Goal: Task Accomplishment & Management: Use online tool/utility

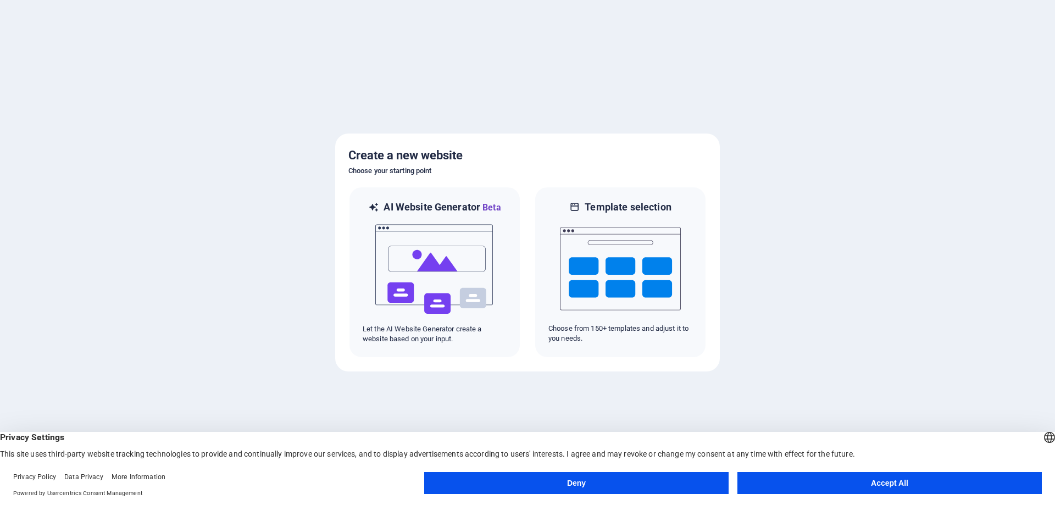
click at [597, 482] on button "Deny" at bounding box center [576, 483] width 304 height 22
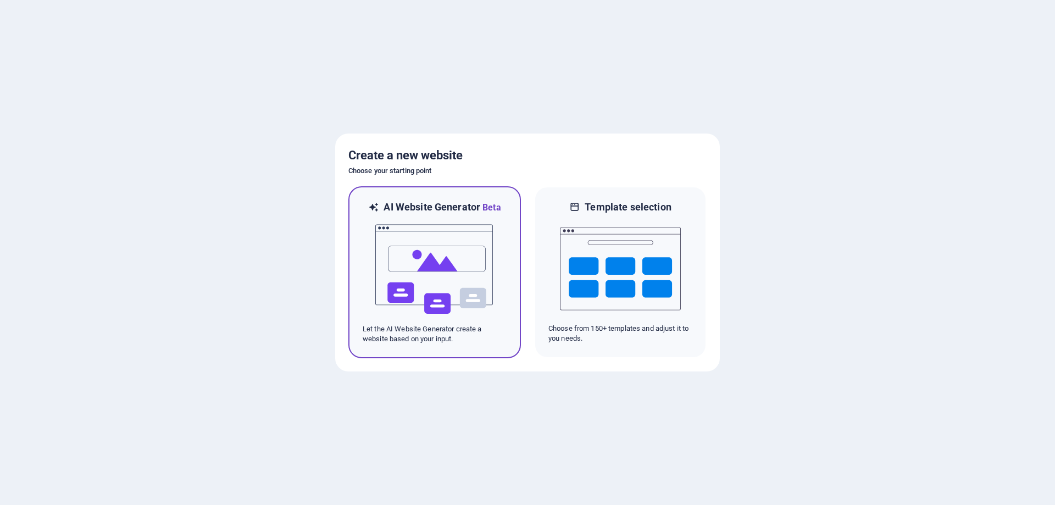
click at [459, 260] on img at bounding box center [434, 269] width 121 height 110
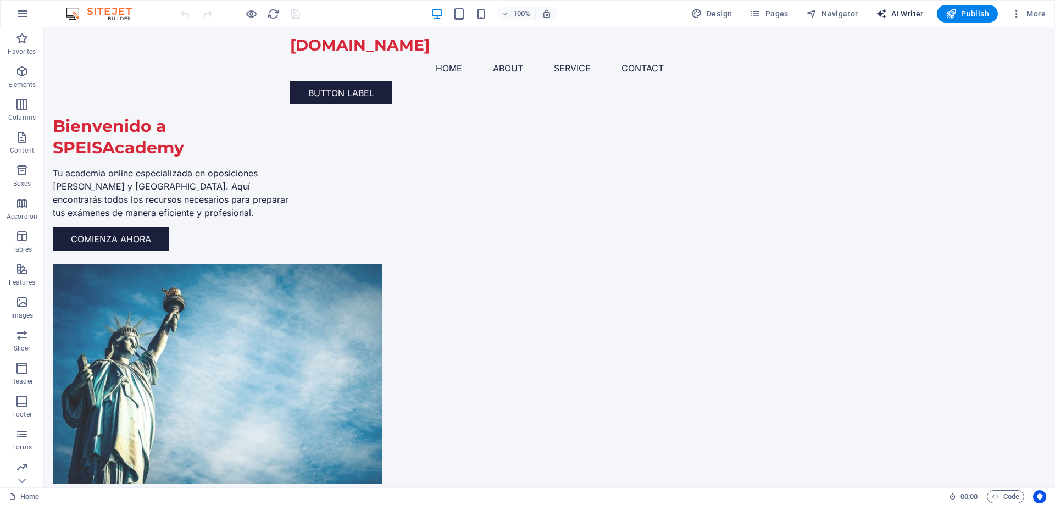
click at [892, 14] on span "AI Writer" at bounding box center [900, 13] width 48 height 11
select select "English"
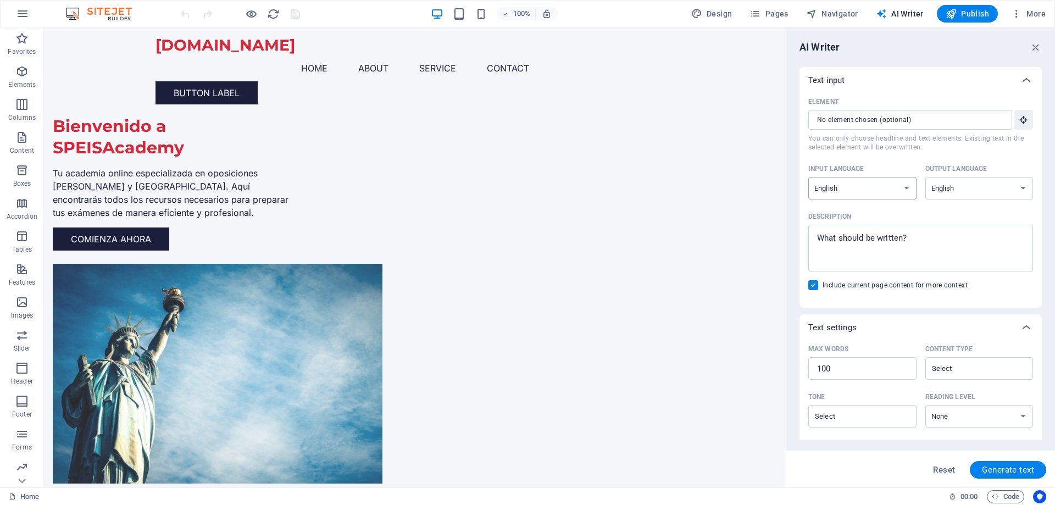
click at [900, 185] on select "Albanian Arabic Armenian Awadhi Azerbaijani Bashkir Basque Belarusian Bengali B…" at bounding box center [862, 188] width 108 height 23
click at [844, 181] on select "Albanian Arabic Armenian Awadhi Azerbaijani Bashkir Basque Belarusian Bengali B…" at bounding box center [862, 188] width 108 height 23
select select "Spanish"
click at [808, 177] on select "Albanian Arabic Armenian Awadhi Azerbaijani Bashkir Basque Belarusian Bengali B…" at bounding box center [862, 188] width 108 height 23
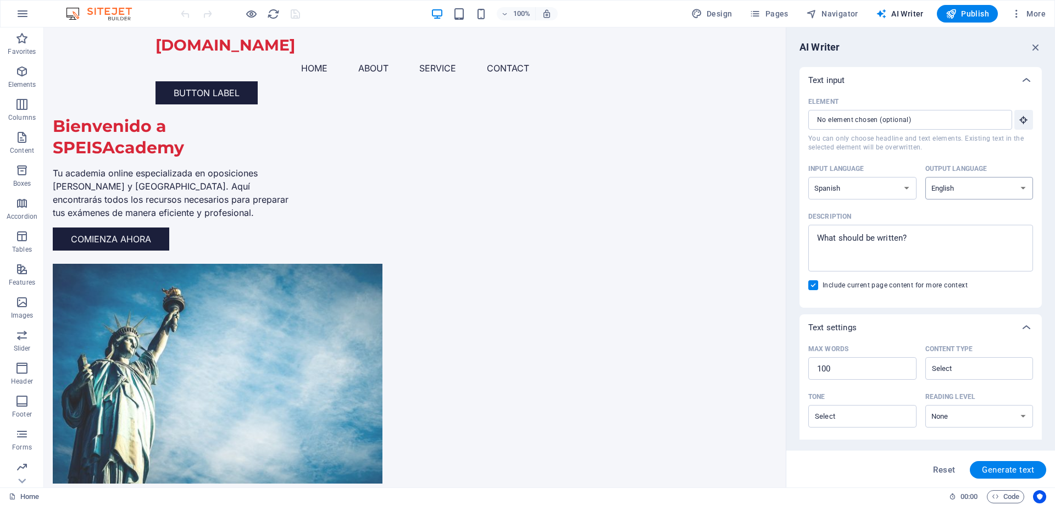
click at [961, 188] on select "Albanian Arabic Armenian Awadhi Azerbaijani Bashkir Basque Belarusian Bengali B…" at bounding box center [979, 188] width 108 height 23
select select "Spanish"
click at [925, 177] on select "Albanian Arabic Armenian Awadhi Azerbaijani Bashkir Basque Belarusian Bengali B…" at bounding box center [979, 188] width 108 height 23
click at [906, 245] on textarea "Description x ​" at bounding box center [921, 248] width 214 height 36
click at [1030, 328] on icon at bounding box center [1026, 327] width 13 height 13
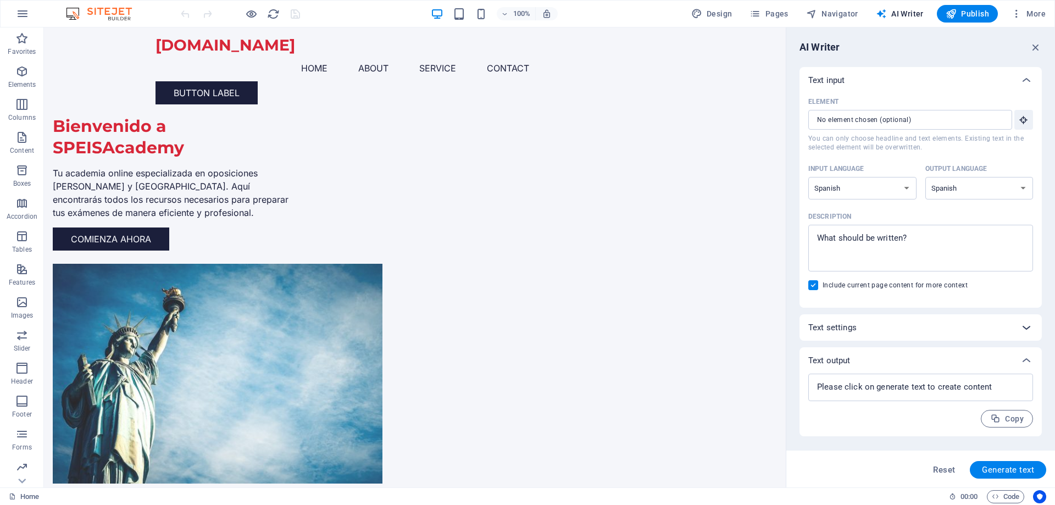
click at [1028, 329] on icon at bounding box center [1026, 327] width 13 height 13
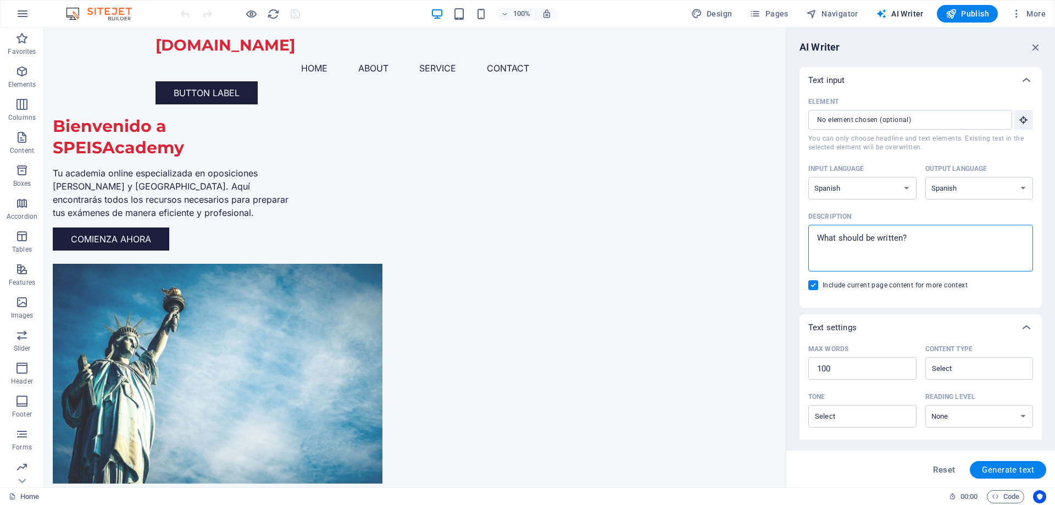
click at [947, 248] on textarea "Description x ​" at bounding box center [921, 248] width 214 height 36
type textarea "x"
click at [772, 16] on span "Pages" at bounding box center [769, 13] width 38 height 11
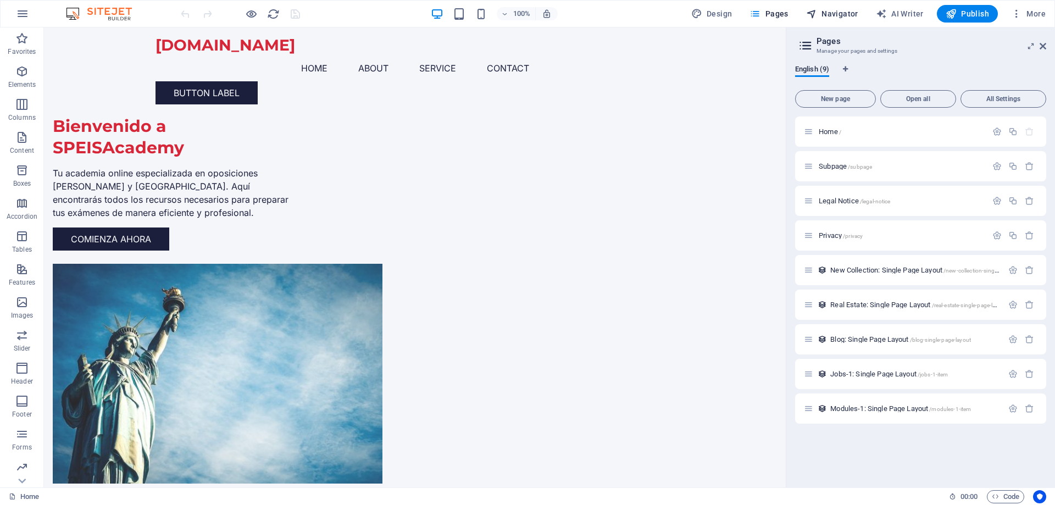
click at [826, 13] on span "Navigator" at bounding box center [832, 13] width 52 height 11
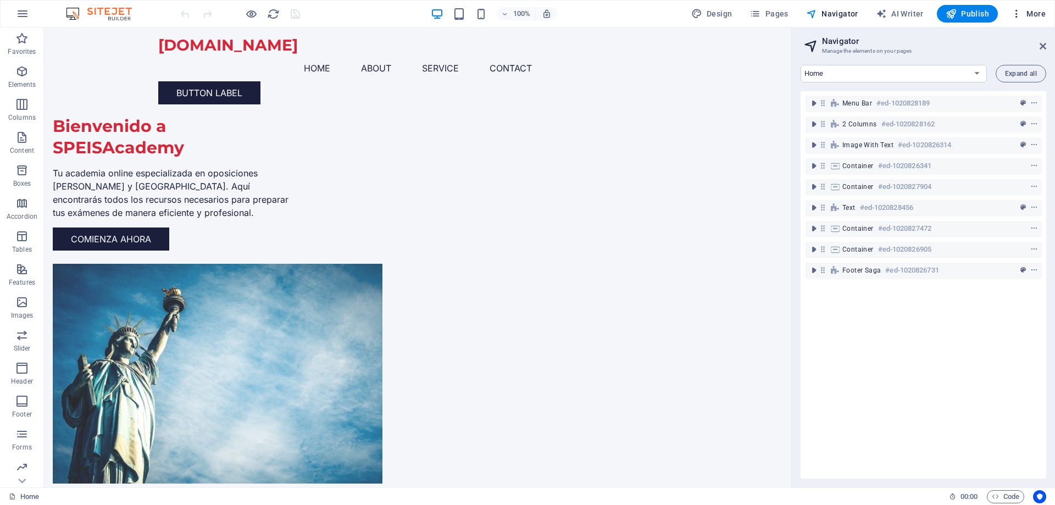
click at [1022, 13] on icon "button" at bounding box center [1016, 13] width 11 height 11
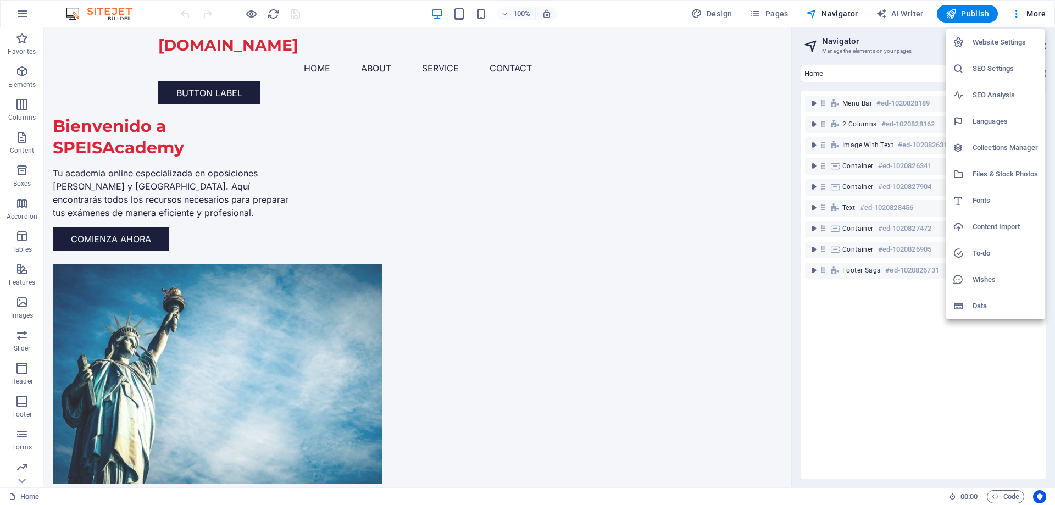
click at [1003, 124] on h6 "Languages" at bounding box center [1005, 121] width 65 height 13
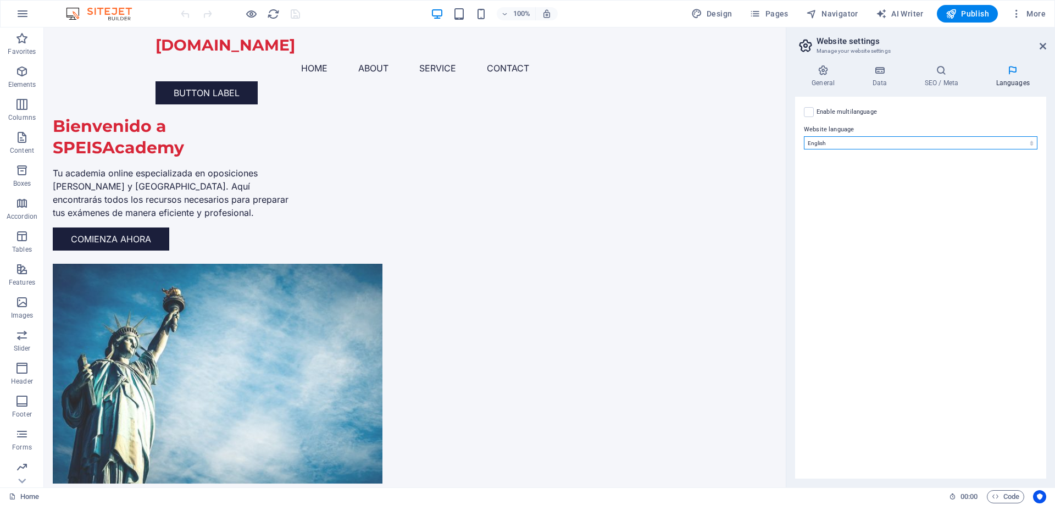
click at [883, 142] on select "Abkhazian Afar Afrikaans Akan Albanian Amharic Arabic Aragonese Armenian Assame…" at bounding box center [921, 142] width 234 height 13
select select "148"
click at [804, 136] on select "Abkhazian Afar Afrikaans Akan Albanian Amharic Arabic Aragonese Armenian Assame…" at bounding box center [921, 142] width 234 height 13
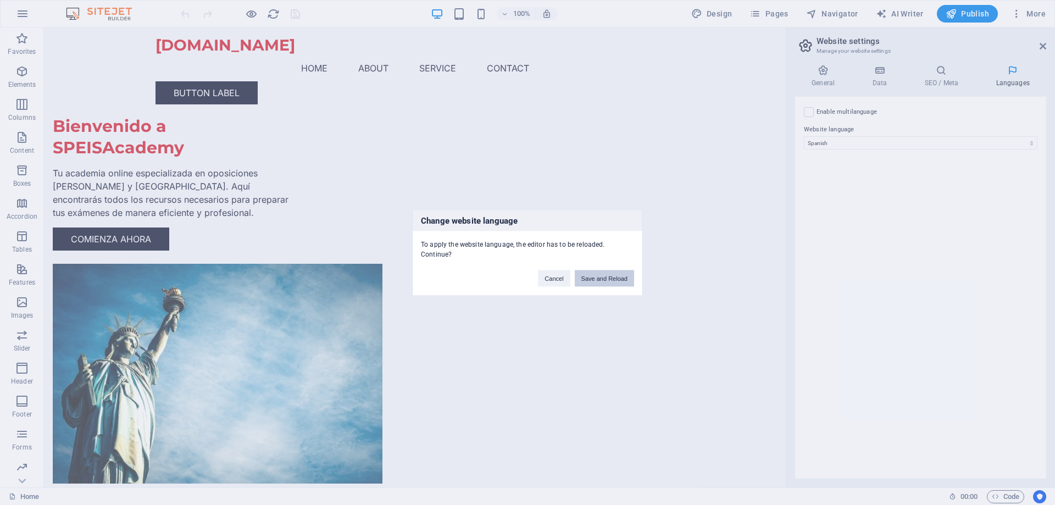
click at [600, 282] on button "Save and Reload" at bounding box center [604, 278] width 59 height 16
checkbox input "false"
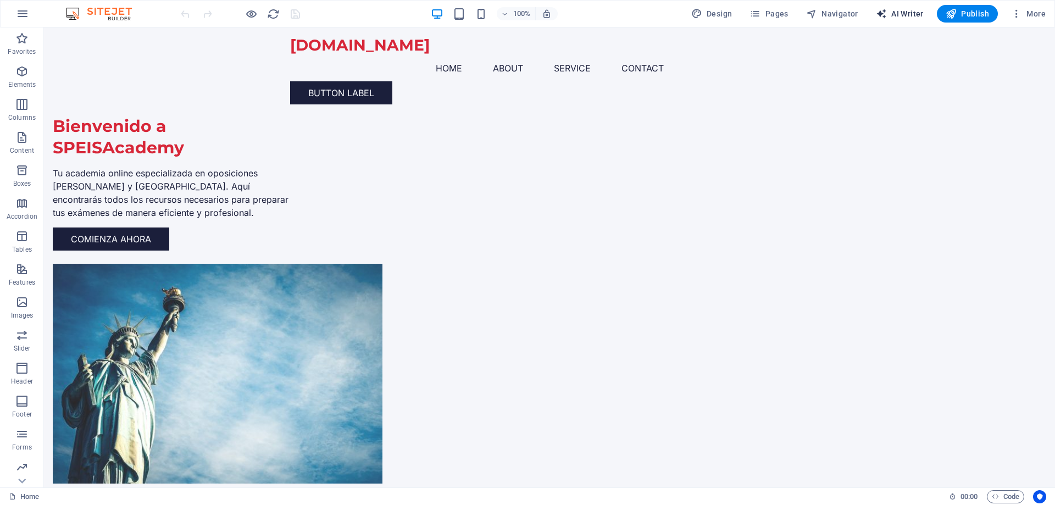
click at [915, 15] on span "AI Writer" at bounding box center [900, 13] width 48 height 11
select select "English"
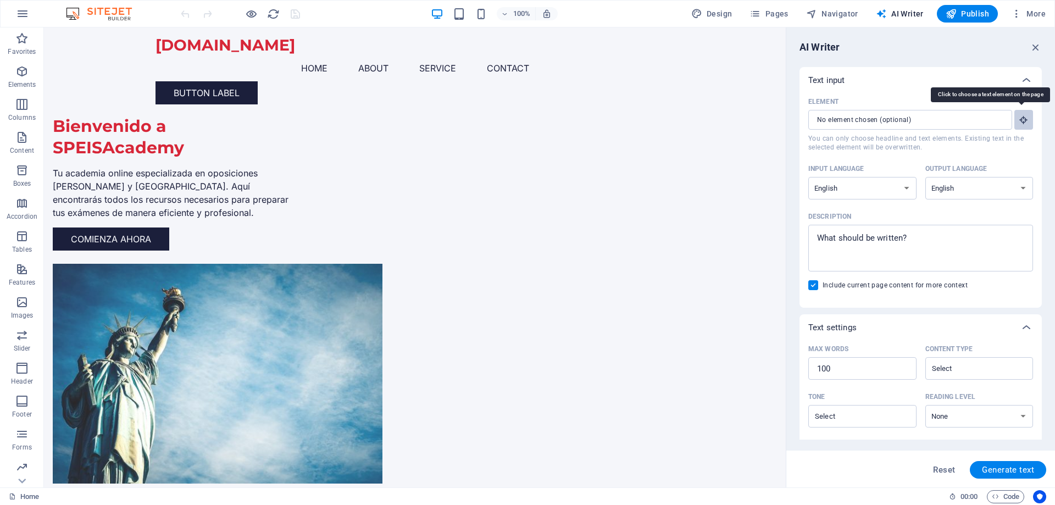
click at [1019, 120] on icon "button" at bounding box center [1024, 120] width 10 height 10
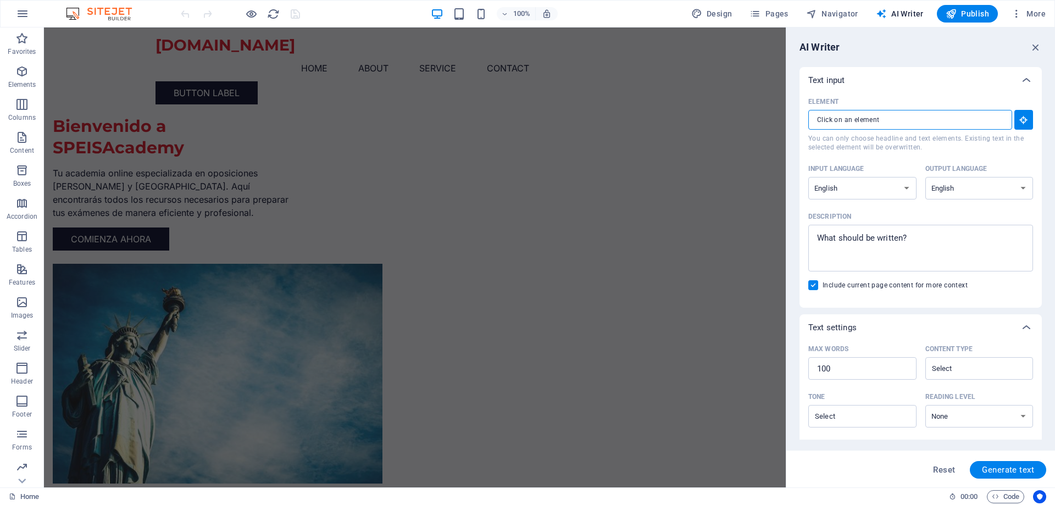
click at [984, 123] on input "Element ​ You can only choose headline and text elements. Existing text in the …" at bounding box center [906, 120] width 196 height 20
click at [1022, 125] on button "Element ​ You can only choose headline and text elements. Existing text in the …" at bounding box center [1023, 120] width 19 height 20
click at [872, 192] on select "Albanian Arabic Armenian Awadhi Azerbaijani Bashkir Basque Belarusian Bengali B…" at bounding box center [862, 188] width 108 height 23
click at [882, 164] on div "Input language" at bounding box center [860, 168] width 104 height 16
click at [882, 177] on select "Albanian Arabic Armenian Awadhi Azerbaijani Bashkir Basque Belarusian Bengali B…" at bounding box center [862, 188] width 108 height 23
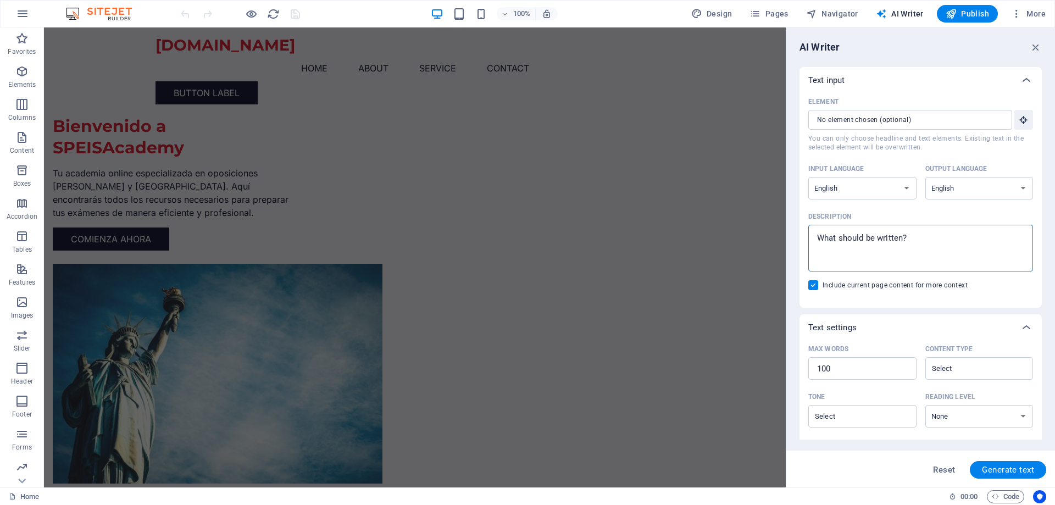
click at [914, 238] on textarea "Description x ​" at bounding box center [921, 248] width 214 height 36
type textarea "x"
click at [1035, 45] on icon "button" at bounding box center [1036, 47] width 12 height 12
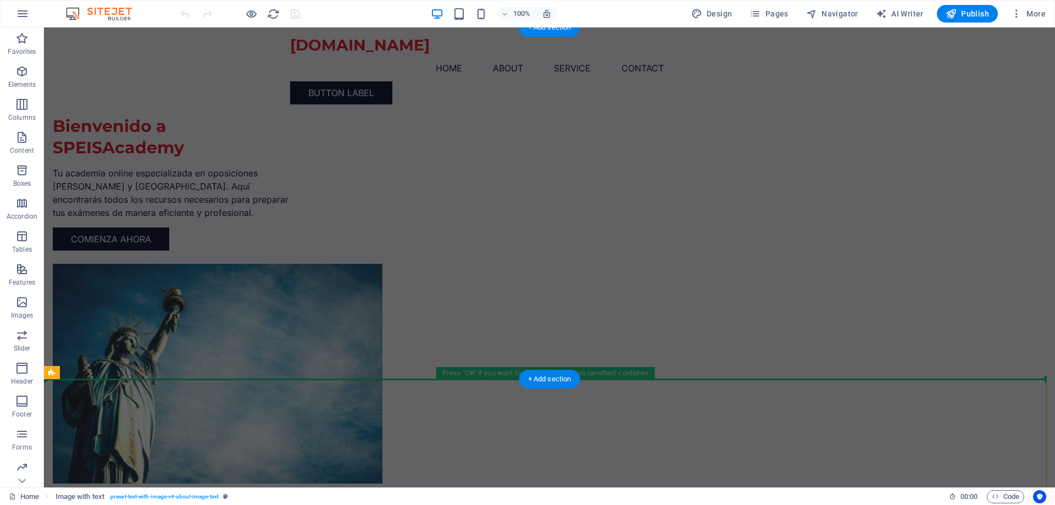
drag, startPoint x: 925, startPoint y: 380, endPoint x: 927, endPoint y: 210, distance: 169.8
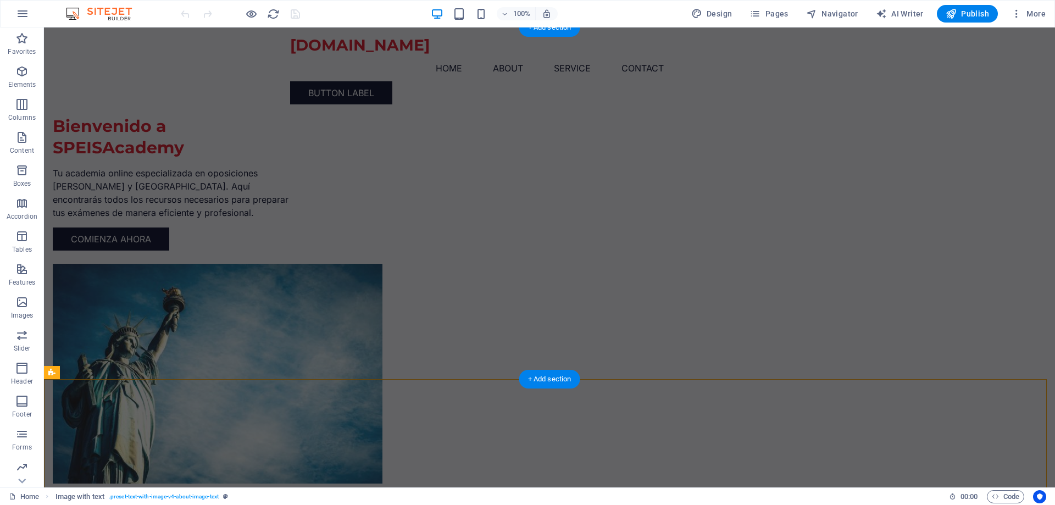
click at [928, 295] on div "Bienvenido a SPEISAcademy Tu academia online especializada en oposiciones [PERS…" at bounding box center [549, 277] width 1011 height 500
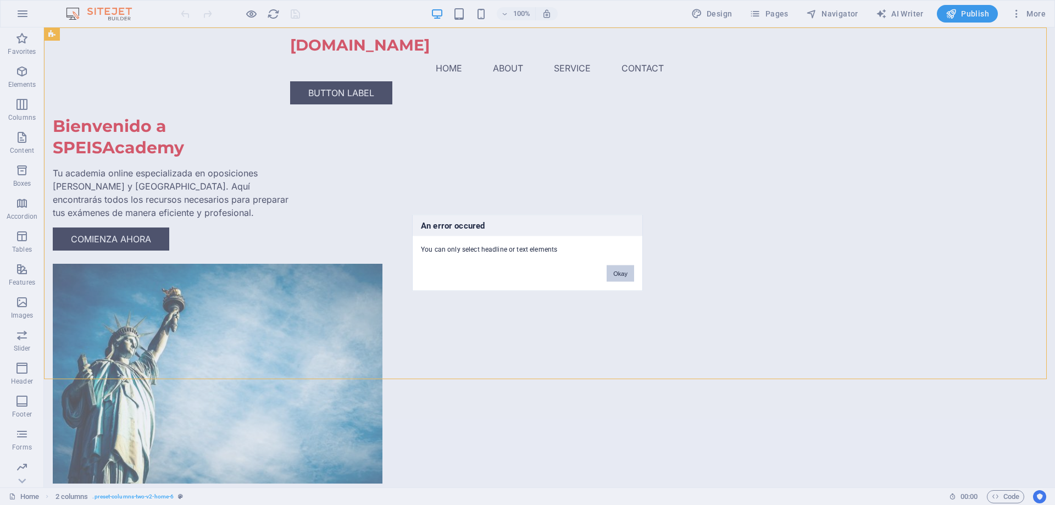
click at [624, 274] on button "Okay" at bounding box center [620, 273] width 27 height 16
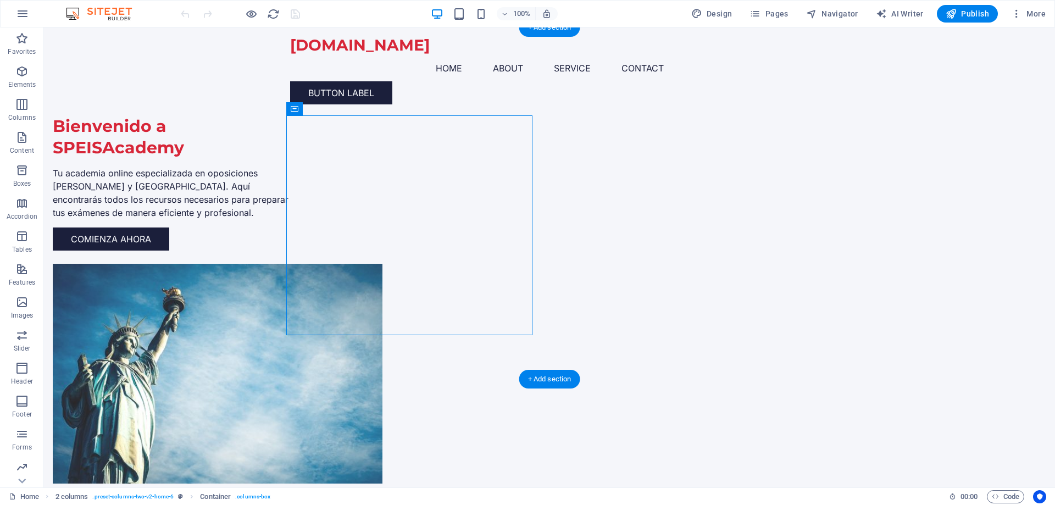
drag, startPoint x: 349, startPoint y: 138, endPoint x: 214, endPoint y: 114, distance: 137.2
drag, startPoint x: 346, startPoint y: 133, endPoint x: 387, endPoint y: 117, distance: 44.2
click at [301, 110] on div "Container" at bounding box center [310, 108] width 49 height 13
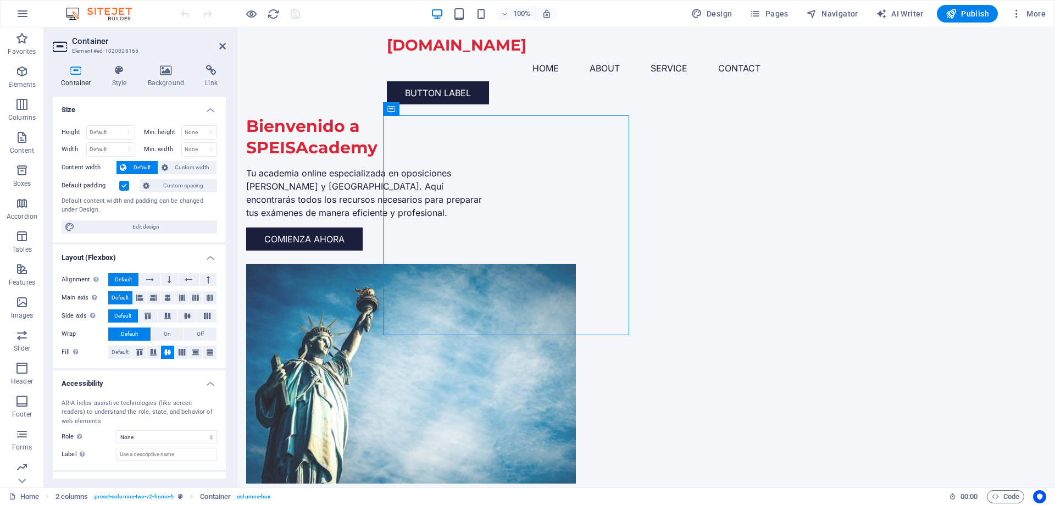
drag, startPoint x: 629, startPoint y: 137, endPoint x: 325, endPoint y: 122, distance: 304.8
click at [492, 158] on div "Bienvenido a SPEISAcademy" at bounding box center [369, 136] width 246 height 43
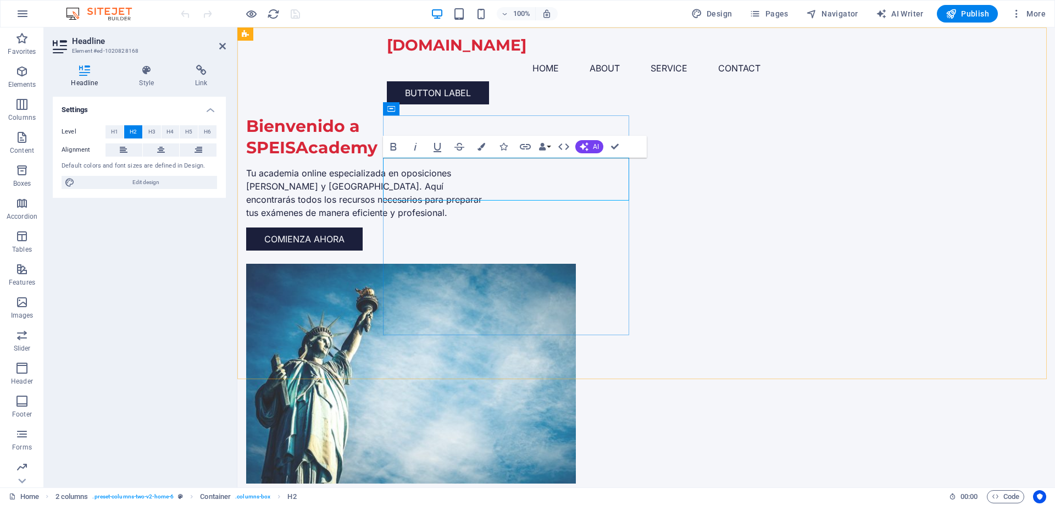
click at [492, 158] on h2 "Bienvenido a SPEISAcademy" at bounding box center [369, 136] width 246 height 43
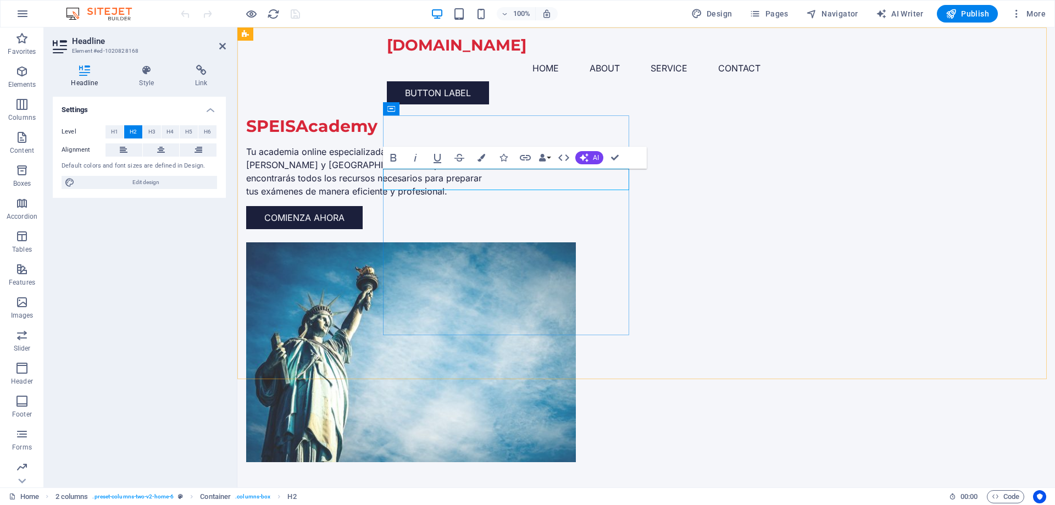
click at [492, 137] on h2 "SPEISAcademy" at bounding box center [369, 125] width 246 height 21
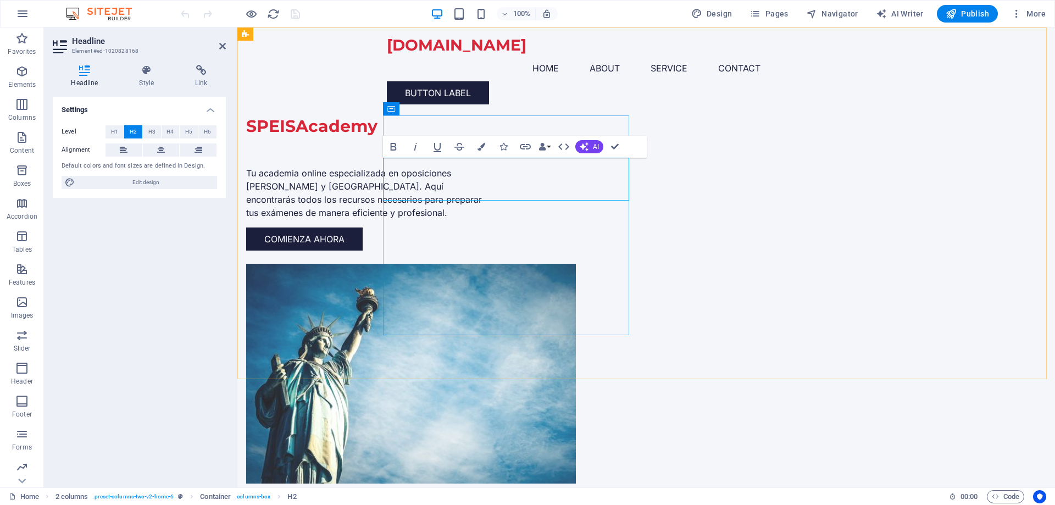
click at [492, 158] on h2 "SPEISAcademy ‌" at bounding box center [369, 136] width 246 height 43
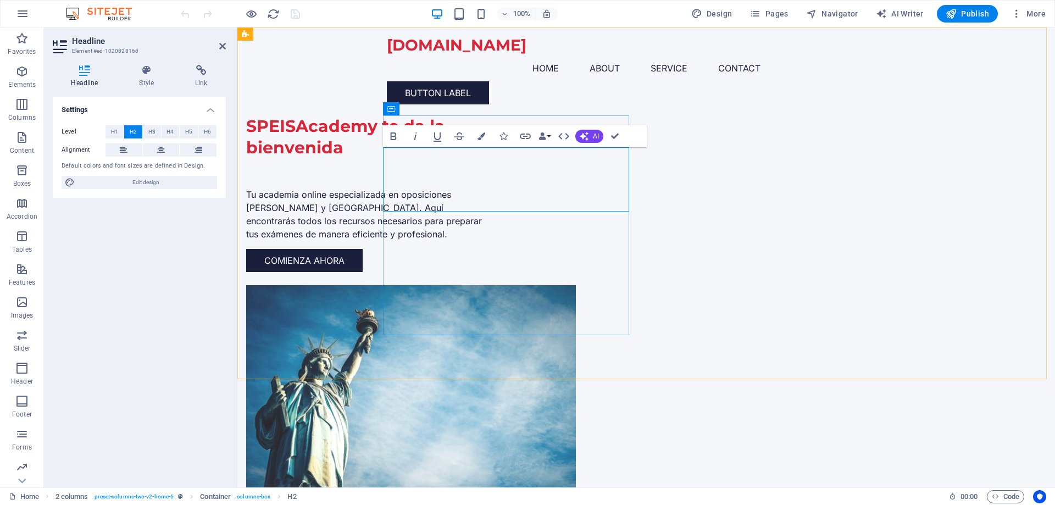
drag, startPoint x: 530, startPoint y: 165, endPoint x: 541, endPoint y: 189, distance: 26.3
click at [492, 180] on h2 "SPEISAcademy te da la bienvenida ‌" at bounding box center [369, 147] width 246 height 64
click at [300, 70] on div "[DOMAIN_NAME] Menu Home About Service Contact Button label" at bounding box center [646, 70] width 818 height 86
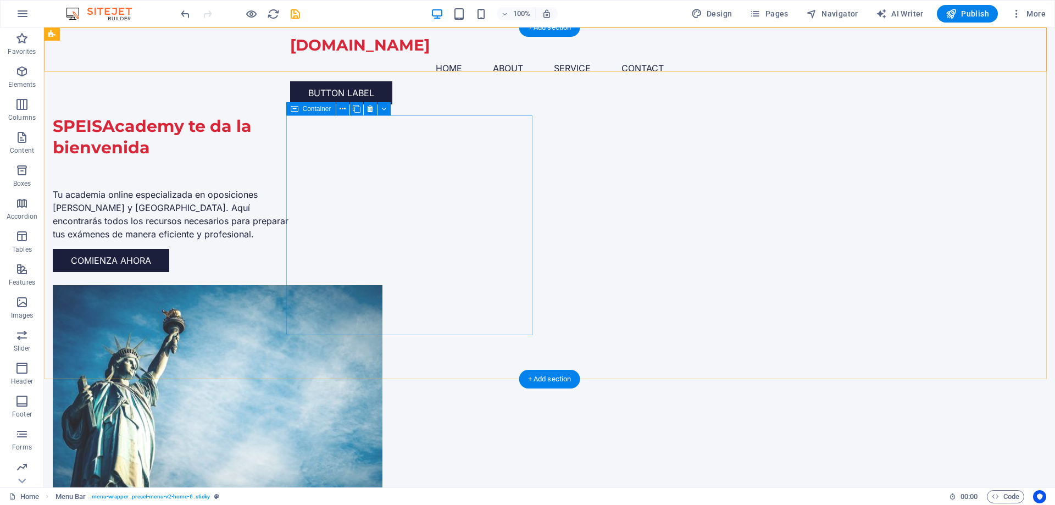
click at [299, 134] on div "SPEISAcademy te da la bienvenida ‌ Tu academia online especializada en oposicio…" at bounding box center [176, 193] width 246 height 157
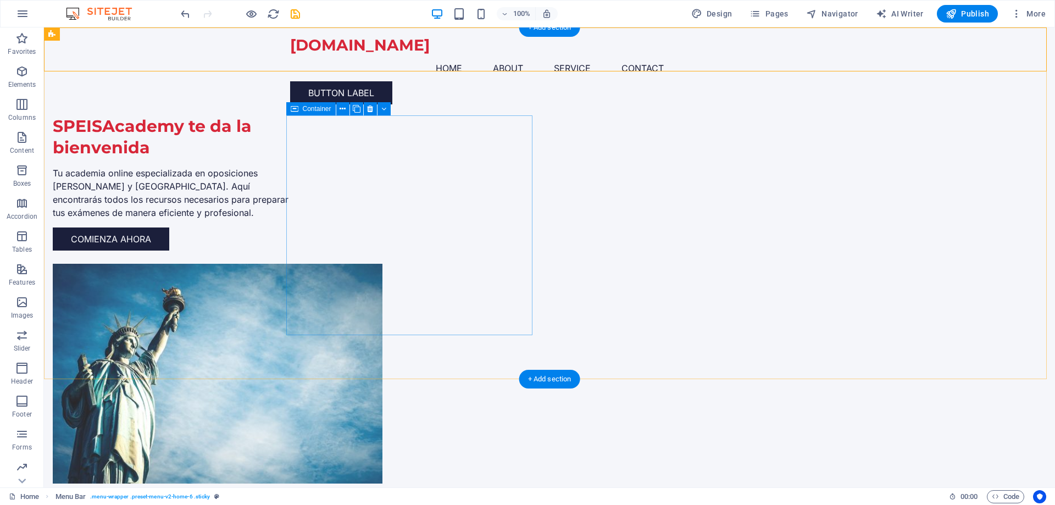
click at [299, 134] on div "SPEISAcademy te da la bienvenida Tu academia online especializada en oposicione…" at bounding box center [176, 182] width 246 height 135
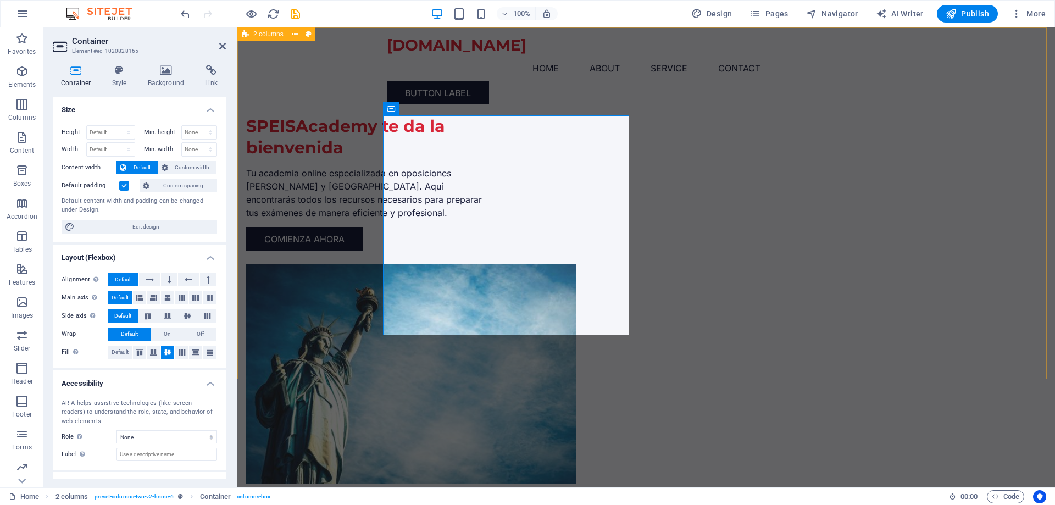
click at [1010, 154] on div "SPEISAcademy te da la bienvenida Tu academia online especializada en oposicione…" at bounding box center [646, 277] width 818 height 500
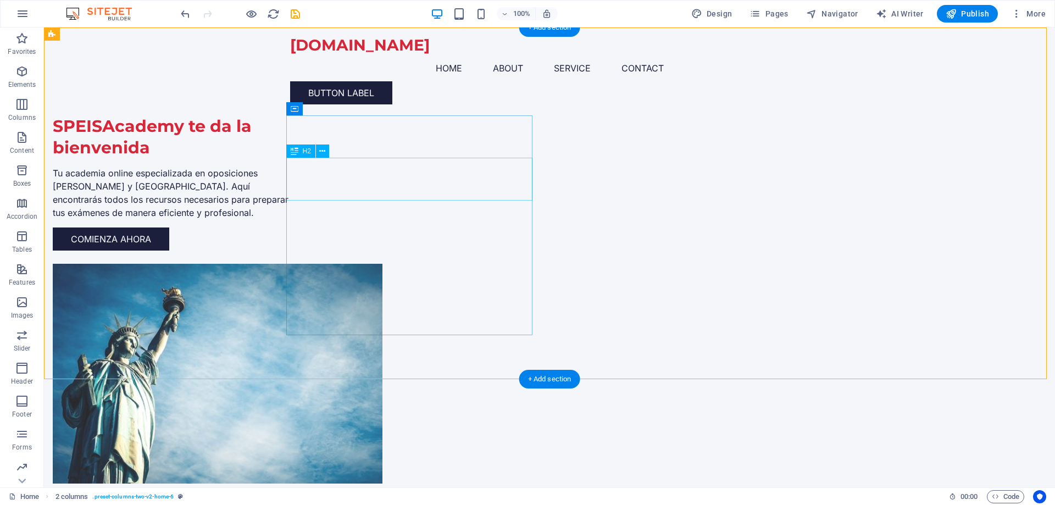
click at [299, 158] on div "SPEISAcademy te da la bienvenida" at bounding box center [176, 136] width 246 height 43
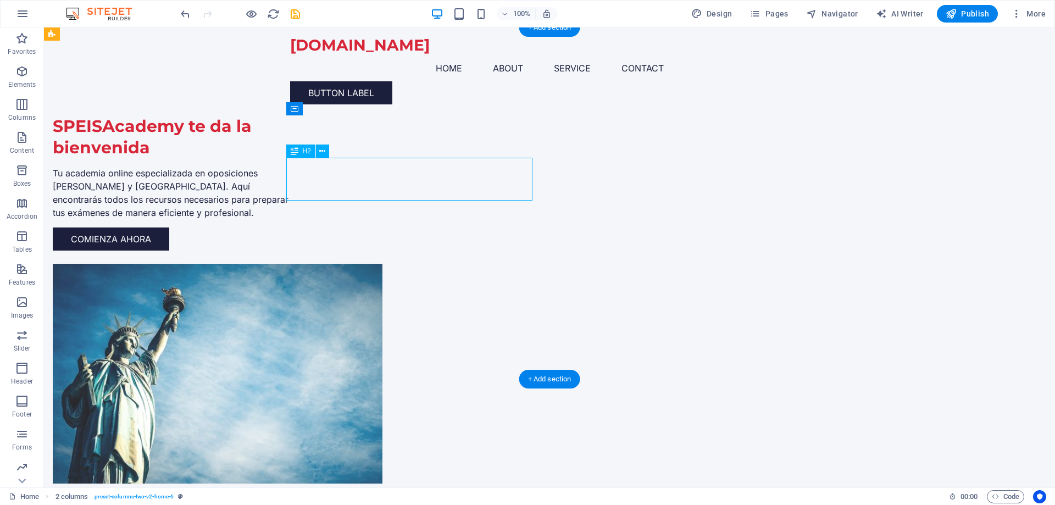
click at [299, 158] on div "SPEISAcademy te da la bienvenida" at bounding box center [176, 136] width 246 height 43
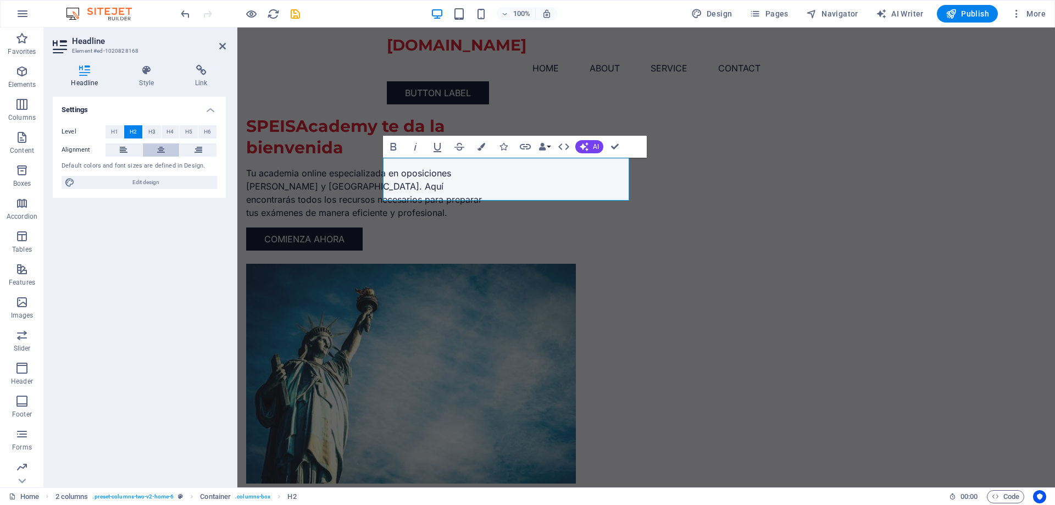
click at [162, 153] on icon at bounding box center [161, 149] width 8 height 13
click at [492, 158] on h2 "SPEISAcademy te da la bienvenida" at bounding box center [369, 136] width 246 height 43
click at [492, 219] on div "Tu academia online especializada en oposiciones [PERSON_NAME] y [GEOGRAPHIC_DAT…" at bounding box center [369, 193] width 246 height 53
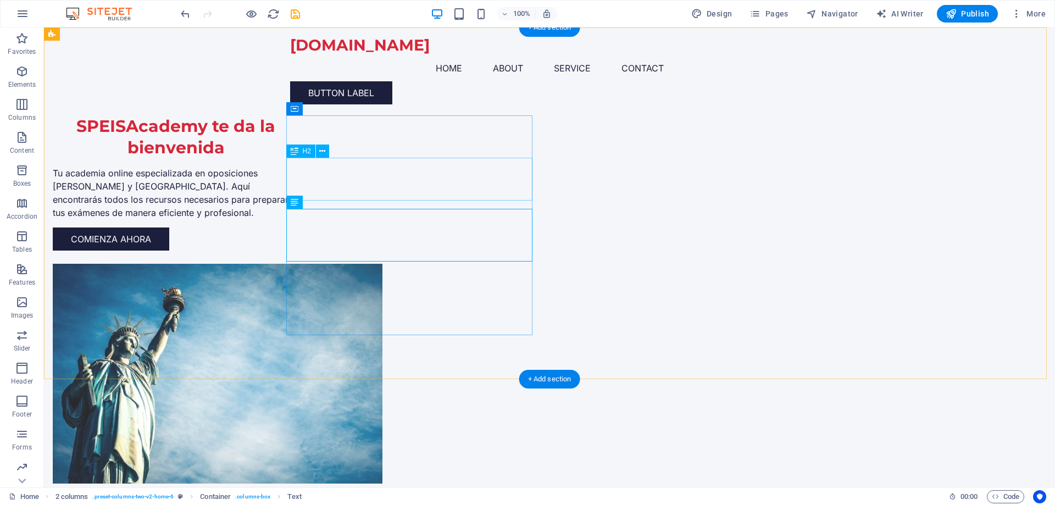
click at [299, 158] on div "SPEISAcademy te da la bienvenida" at bounding box center [176, 136] width 246 height 43
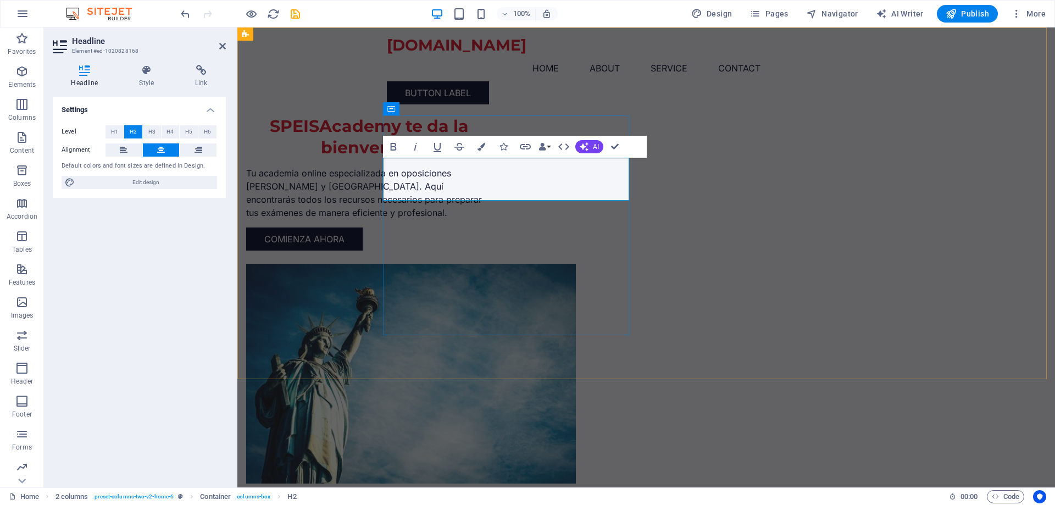
click at [492, 158] on h2 "SPEISAcademy te da la bienvenida" at bounding box center [369, 136] width 246 height 43
click at [906, 12] on span "AI Writer" at bounding box center [900, 13] width 48 height 11
select select "English"
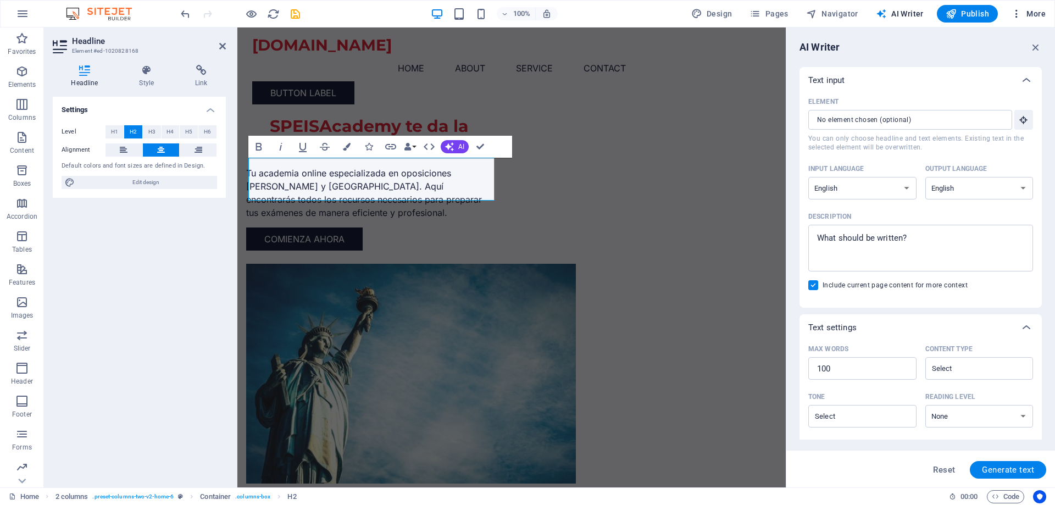
click at [1019, 17] on icon "button" at bounding box center [1016, 13] width 11 height 11
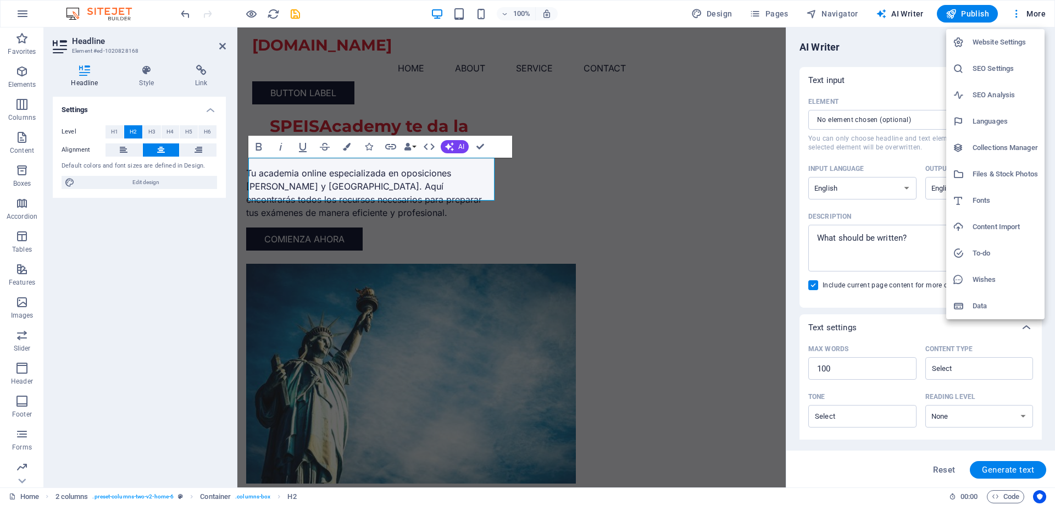
click at [720, 16] on div at bounding box center [527, 252] width 1055 height 505
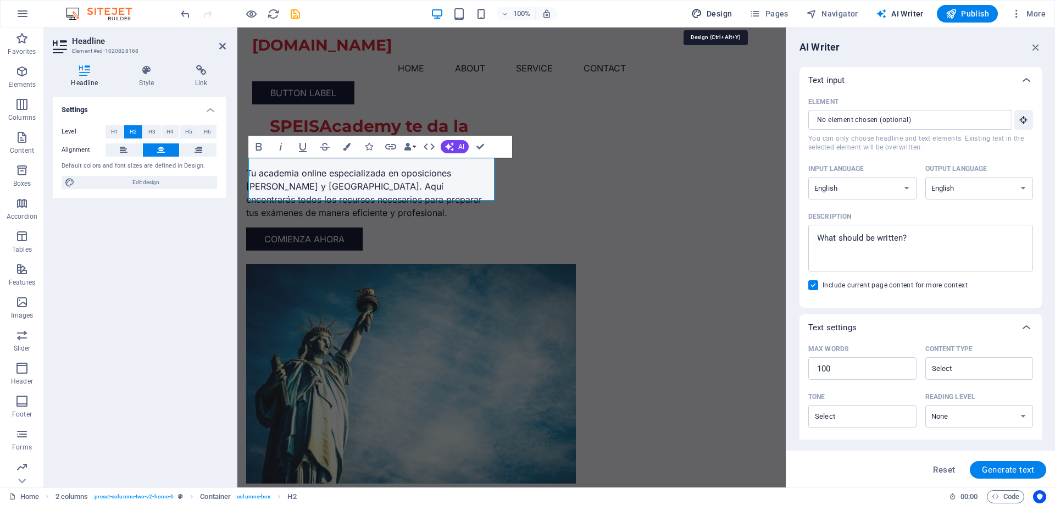
click at [715, 18] on span "Design" at bounding box center [711, 13] width 41 height 11
select select "px"
select select "200"
select select "px"
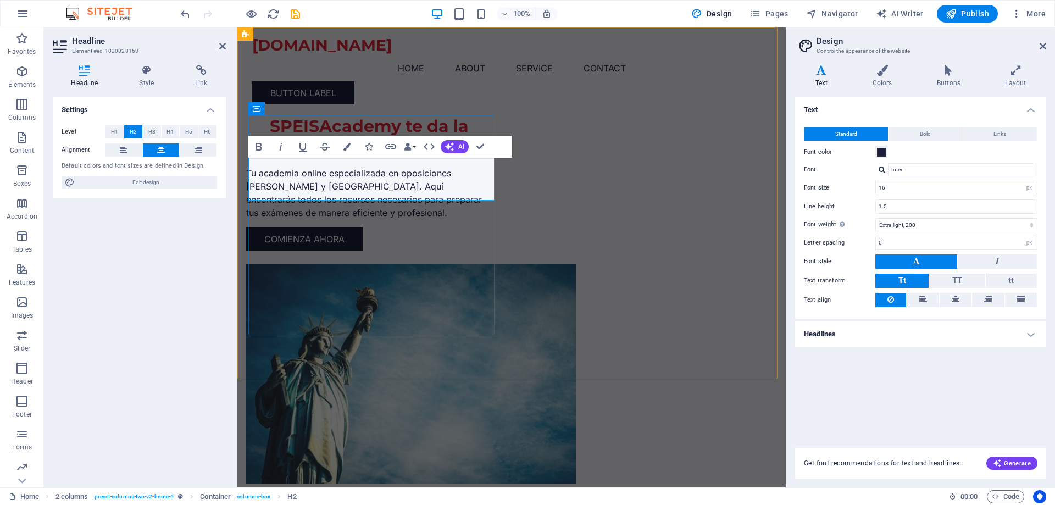
click at [414, 158] on h2 "SPEISAcademy te da la bienvenida" at bounding box center [369, 136] width 246 height 43
drag, startPoint x: 413, startPoint y: 171, endPoint x: 422, endPoint y: 197, distance: 28.0
click at [422, 158] on h2 "SPEISAcademy te da la bienvenida" at bounding box center [369, 136] width 246 height 43
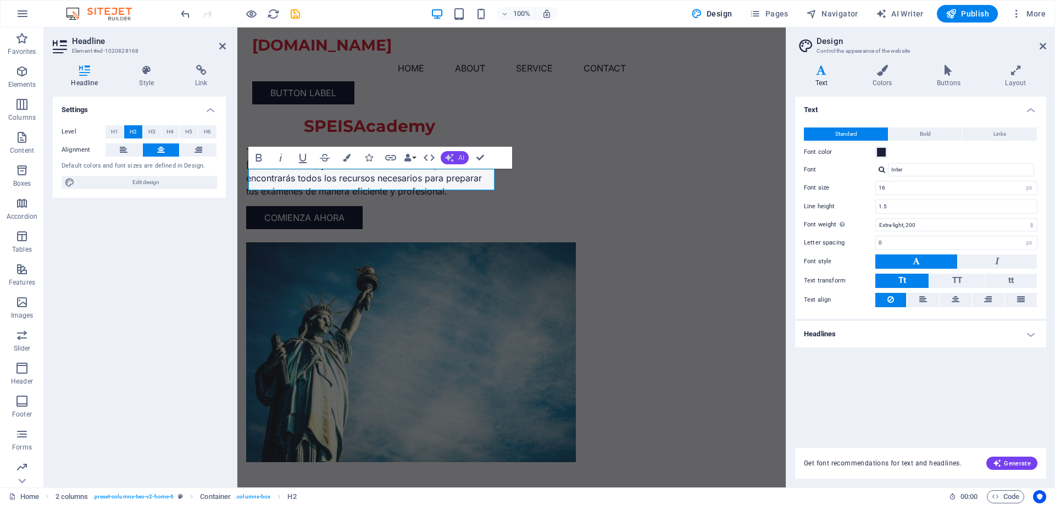
click at [454, 153] on button "AI" at bounding box center [455, 157] width 28 height 13
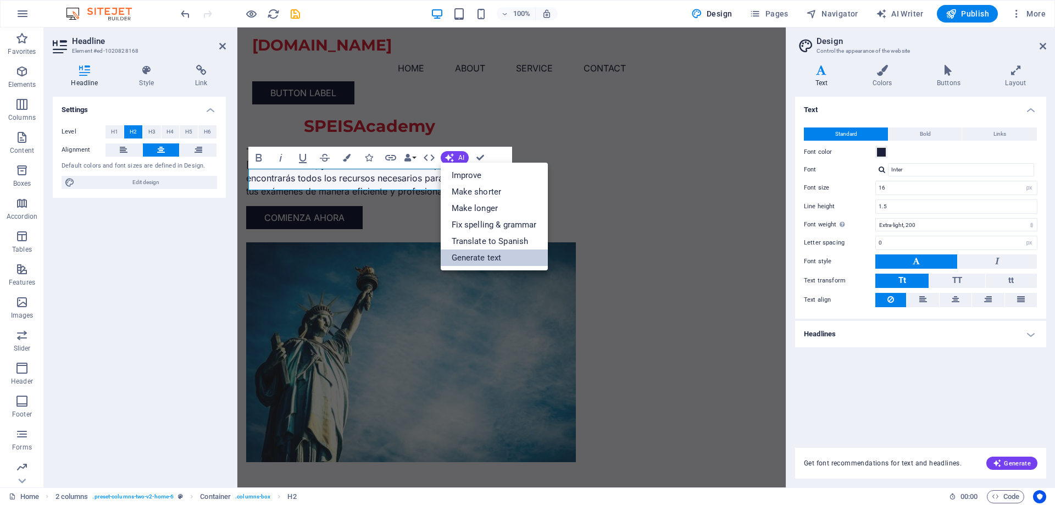
click at [480, 256] on link "Generate text" at bounding box center [494, 257] width 107 height 16
select select "English"
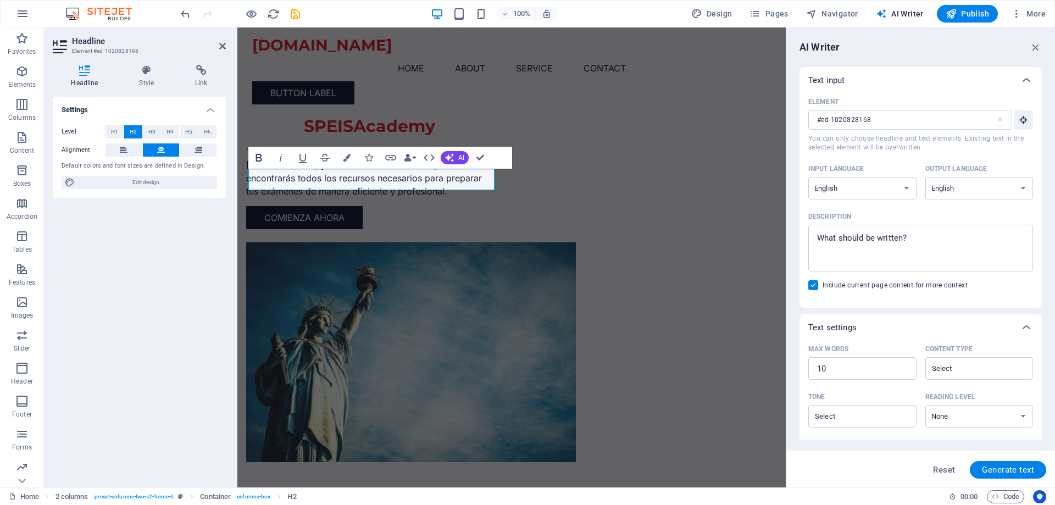
click at [258, 159] on icon "button" at bounding box center [258, 157] width 13 height 13
drag, startPoint x: 441, startPoint y: 178, endPoint x: 309, endPoint y: 184, distance: 132.5
click at [309, 137] on h2 "SPEISAcademy ​" at bounding box center [369, 125] width 246 height 21
click at [261, 160] on icon "button" at bounding box center [259, 158] width 6 height 8
click at [260, 160] on icon "button" at bounding box center [259, 158] width 6 height 8
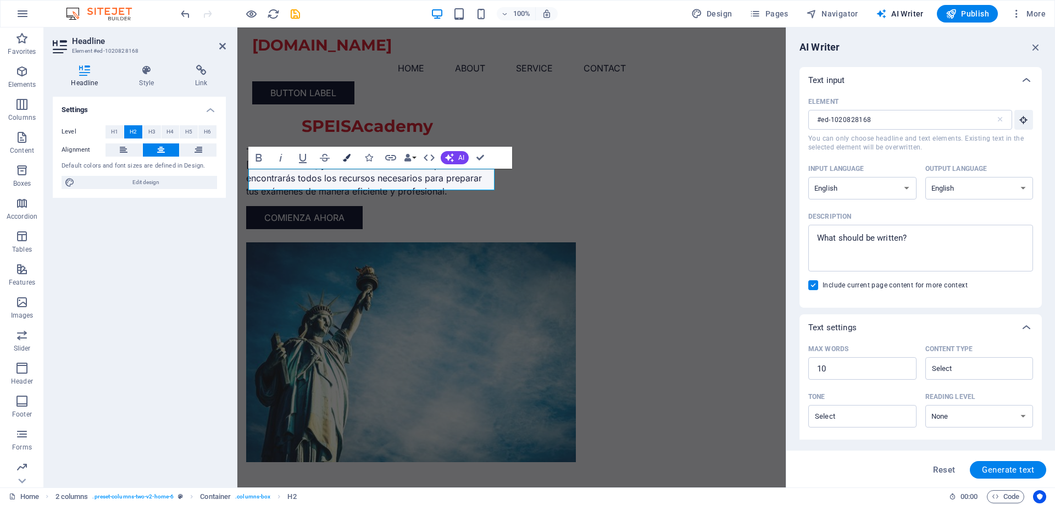
click at [346, 160] on icon "button" at bounding box center [347, 158] width 8 height 8
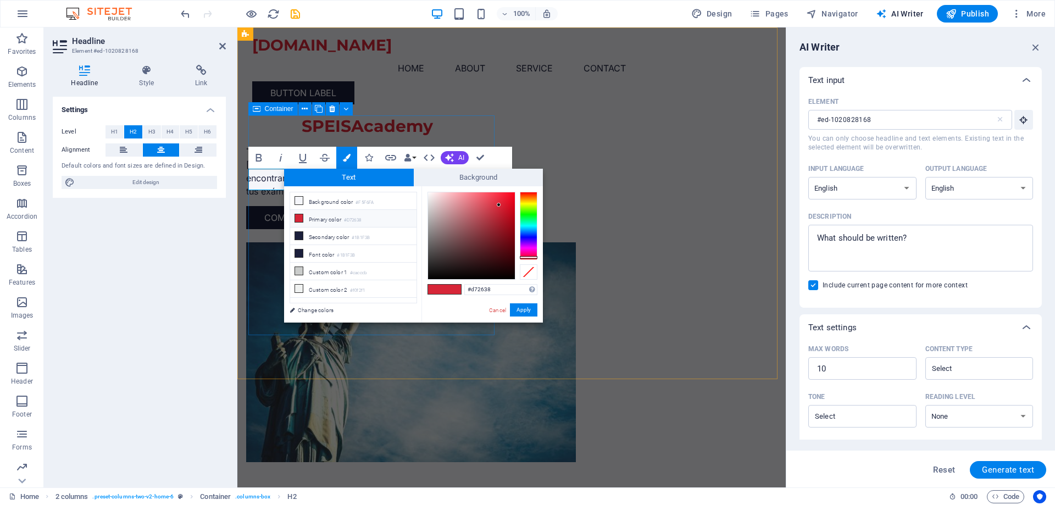
click at [357, 113] on div "Container" at bounding box center [304, 109] width 112 height 14
click at [529, 309] on button "Apply" at bounding box center [523, 309] width 27 height 13
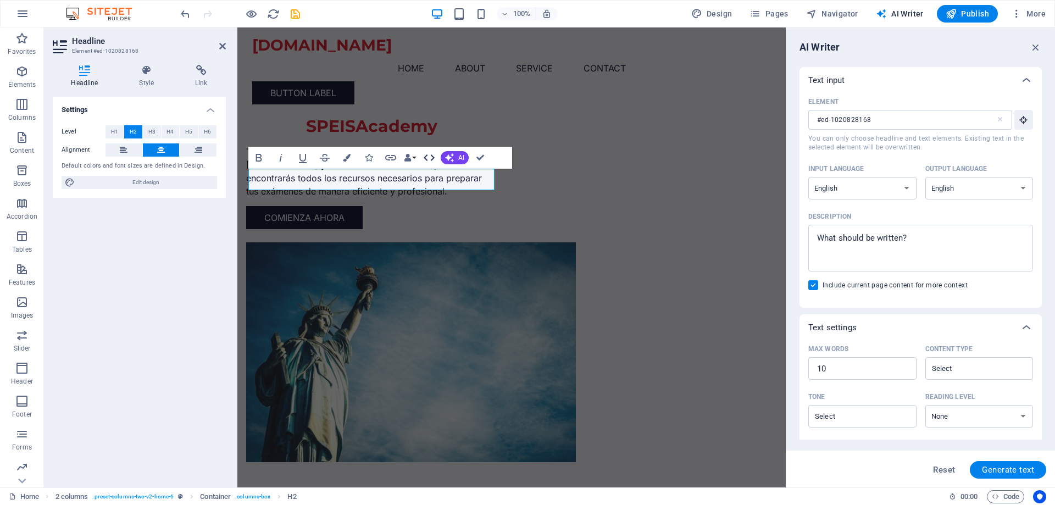
click at [428, 159] on icon "button" at bounding box center [429, 157] width 13 height 13
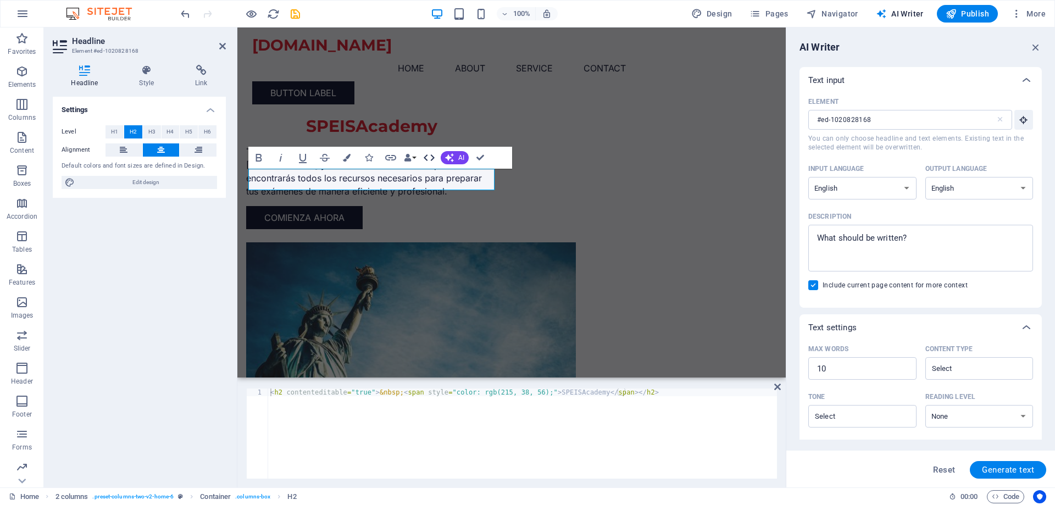
click at [430, 157] on icon "button" at bounding box center [429, 157] width 13 height 13
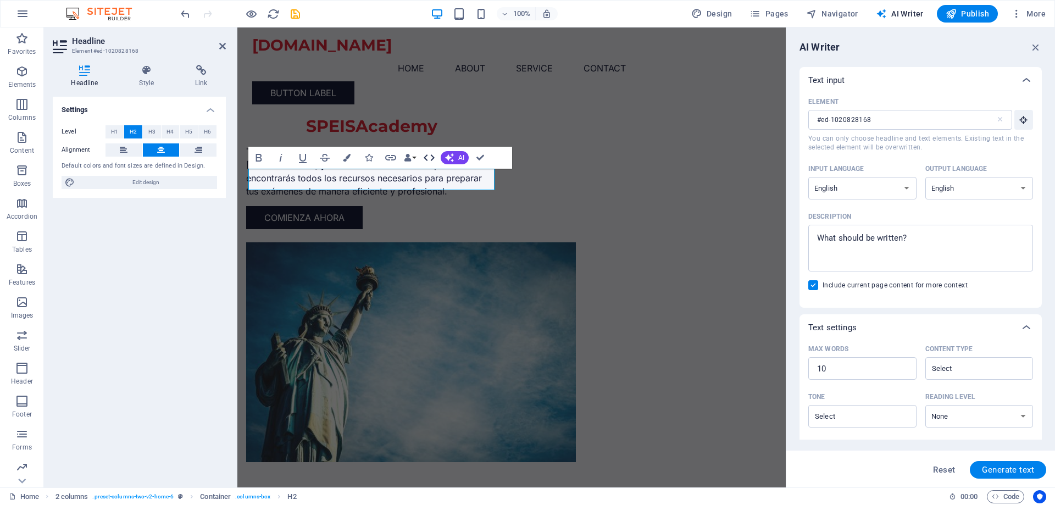
click at [430, 157] on icon "button" at bounding box center [429, 157] width 13 height 13
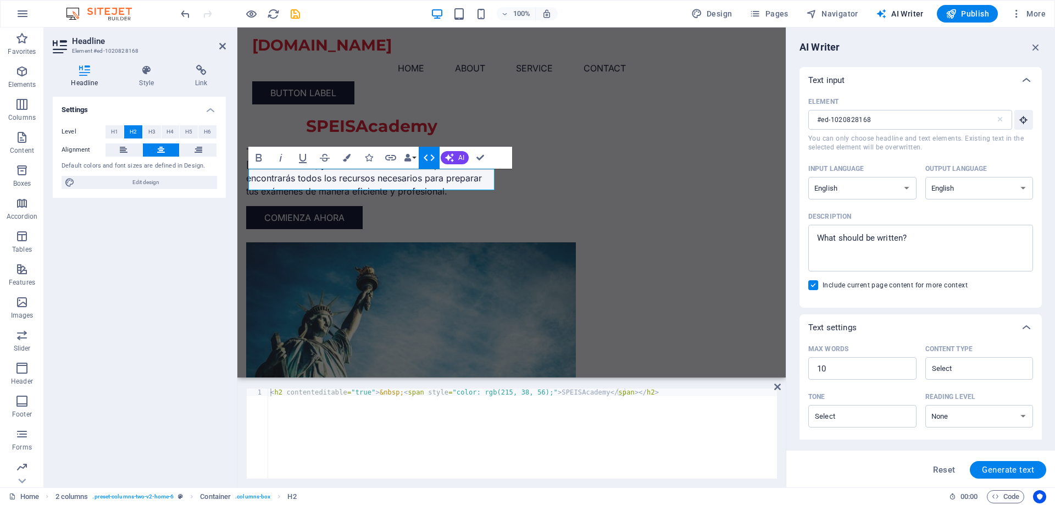
click at [419, 157] on button "HTML" at bounding box center [429, 158] width 21 height 22
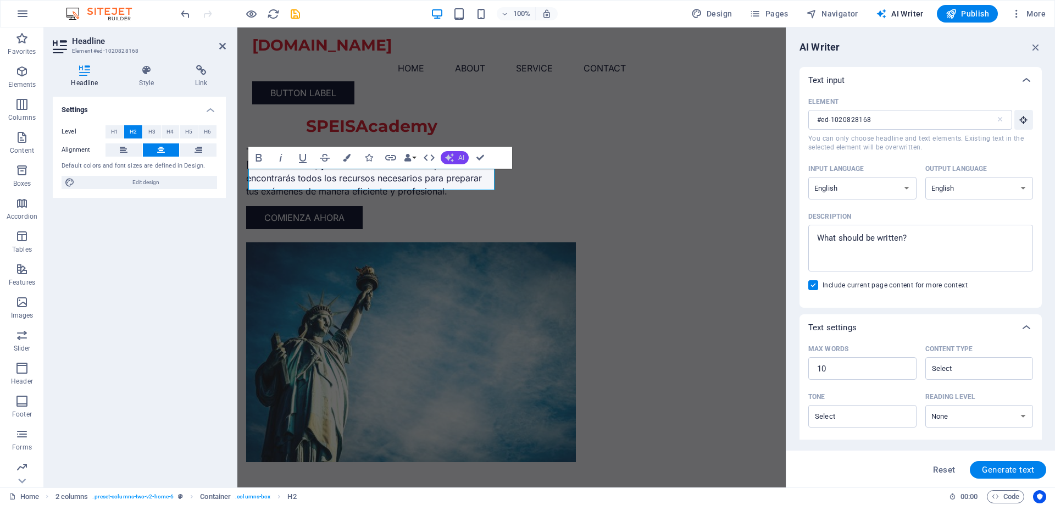
click at [463, 156] on span "AI" at bounding box center [461, 157] width 6 height 7
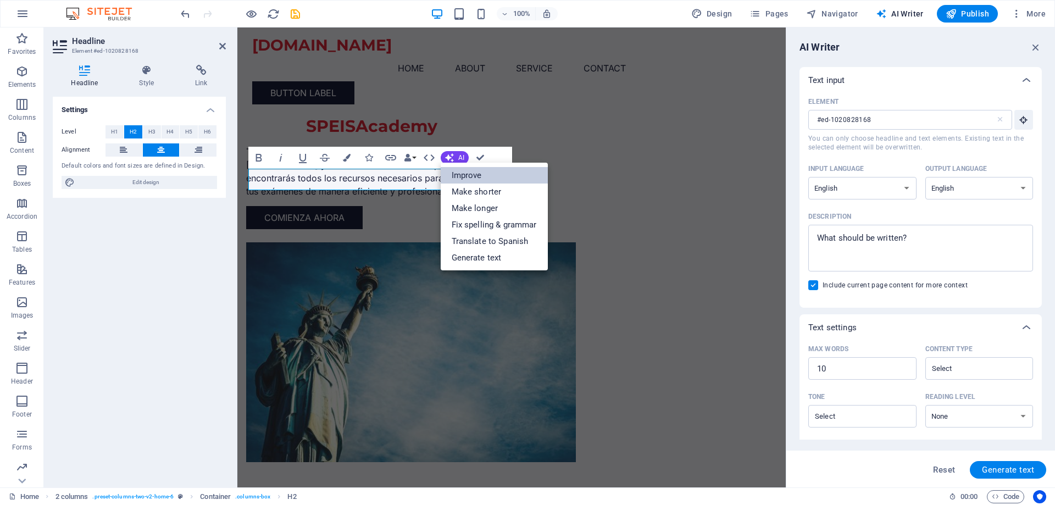
click at [471, 173] on link "Improve" at bounding box center [494, 175] width 107 height 16
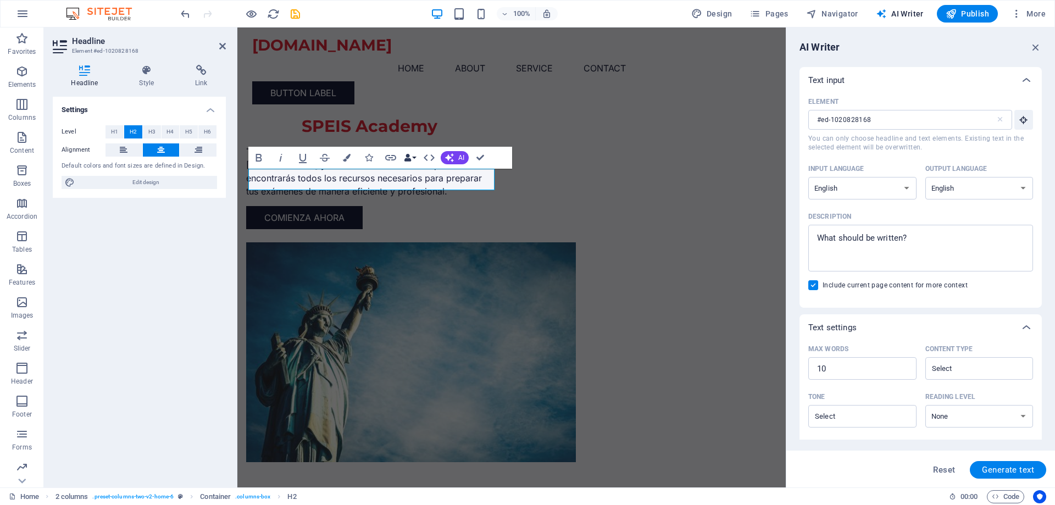
click at [414, 154] on button "Data Bindings" at bounding box center [409, 158] width 15 height 22
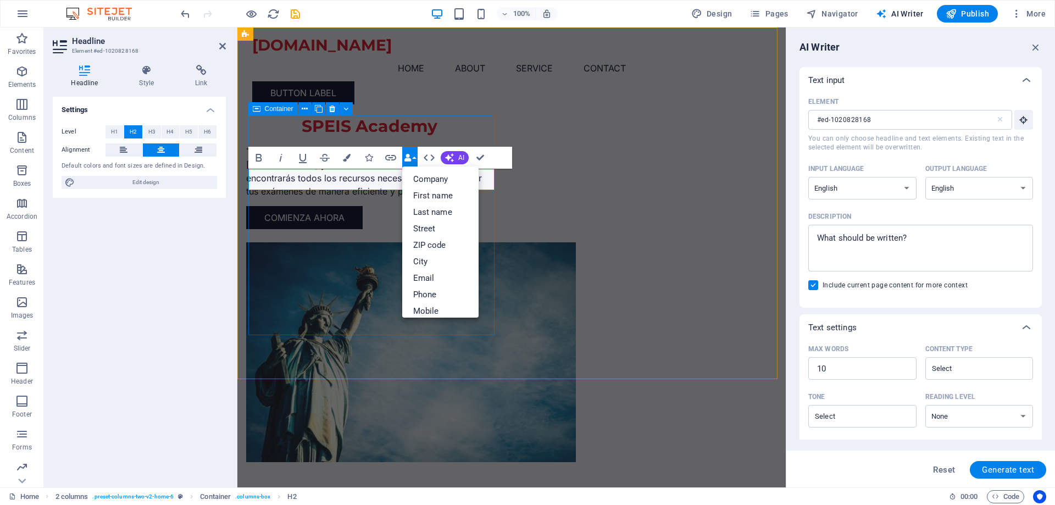
click at [482, 133] on div "SPEIS Academy Tu academia online especializada en oposiciones [PERSON_NAME] y […" at bounding box center [369, 172] width 246 height 114
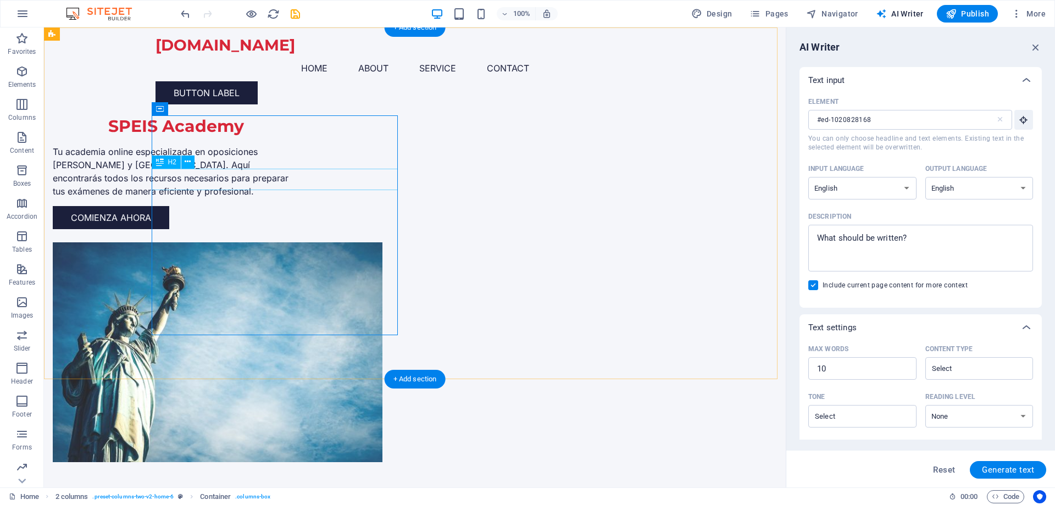
click at [299, 137] on div "SPEIS Academy" at bounding box center [176, 125] width 246 height 21
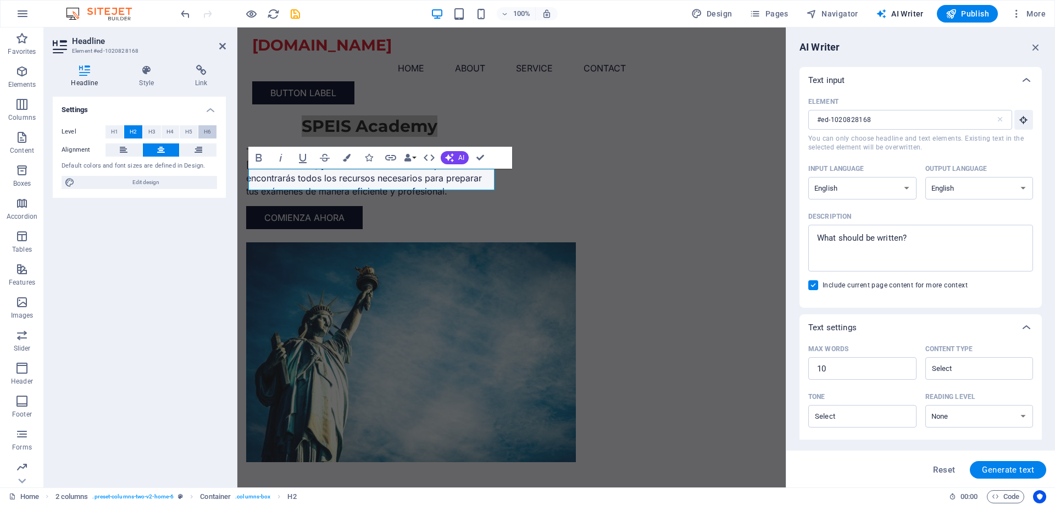
click at [210, 129] on span "H6" at bounding box center [207, 131] width 7 height 13
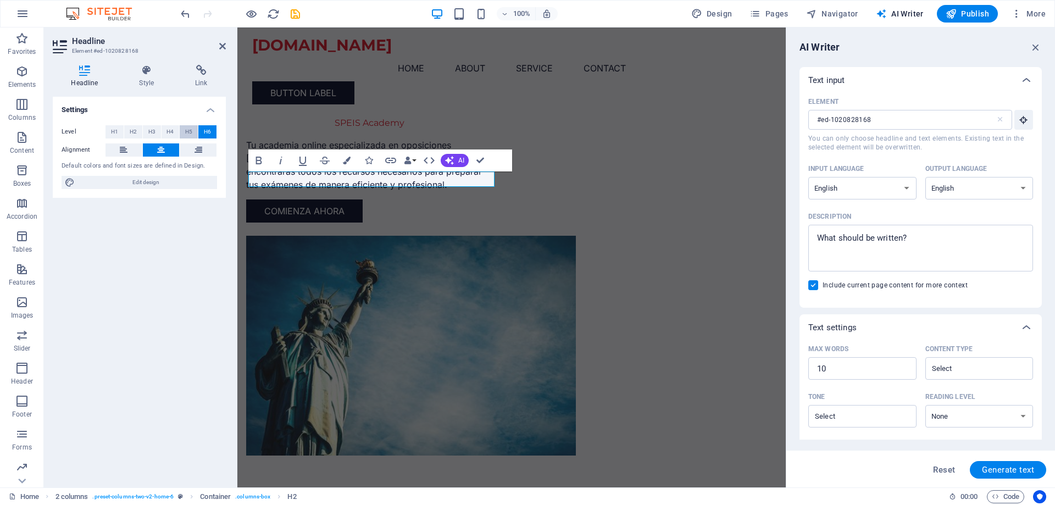
click at [193, 133] on button "H5" at bounding box center [189, 131] width 18 height 13
click at [164, 136] on button "H4" at bounding box center [171, 131] width 18 height 13
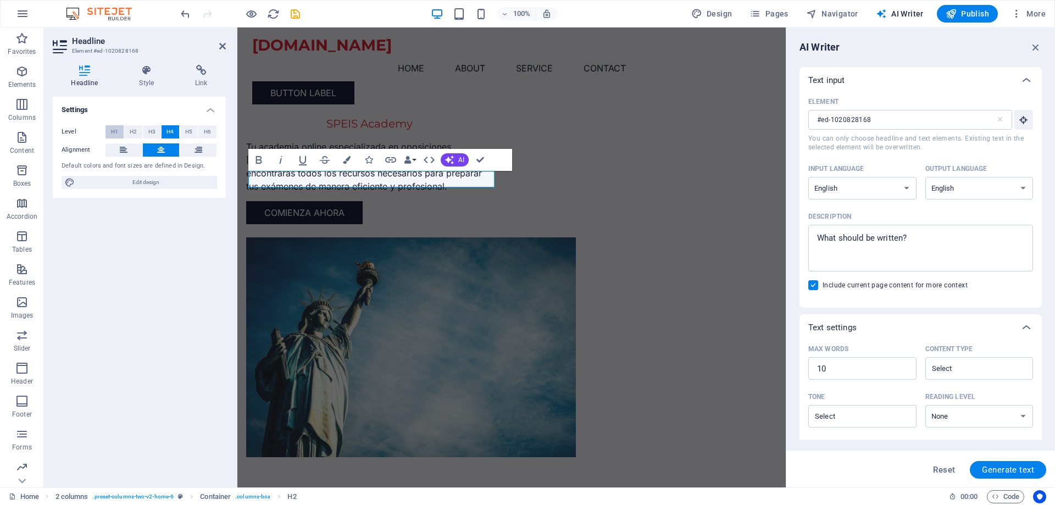
click at [116, 132] on span "H1" at bounding box center [114, 131] width 7 height 13
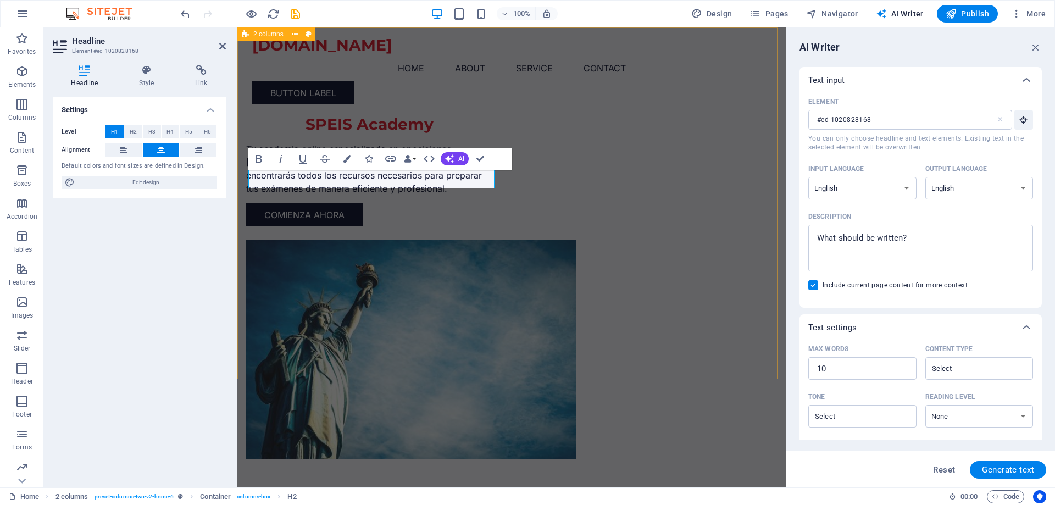
click at [397, 80] on div "SPEIS Academy Tu academia online especializada en oposiciones [PERSON_NAME] y […" at bounding box center [511, 265] width 548 height 476
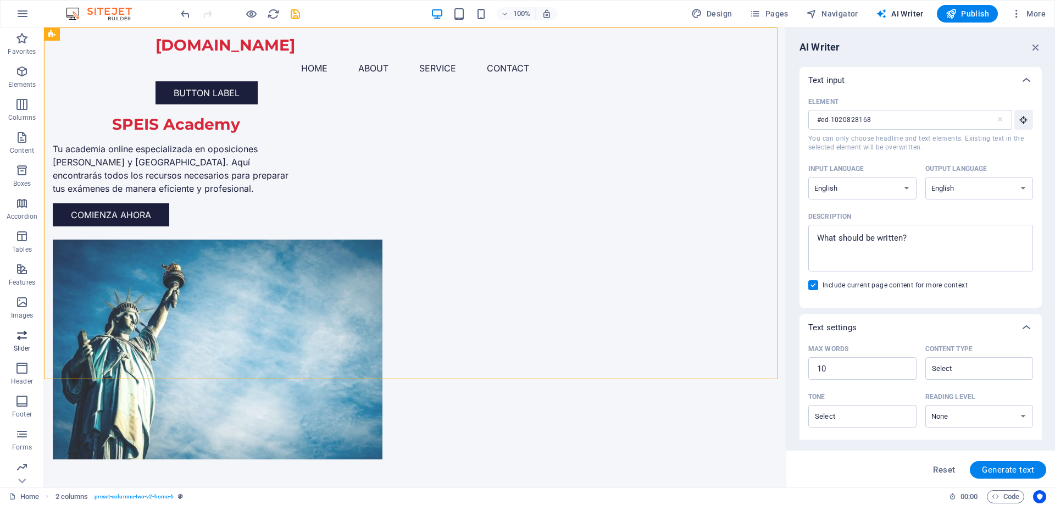
click at [25, 344] on p "Slider" at bounding box center [22, 348] width 17 height 9
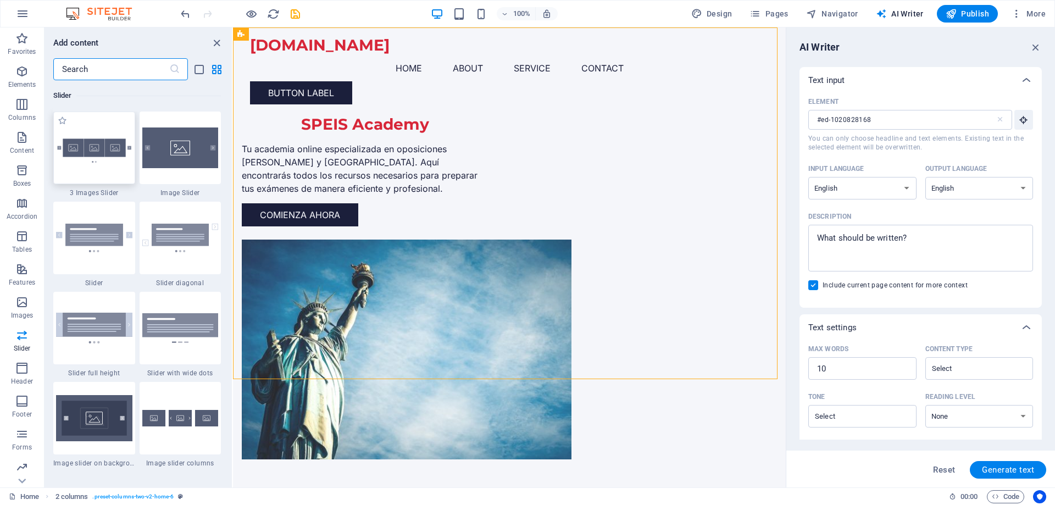
scroll to position [6230, 0]
click at [1035, 46] on icon "button" at bounding box center [1036, 47] width 12 height 12
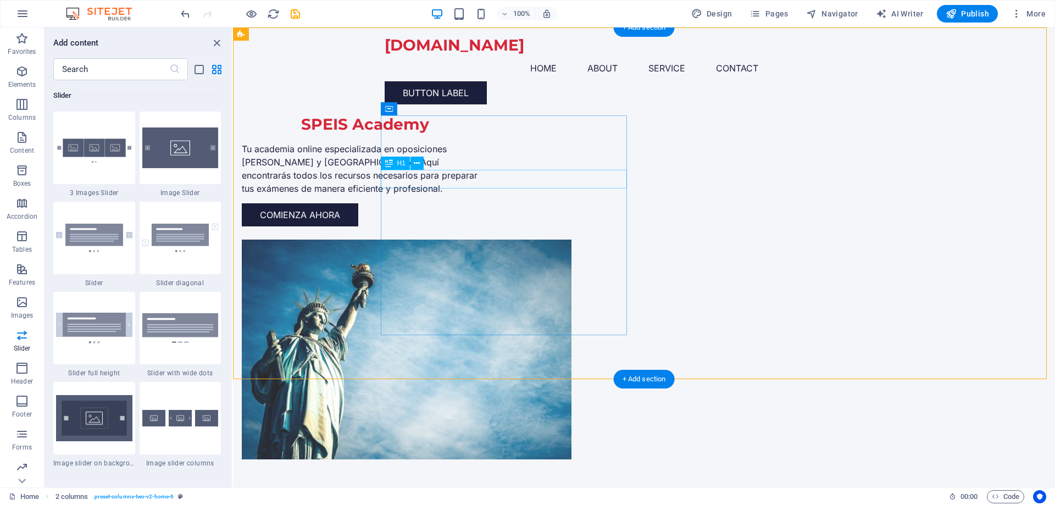
click at [488, 134] on div "SPEIS Academy" at bounding box center [365, 124] width 246 height 19
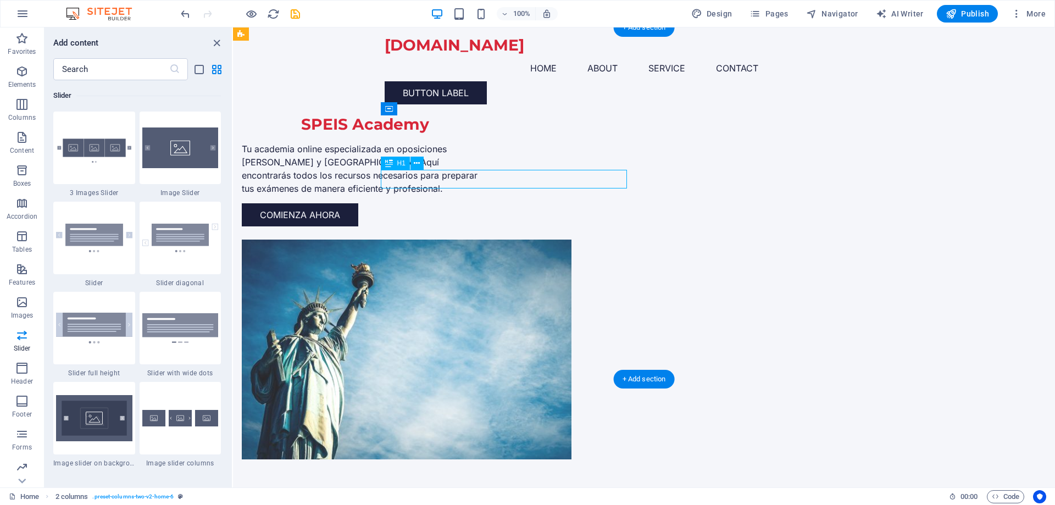
click at [488, 134] on div "SPEIS Academy" at bounding box center [365, 124] width 246 height 19
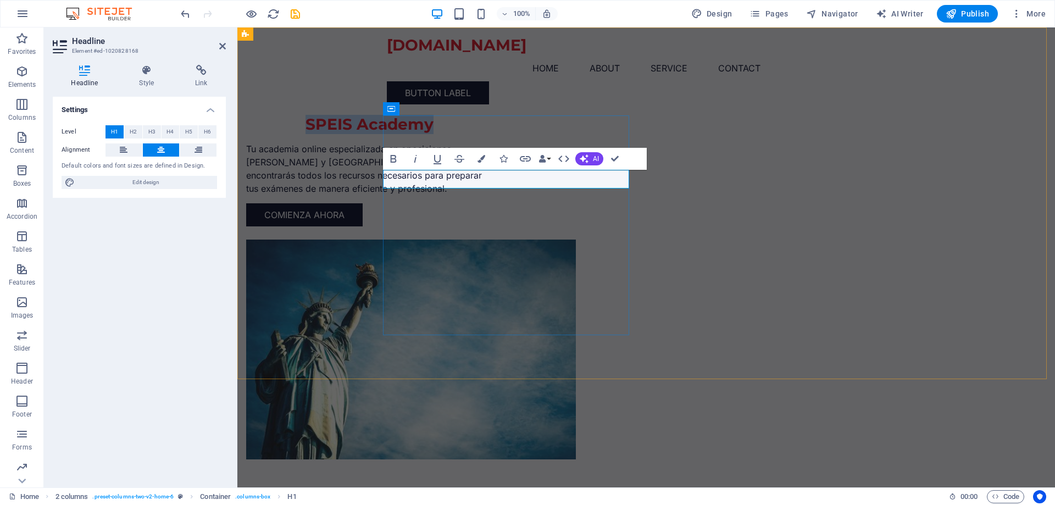
click at [492, 134] on h1 "SPEIS Academy" at bounding box center [369, 124] width 246 height 19
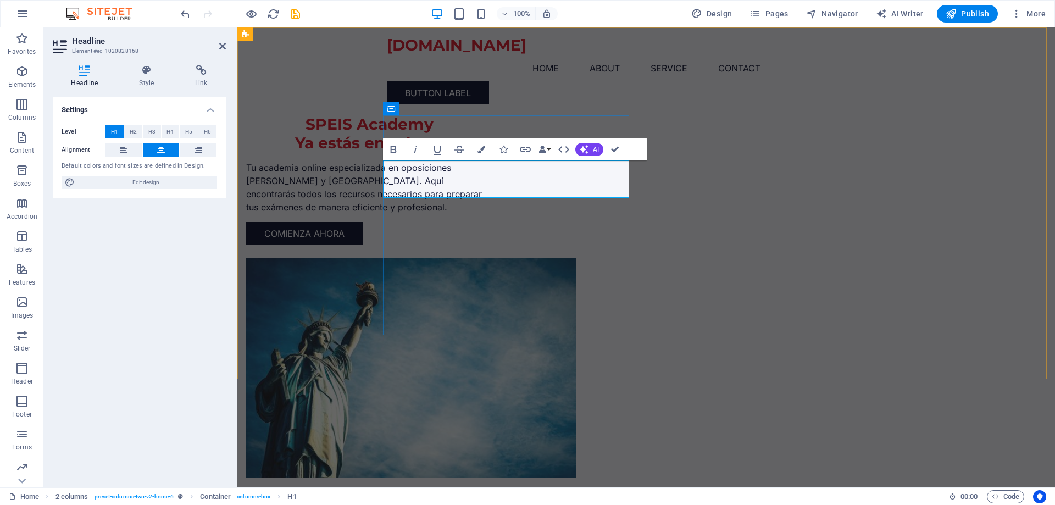
click at [492, 153] on h1 "SPEIS Academy ‌Ya estás entu base" at bounding box center [369, 133] width 246 height 37
drag, startPoint x: 496, startPoint y: 190, endPoint x: 428, endPoint y: 190, distance: 68.7
click at [428, 153] on h1 "SPEIS Academy ‌Ya estás en tu base" at bounding box center [369, 133] width 246 height 37
drag, startPoint x: 539, startPoint y: 189, endPoint x: 520, endPoint y: 189, distance: 19.2
click at [492, 153] on h1 "SPEIS Academy Bienvenido/a en tu base" at bounding box center [369, 133] width 246 height 37
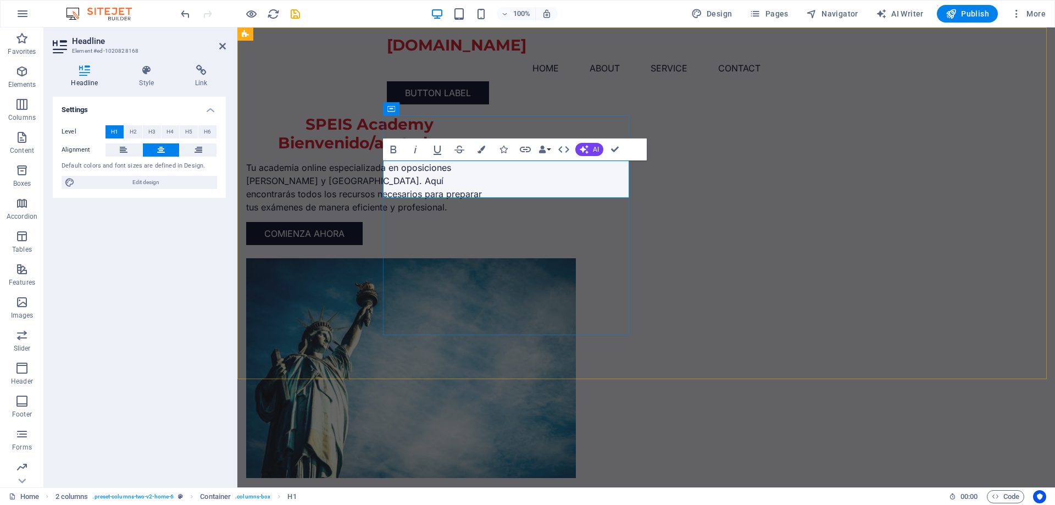
click at [492, 153] on h1 "SPEIS Academy Bienvenido/a a tu base" at bounding box center [369, 133] width 246 height 37
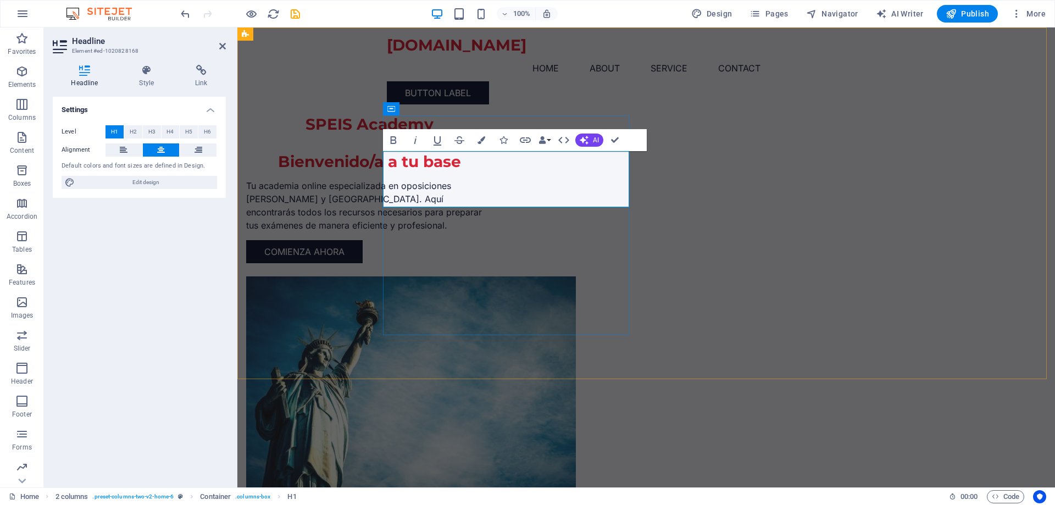
click at [492, 171] on h1 "SPEIS Academy ‌ Bienvenido/a a tu base" at bounding box center [369, 143] width 246 height 56
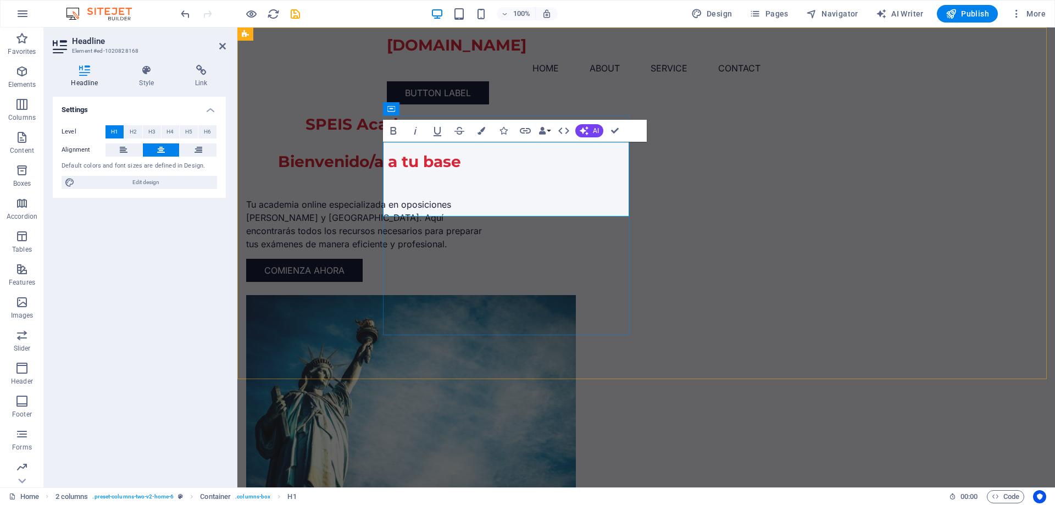
click at [440, 152] on h1 "SPEIS Academy ‌ Bienvenido/a a tu base ‌" at bounding box center [369, 152] width 246 height 74
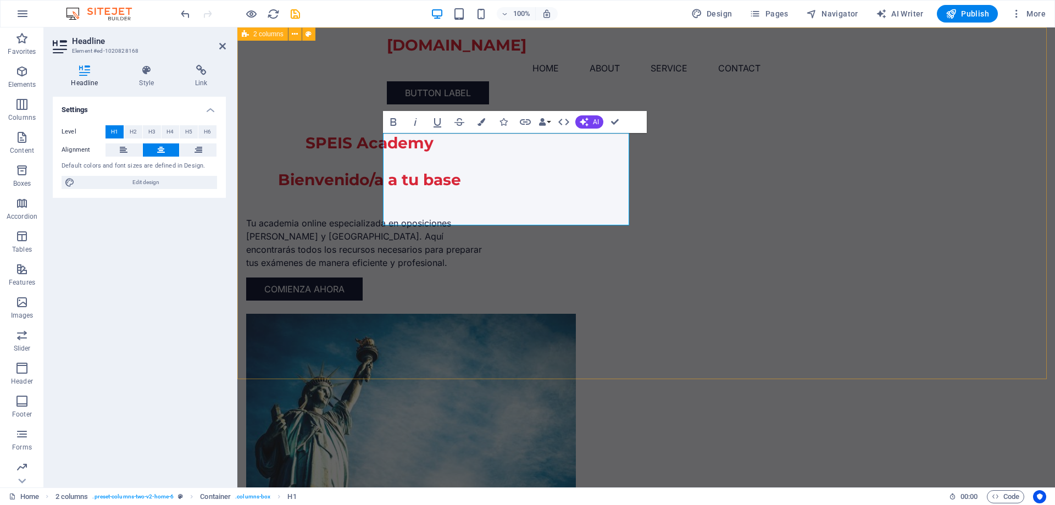
click at [295, 193] on div "‌SPEIS Academy ‌ Bienvenido/a a tu base ‌ Tu academia online especializada en o…" at bounding box center [646, 302] width 818 height 550
click at [489, 193] on div "‌SPEIS Academy ‌ Bienvenido/a a tu base ‌" at bounding box center [369, 161] width 246 height 93
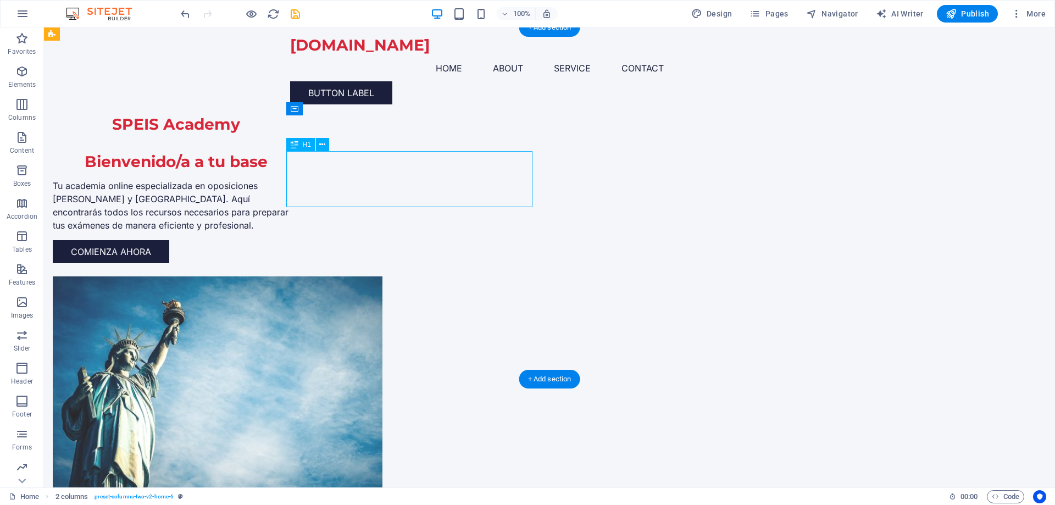
click at [295, 171] on div "SPEIS Academy Bienvenido/a a tu base" at bounding box center [176, 143] width 246 height 56
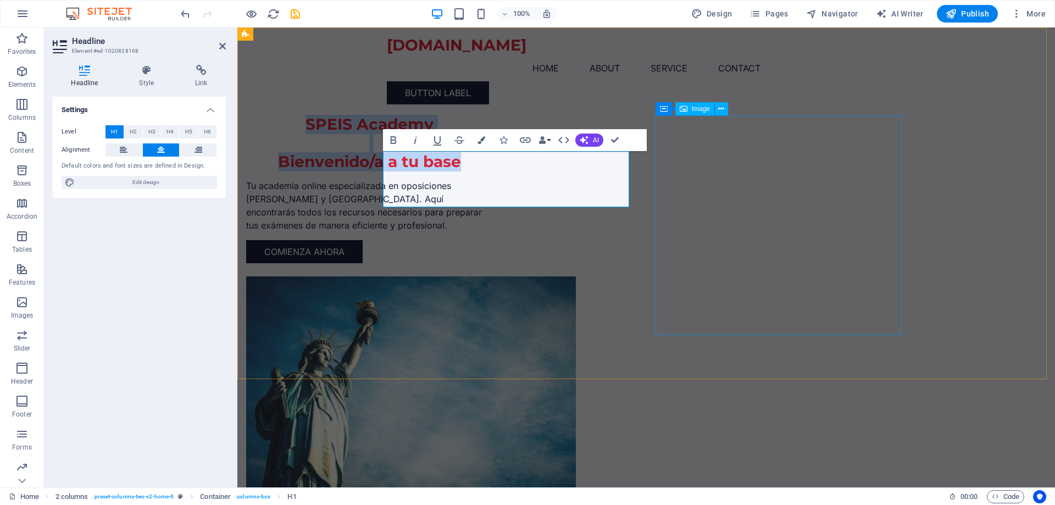
click at [492, 289] on figure at bounding box center [369, 386] width 246 height 220
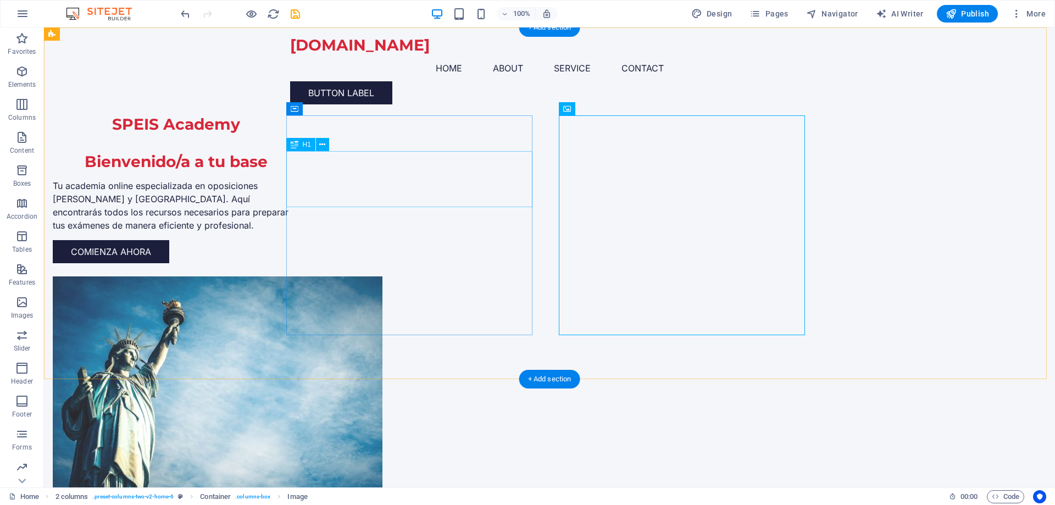
click at [299, 162] on div "SPEIS Academy Bienvenido/a a tu base" at bounding box center [176, 143] width 246 height 56
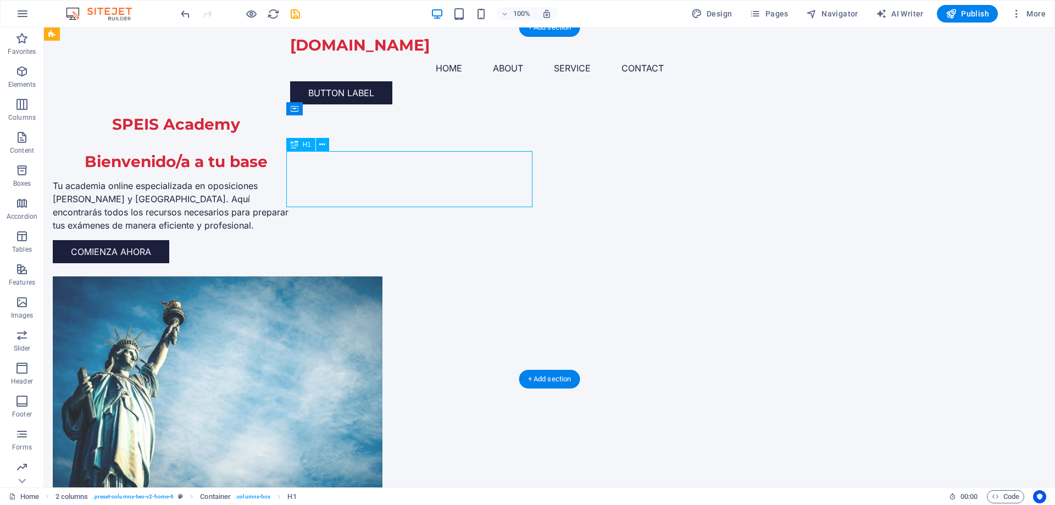
click at [299, 162] on div "SPEIS Academy Bienvenido/a a tu base" at bounding box center [176, 143] width 246 height 56
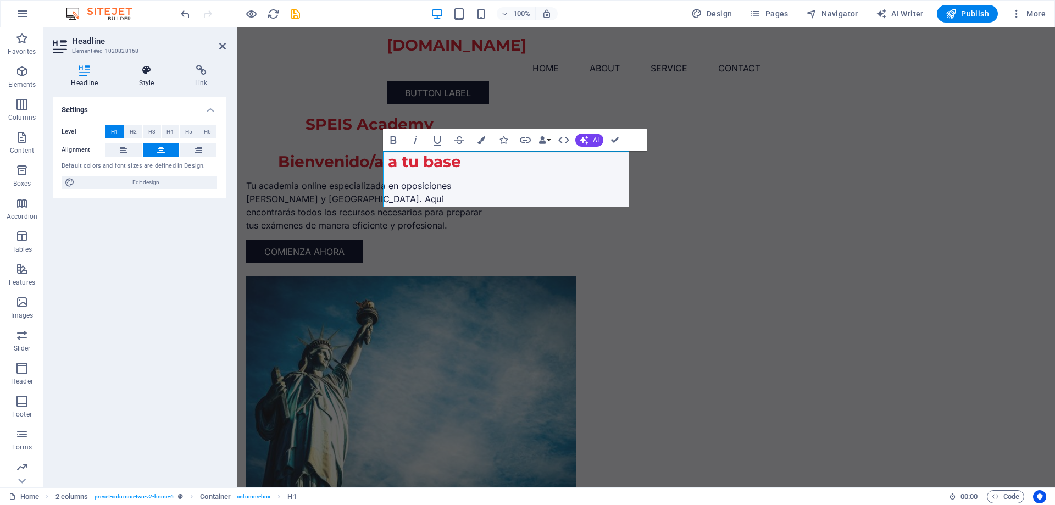
click at [146, 77] on h4 "Style" at bounding box center [149, 76] width 56 height 23
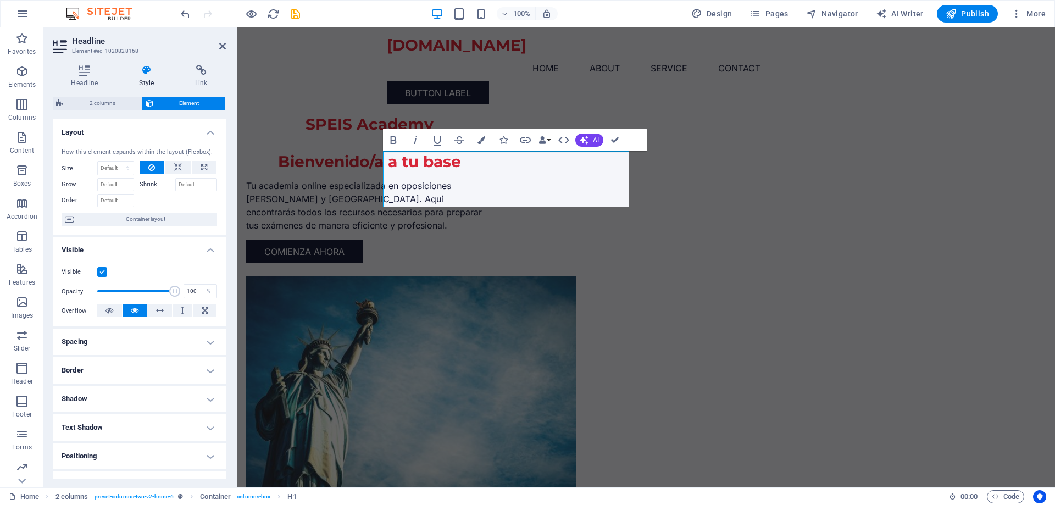
drag, startPoint x: 222, startPoint y: 260, endPoint x: 221, endPoint y: 271, distance: 10.5
click at [221, 271] on li "Visible Visible Opacity 100 % Overflow" at bounding box center [139, 282] width 173 height 90
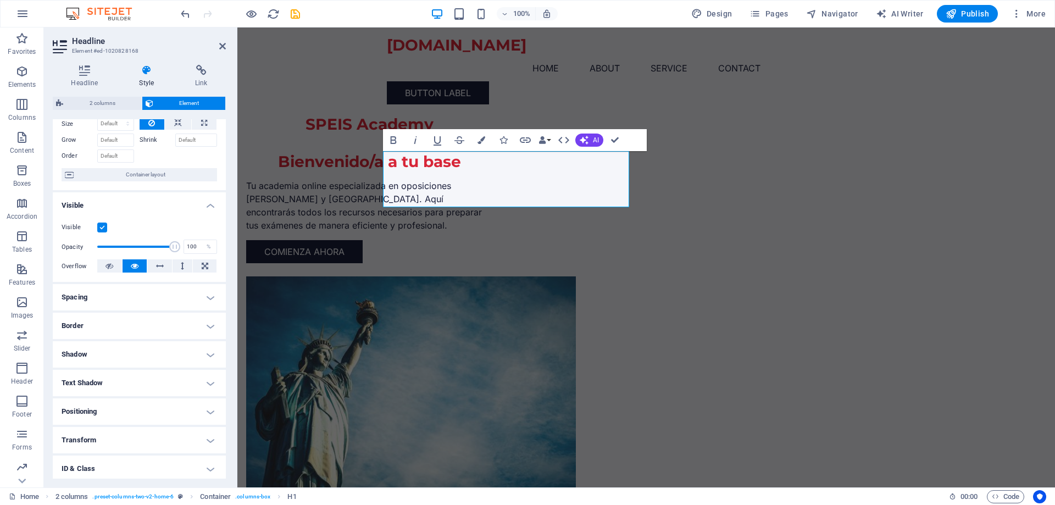
scroll to position [0, 0]
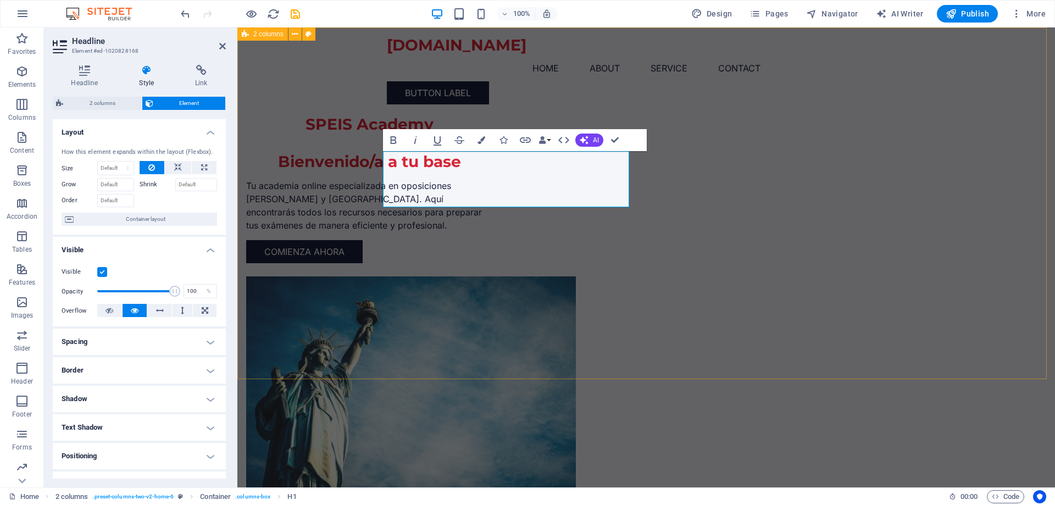
click at [310, 86] on div "SPEIS Academy Bienvenido/a a tu base Tu academia online especializada en oposic…" at bounding box center [646, 283] width 818 height 513
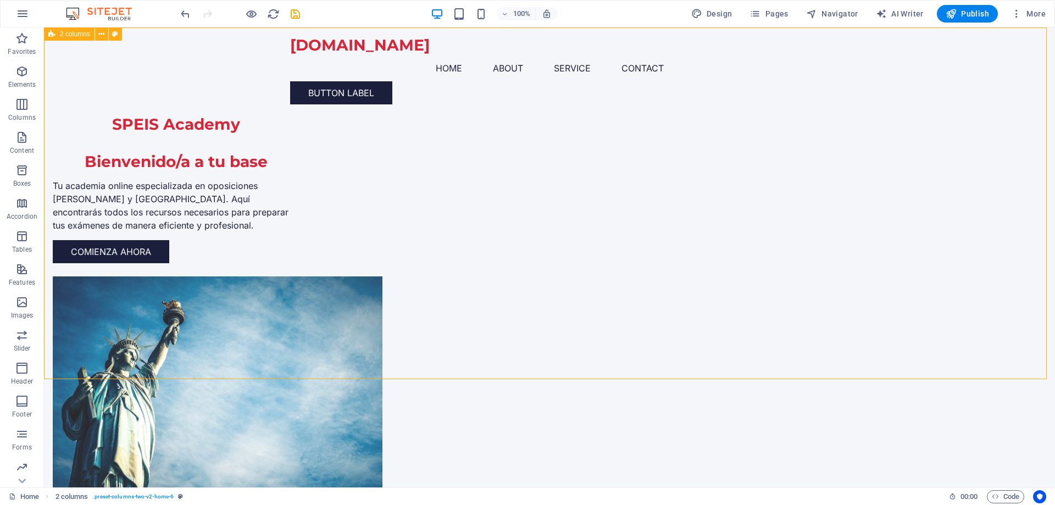
click at [310, 86] on div "SPEIS Academy Bienvenido/a a tu base Tu academia online especializada en oposic…" at bounding box center [549, 283] width 1011 height 513
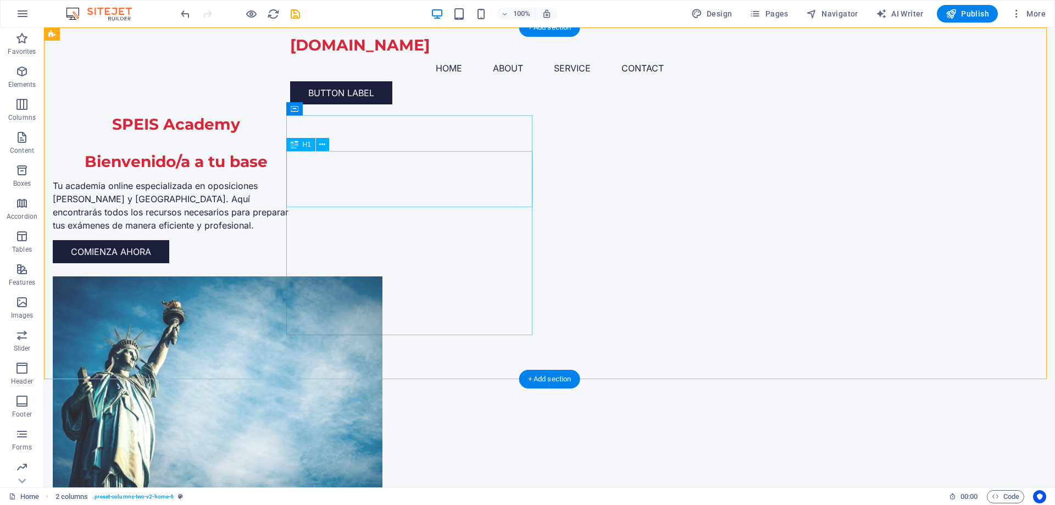
click at [299, 171] on div "SPEIS Academy Bienvenido/a a tu base" at bounding box center [176, 143] width 246 height 56
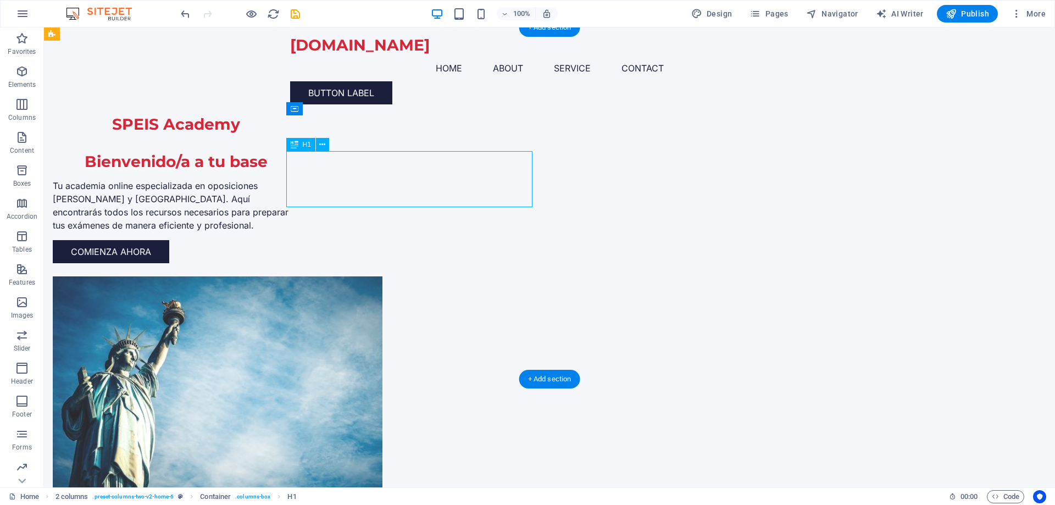
click at [299, 171] on div "SPEIS Academy Bienvenido/a a tu base" at bounding box center [176, 143] width 246 height 56
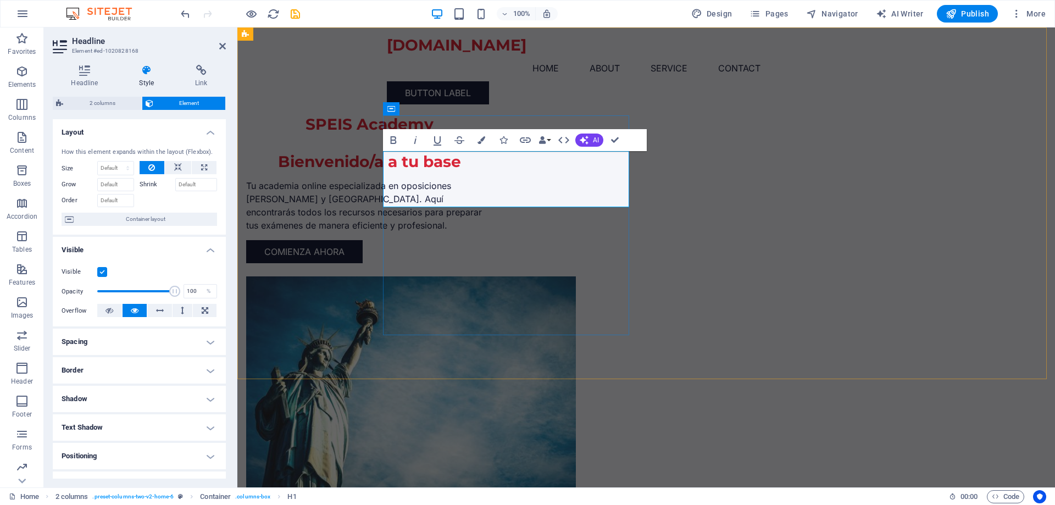
click at [492, 171] on h1 "SPEIS Academy Bienvenido/a a tu base" at bounding box center [369, 143] width 246 height 56
drag, startPoint x: 603, startPoint y: 201, endPoint x: 408, endPoint y: 198, distance: 195.6
click at [408, 171] on h1 "SPEIS Academy Bienvenido/a a tu base" at bounding box center [369, 143] width 246 height 56
click at [314, 191] on div "SPEIS Academy Bienvenido/a a tu base Tu academia online especializada en oposic…" at bounding box center [646, 283] width 818 height 513
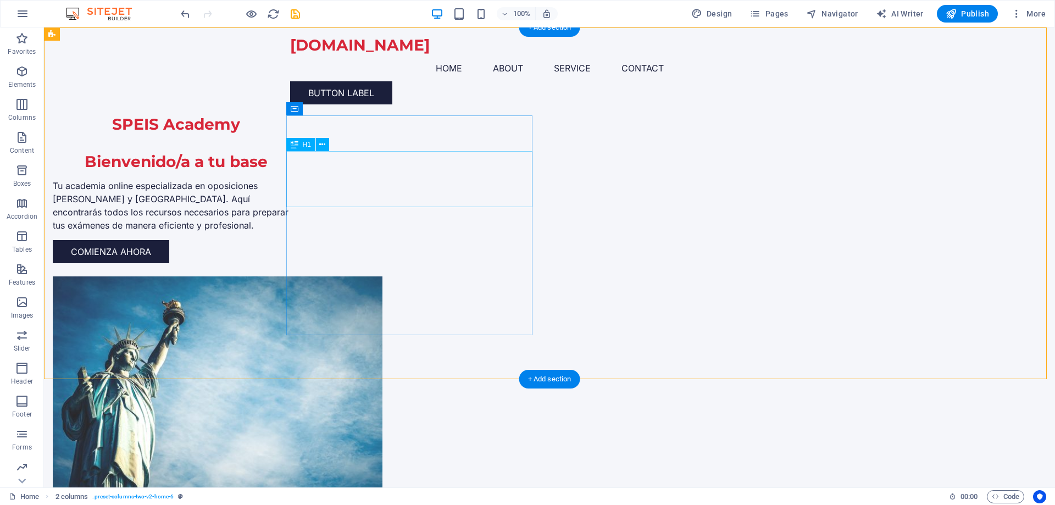
click at [299, 171] on div "SPEIS Academy Bienvenido/a a tu base" at bounding box center [176, 143] width 246 height 56
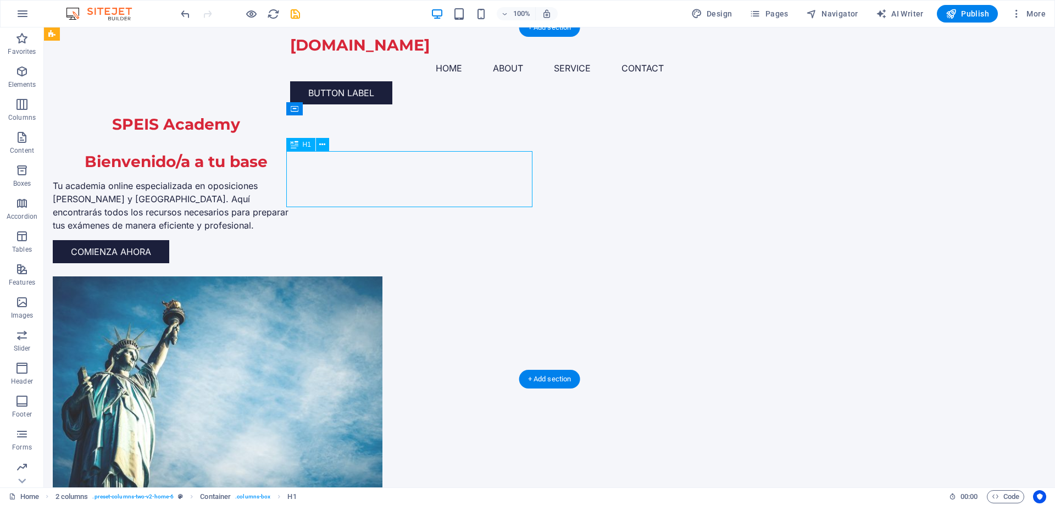
click at [299, 171] on div "SPEIS Academy Bienvenido/a a tu base" at bounding box center [176, 143] width 246 height 56
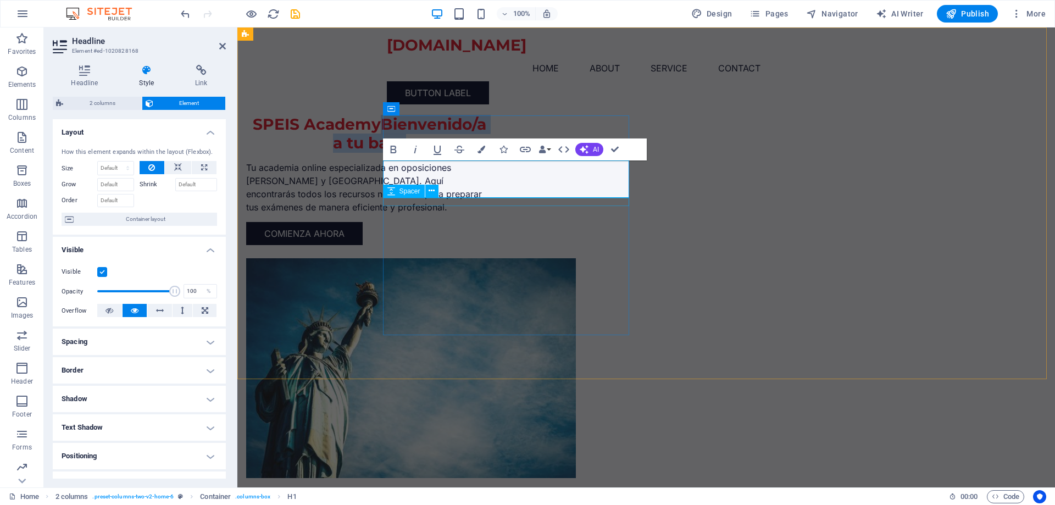
drag, startPoint x: 517, startPoint y: 166, endPoint x: 539, endPoint y: 197, distance: 38.3
click at [492, 197] on div "SPEIS AcademyBienvenido/a a tu base Tu academia online especializada en oposici…" at bounding box center [369, 180] width 246 height 130
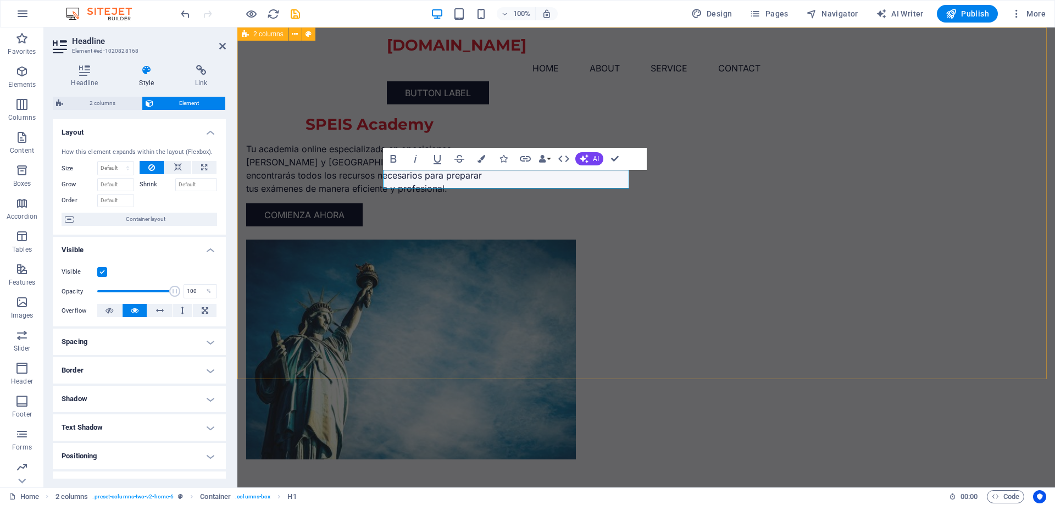
click at [320, 138] on div "SPEIS Academy Tu academia online especializada en oposiciones [PERSON_NAME] y […" at bounding box center [646, 265] width 818 height 476
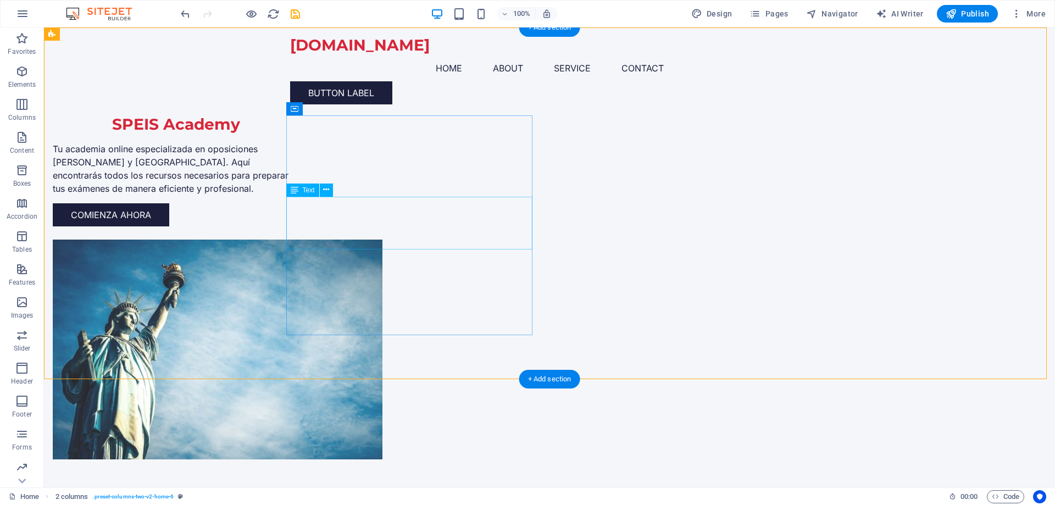
click at [299, 195] on div "Tu academia online especializada en oposiciones [PERSON_NAME] y [GEOGRAPHIC_DAT…" at bounding box center [176, 168] width 246 height 53
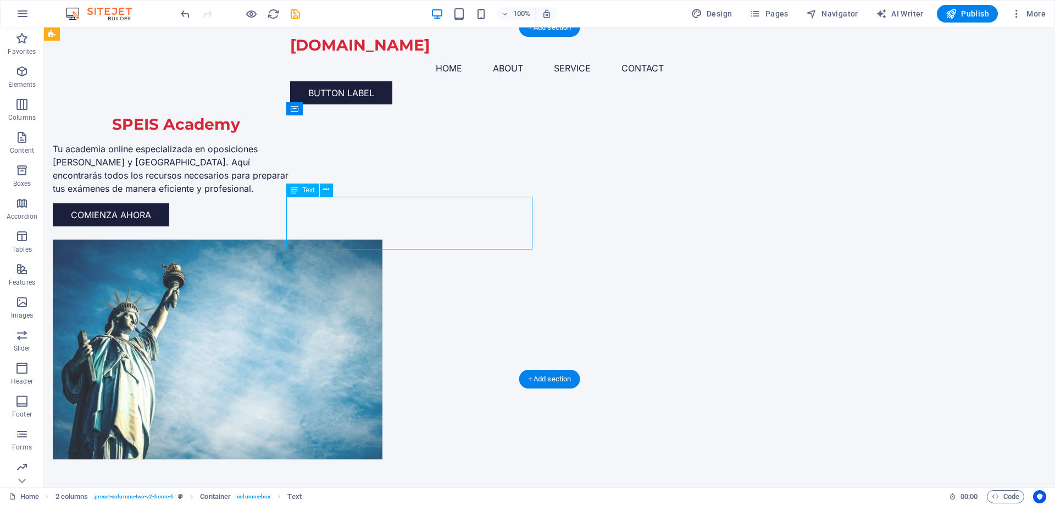
click at [299, 195] on div "Tu academia online especializada en oposiciones [PERSON_NAME] y [GEOGRAPHIC_DAT…" at bounding box center [176, 168] width 246 height 53
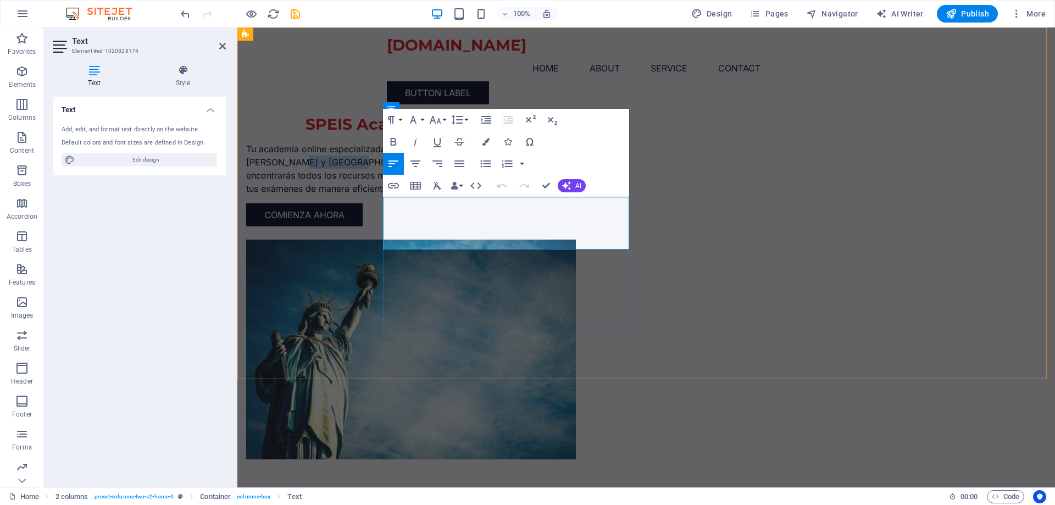
drag, startPoint x: 423, startPoint y: 217, endPoint x: 478, endPoint y: 216, distance: 54.4
click at [478, 195] on p "Tu academia online especializada en oposiciones [PERSON_NAME] y [GEOGRAPHIC_DAT…" at bounding box center [369, 168] width 246 height 53
click at [473, 195] on p "Tu academia online especializada en oposiciones [PERSON_NAME]. Aquí encontrarás…" at bounding box center [369, 168] width 246 height 53
click at [428, 195] on p "Tu academia online especializada en oposiciones [PERSON_NAME]. Aquí encontrarás…" at bounding box center [369, 168] width 246 height 53
click at [395, 169] on p "Tu academia online especializada en oposiciones [PERSON_NAME]." at bounding box center [369, 155] width 246 height 26
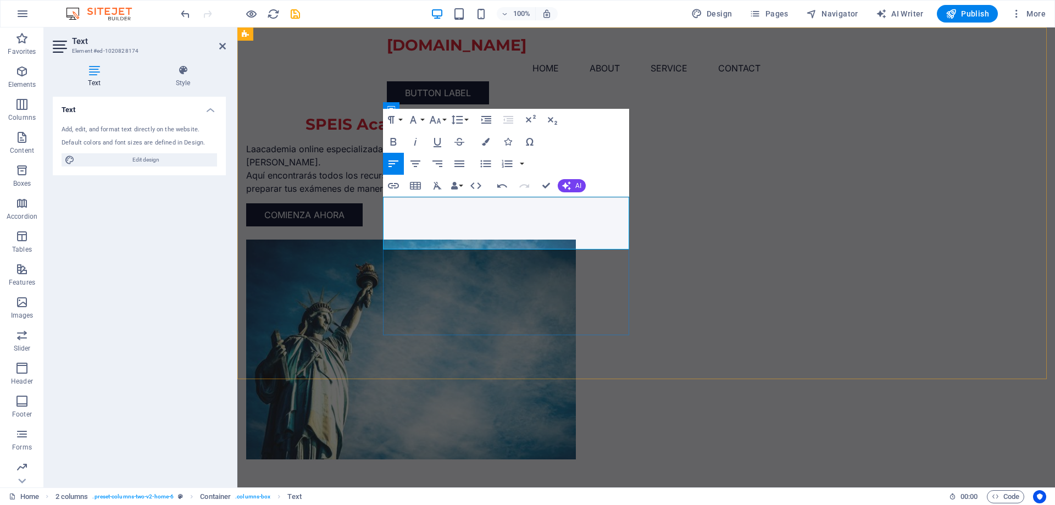
click at [447, 169] on p "La academia online especializada en oposiciones [PERSON_NAME]." at bounding box center [369, 155] width 246 height 26
drag, startPoint x: 592, startPoint y: 204, endPoint x: 598, endPoint y: 210, distance: 8.2
click at [492, 169] on p "La academia online especializada en oposiciones [PERSON_NAME]." at bounding box center [369, 155] width 246 height 26
click at [473, 169] on p "La academia online especializada en oposiciones [PERSON_NAME]." at bounding box center [369, 155] width 246 height 26
click at [427, 169] on p "La academia online especializada en oposiciones [PERSON_NAME]." at bounding box center [369, 155] width 246 height 26
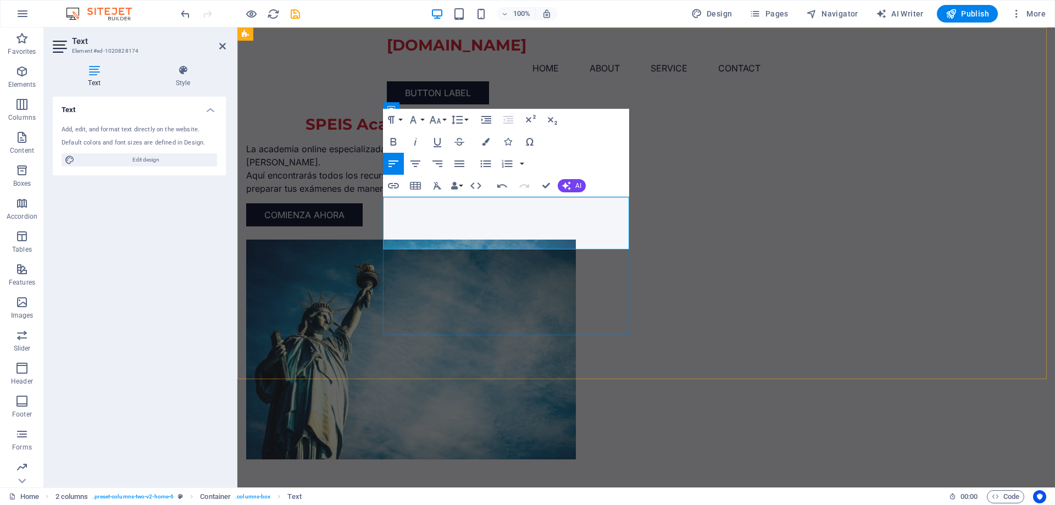
click at [492, 169] on p "La academia online especializada en oposiciones [PERSON_NAME]." at bounding box center [369, 155] width 246 height 26
drag, startPoint x: 623, startPoint y: 242, endPoint x: 370, endPoint y: 229, distance: 252.6
click at [370, 229] on div "SPEIS Academy La academia online especializada en la preparar oposiciones [PERS…" at bounding box center [646, 265] width 818 height 476
click at [492, 169] on p "La academia online especializada en la preparar oposiciones [PERSON_NAME]." at bounding box center [369, 155] width 246 height 26
drag, startPoint x: 624, startPoint y: 242, endPoint x: 371, endPoint y: 230, distance: 253.0
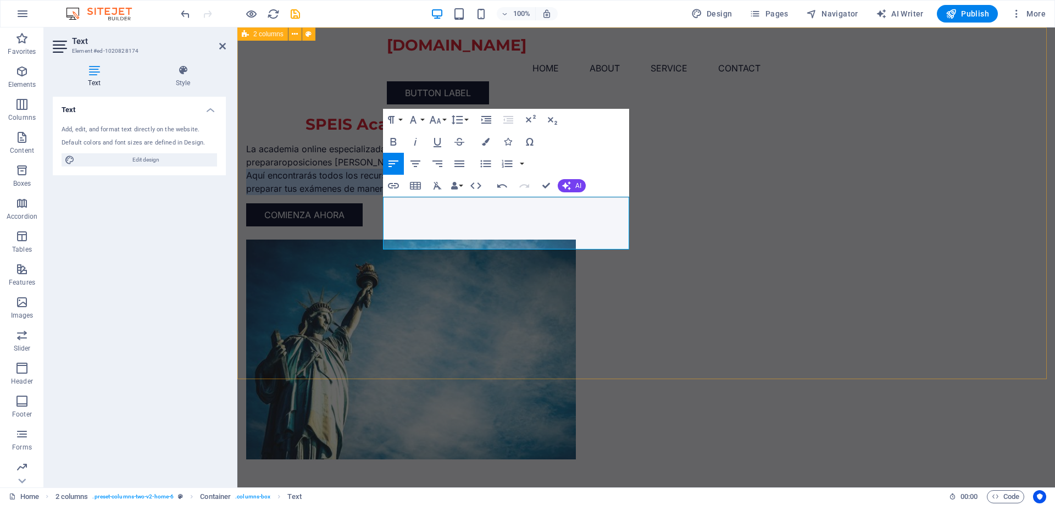
click at [371, 230] on div "SPEIS Academy La academia online especializada en la preparar oposiciones [PERS…" at bounding box center [646, 265] width 818 height 476
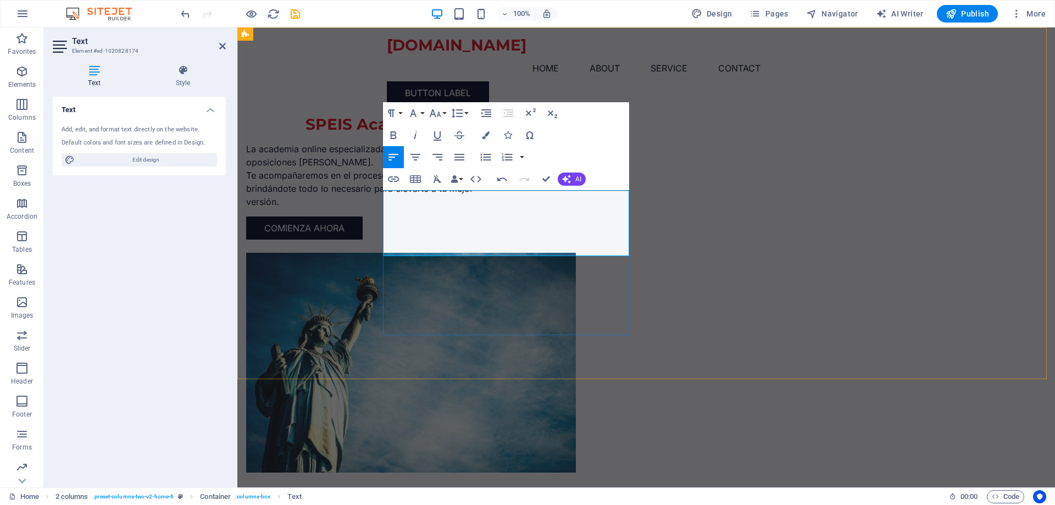
click at [492, 208] on p "Te acompañaremos en el proceso de preparación brindándote todo lo necesario par…" at bounding box center [369, 189] width 246 height 40
drag, startPoint x: 595, startPoint y: 224, endPoint x: 469, endPoint y: 225, distance: 125.3
click at [469, 208] on p "Te acompañaremos en el proceso de preparación, brindándote todo lo necesario pa…" at bounding box center [369, 189] width 246 height 40
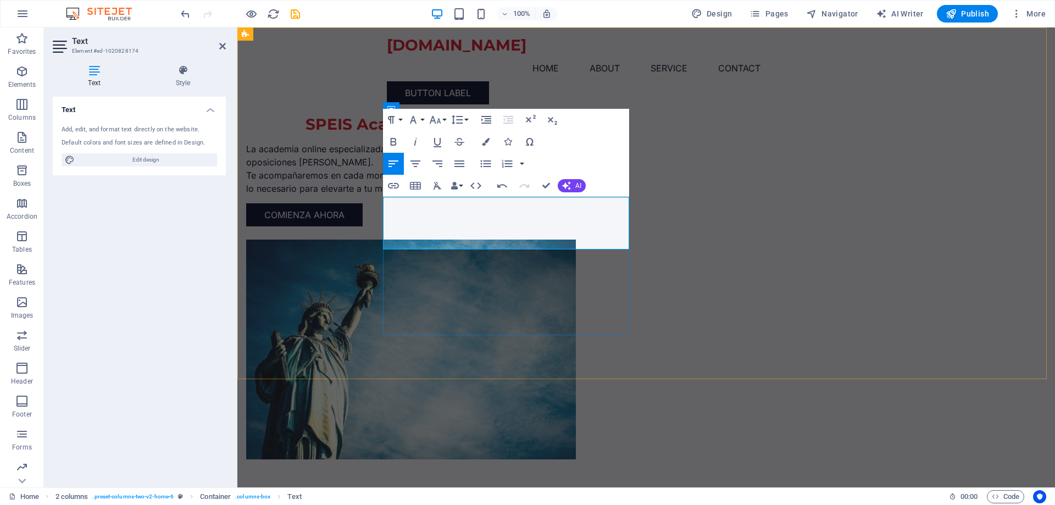
drag, startPoint x: 545, startPoint y: 204, endPoint x: 537, endPoint y: 204, distance: 7.7
click at [492, 169] on p "La academia online especializada en la preparar oposiciones [PERSON_NAME]." at bounding box center [369, 155] width 246 height 26
click at [452, 169] on p "La academia online especializada en preparar oposiciones [PERSON_NAME]." at bounding box center [369, 155] width 246 height 26
click at [463, 169] on p "La academia online especializada en preparar oposiciones [PERSON_NAME]." at bounding box center [369, 155] width 246 height 26
click at [492, 169] on p "La academia online especializada en preparar oposiciones [PERSON_NAME]." at bounding box center [369, 155] width 246 height 26
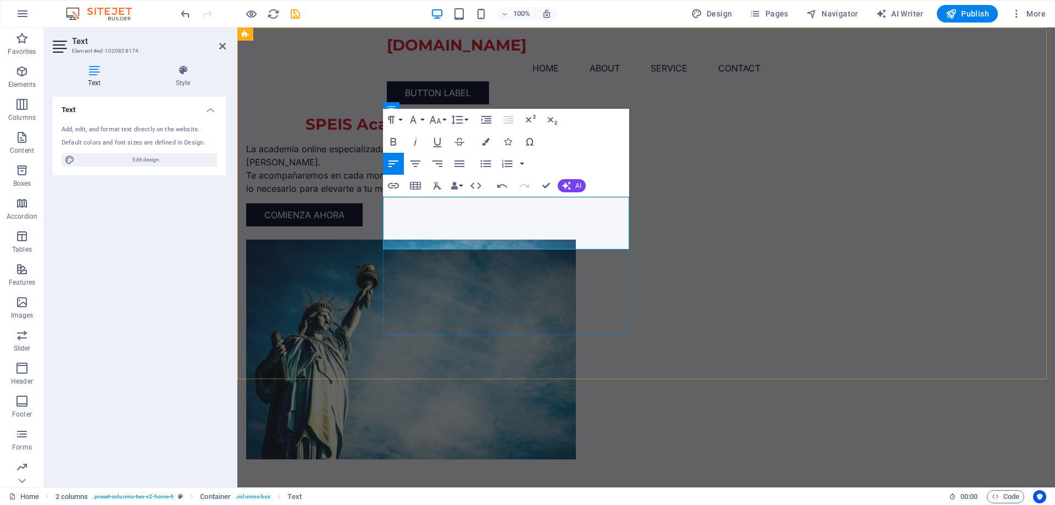
click at [463, 169] on p "La academia online especializada en preparar oposiciones [PERSON_NAME]." at bounding box center [369, 155] width 246 height 26
click at [301, 214] on div "SPEIS Academy La academia online profesional especializada en preparar oposicio…" at bounding box center [646, 265] width 818 height 476
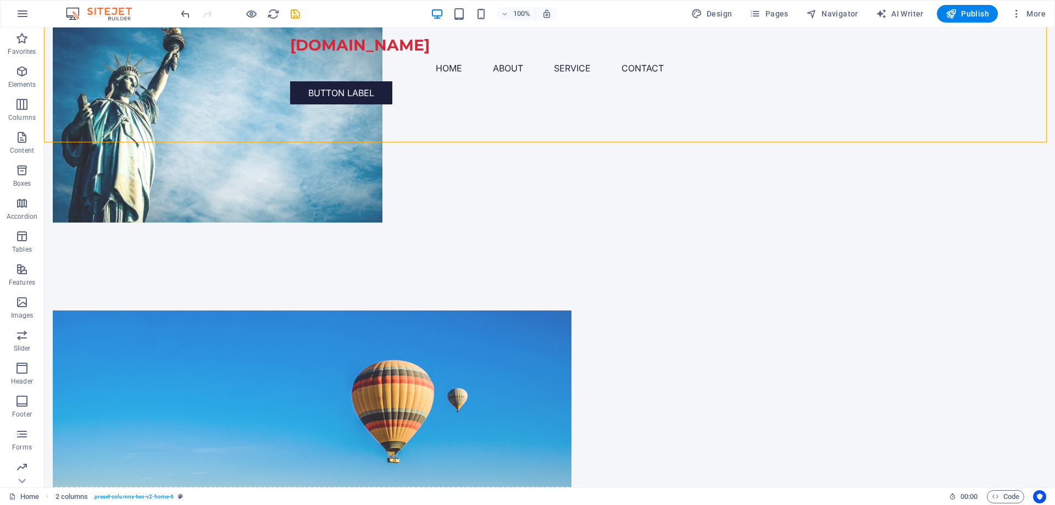
scroll to position [309, 0]
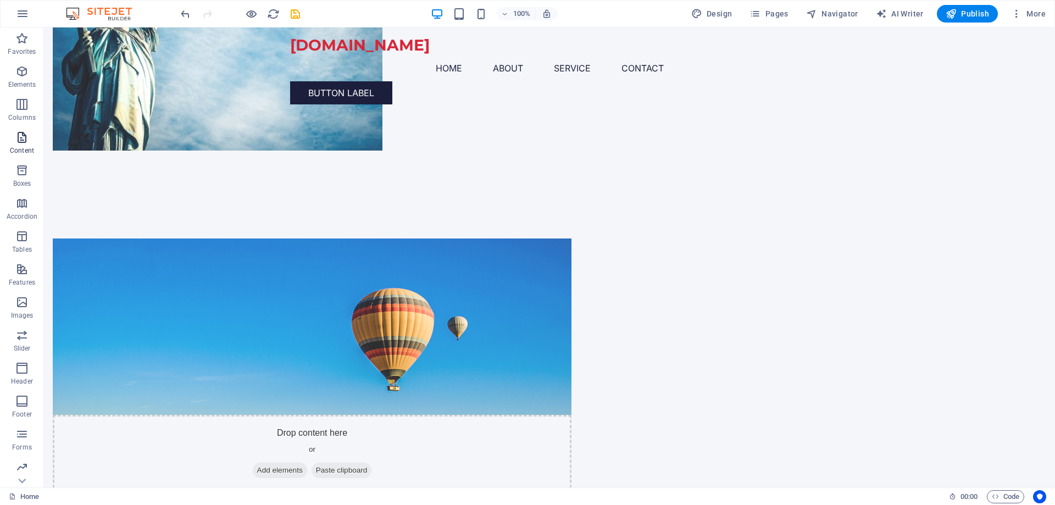
click at [20, 147] on p "Content" at bounding box center [22, 150] width 24 height 9
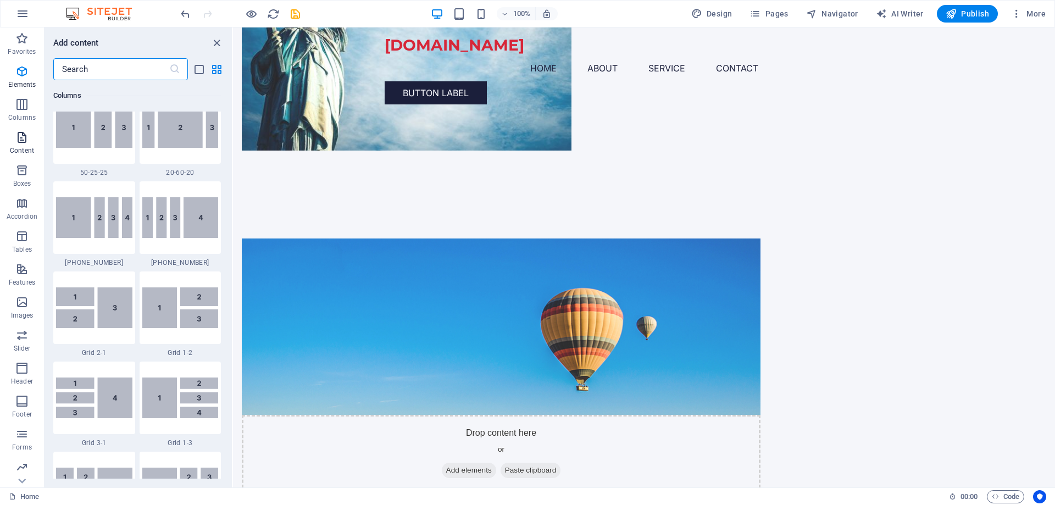
scroll to position [1923, 0]
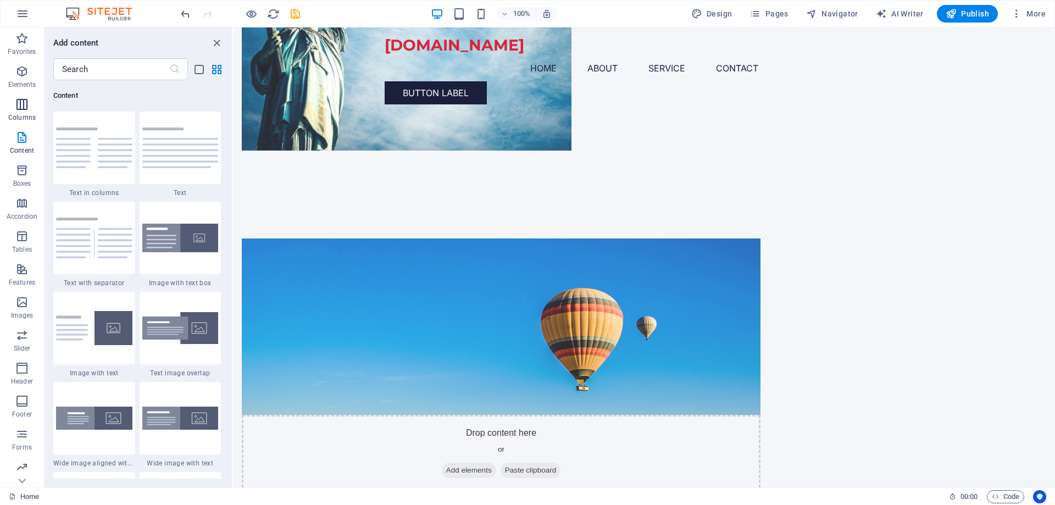
click at [22, 113] on p "Columns" at bounding box center [21, 117] width 27 height 9
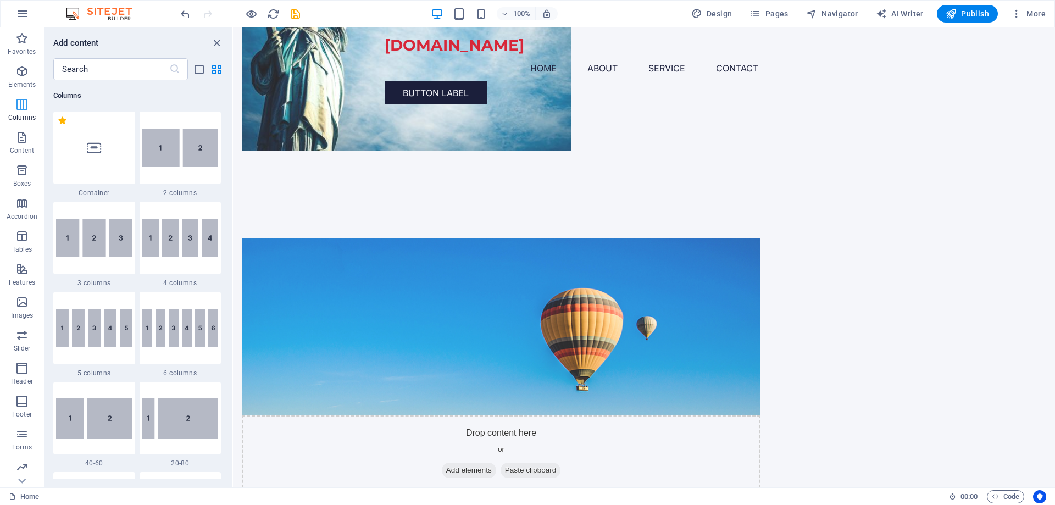
scroll to position [544, 0]
click at [146, 119] on label "1 Star" at bounding box center [148, 120] width 9 height 9
click at [144, 126] on input "1 Star" at bounding box center [143, 126] width 1 height 1
radio input "true"
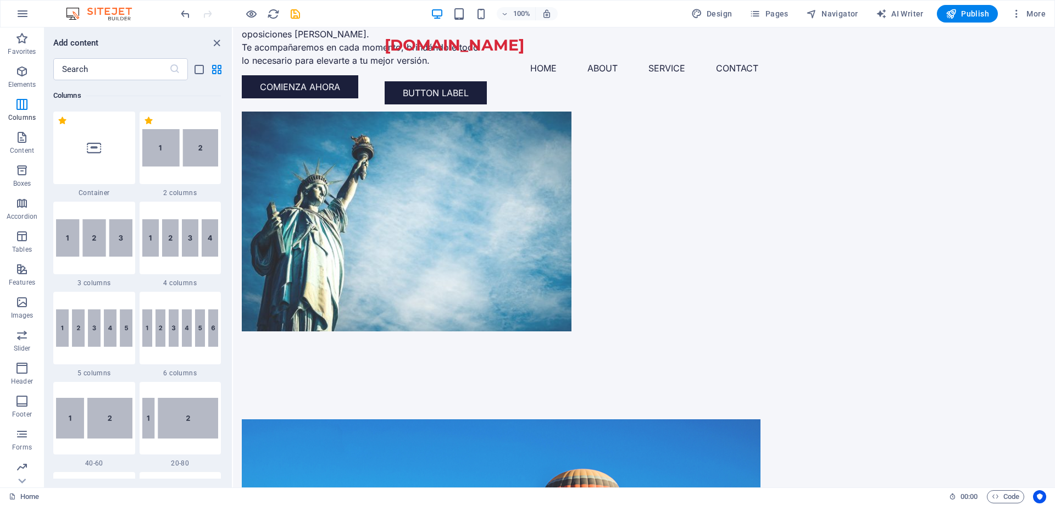
scroll to position [0, 0]
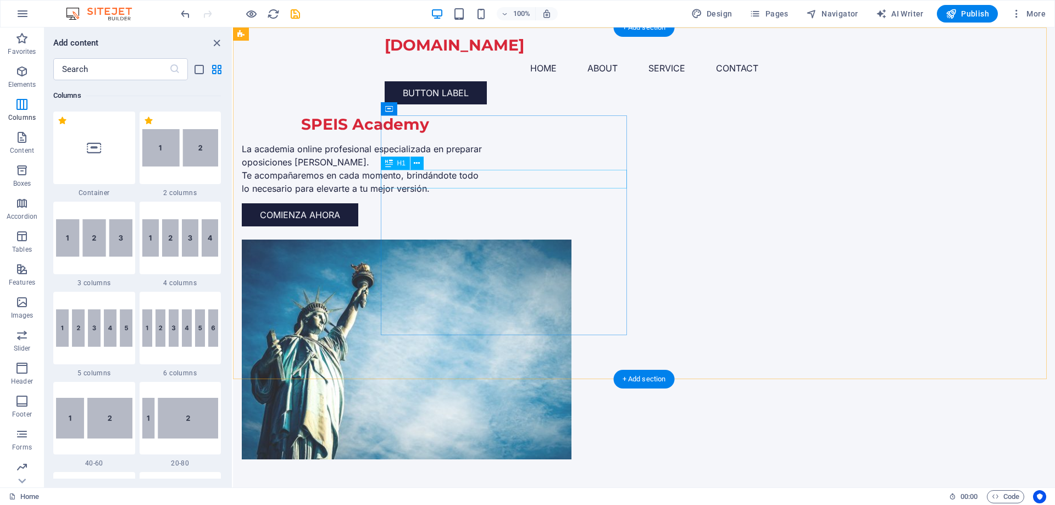
click at [488, 134] on div "SPEIS Academy" at bounding box center [365, 124] width 246 height 19
click at [946, 114] on div "SPEIS Academy La academia online profesional especializada en preparar oposicio…" at bounding box center [644, 265] width 822 height 476
click at [970, 119] on div "SPEIS Academy La academia online profesional especializada en preparar oposicio…" at bounding box center [644, 265] width 822 height 476
click at [966, 119] on div "SPEIS Academy La academia online profesional especializada en preparar oposicio…" at bounding box center [644, 265] width 822 height 476
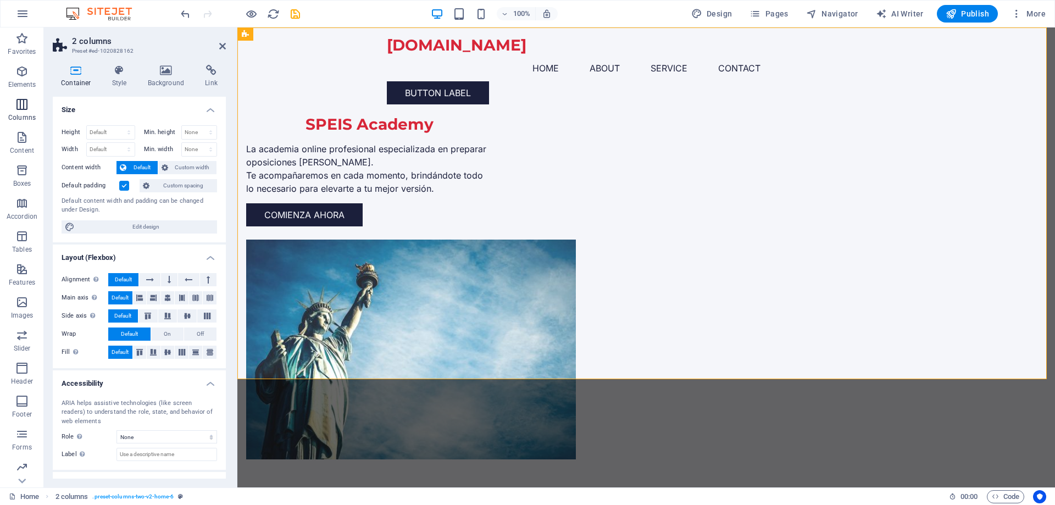
click at [29, 113] on p "Columns" at bounding box center [21, 117] width 27 height 9
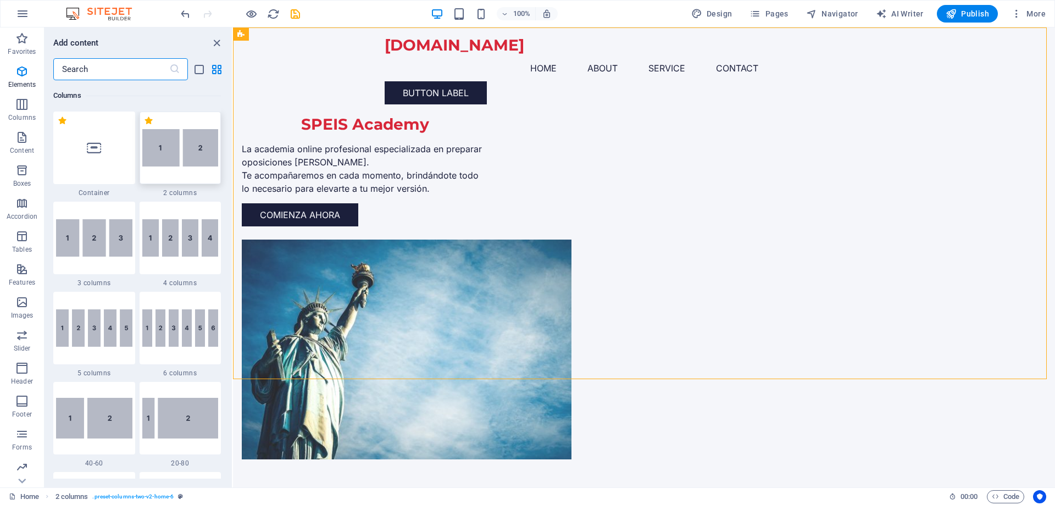
scroll to position [634, 0]
click at [190, 129] on img at bounding box center [180, 147] width 76 height 37
click at [233, 125] on div "Drag here to replace the existing content. Press “Ctrl” if you want to create a…" at bounding box center [644, 257] width 822 height 460
click at [233, 119] on div "Drag here to replace the existing content. Press “Ctrl” if you want to create a…" at bounding box center [644, 257] width 822 height 460
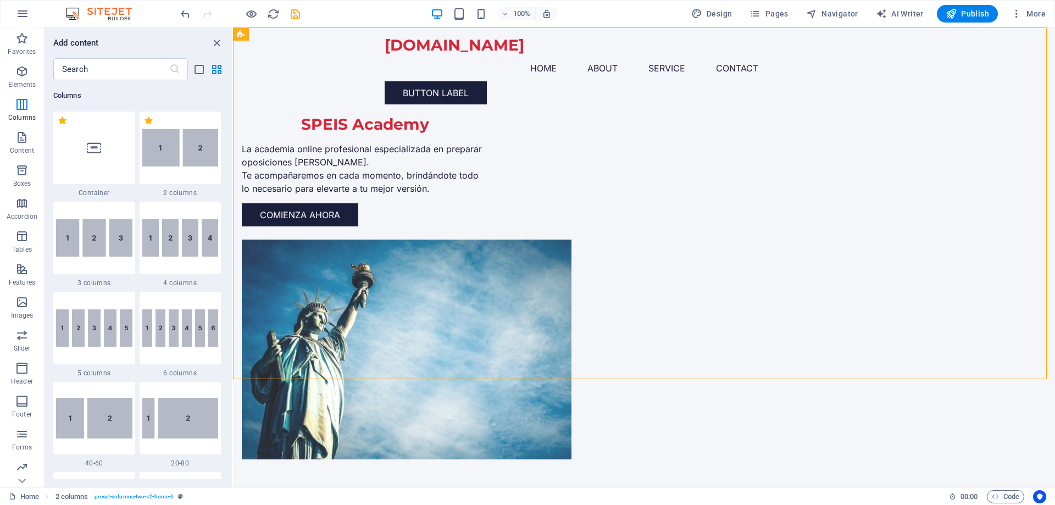
click at [233, 119] on div "Drag here to replace the existing content. Press “Ctrl” if you want to create a…" at bounding box center [644, 257] width 822 height 460
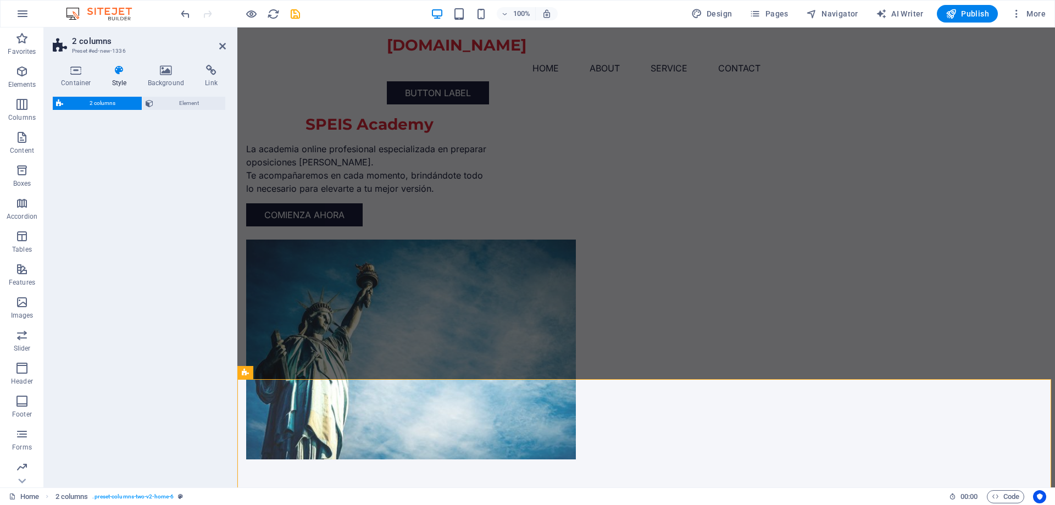
select select "rem"
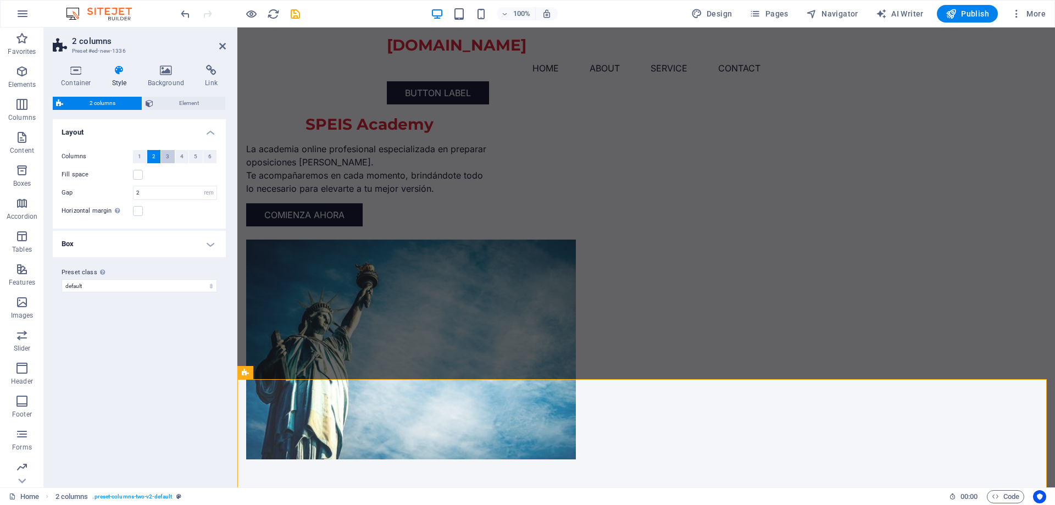
click at [169, 156] on span "3" at bounding box center [167, 156] width 3 height 13
click at [108, 103] on span "2 columns" at bounding box center [102, 103] width 72 height 13
click at [150, 380] on div "Variants Default Layout Columns 1 2 3 4 5 6 Fill space Gap 2 px rem % vw vh Hor…" at bounding box center [139, 298] width 173 height 359
click at [970, 183] on div "SPEIS Academy La academia online profesional especializada en preparar oposicio…" at bounding box center [646, 265] width 818 height 476
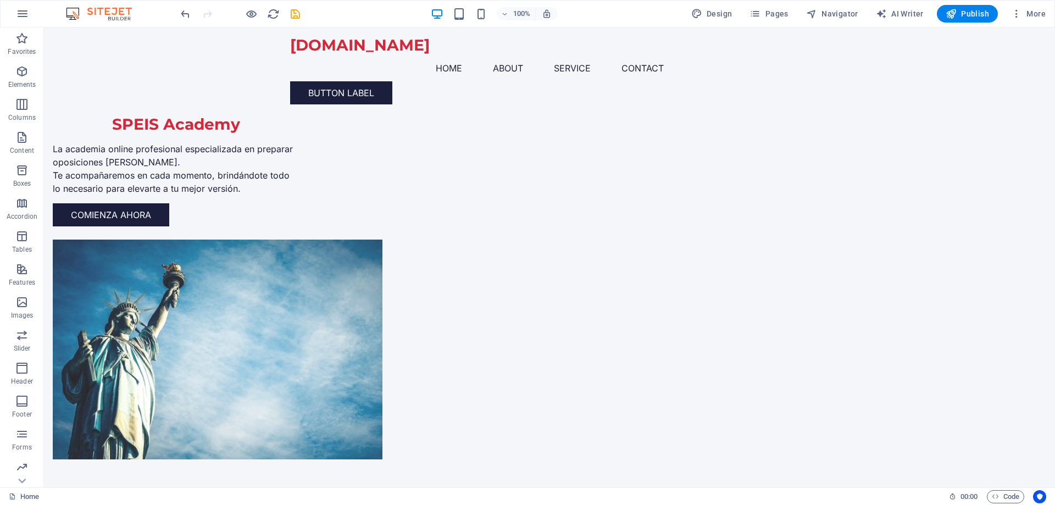
scroll to position [119, 0]
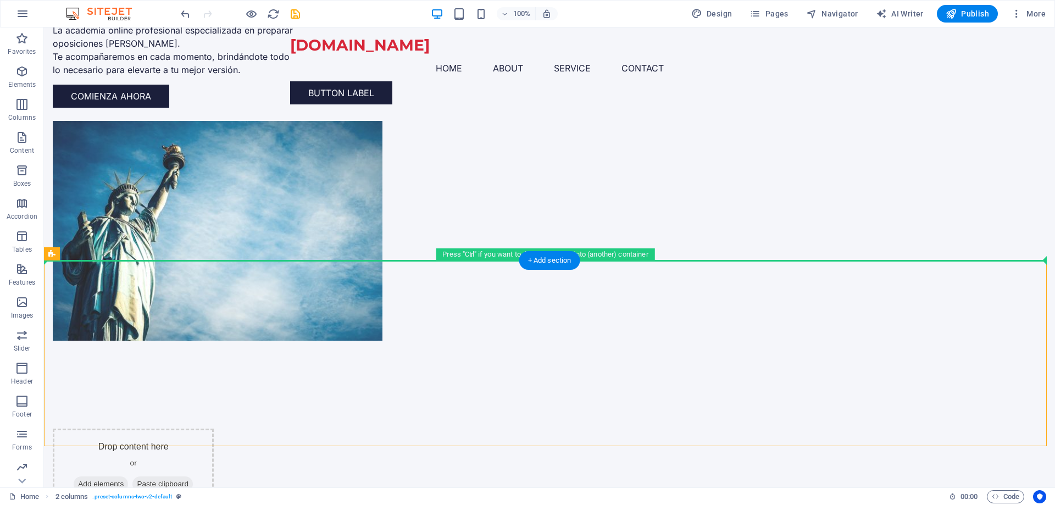
drag, startPoint x: 612, startPoint y: 340, endPoint x: 846, endPoint y: 180, distance: 283.6
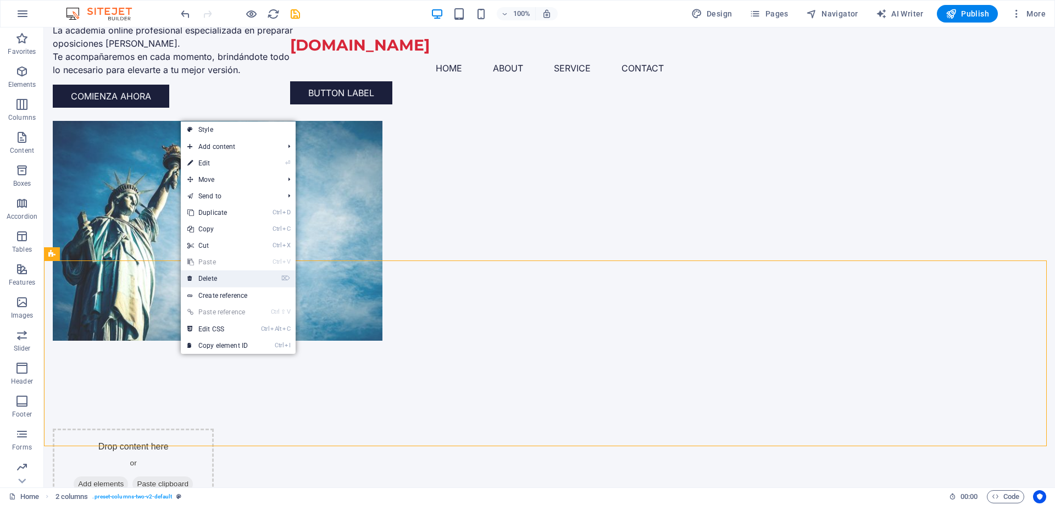
click at [223, 278] on link "⌦ Delete" at bounding box center [218, 278] width 74 height 16
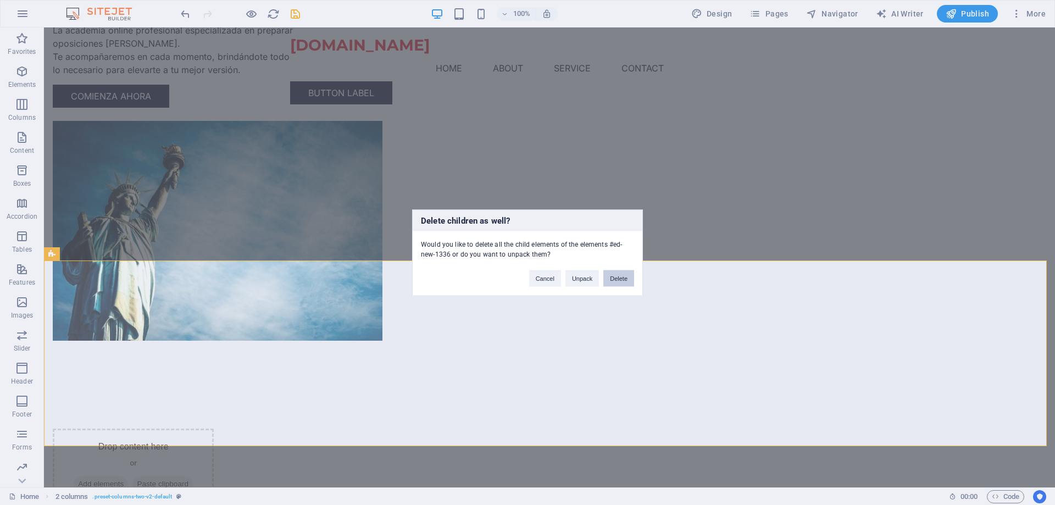
click at [613, 279] on button "Delete" at bounding box center [618, 278] width 31 height 16
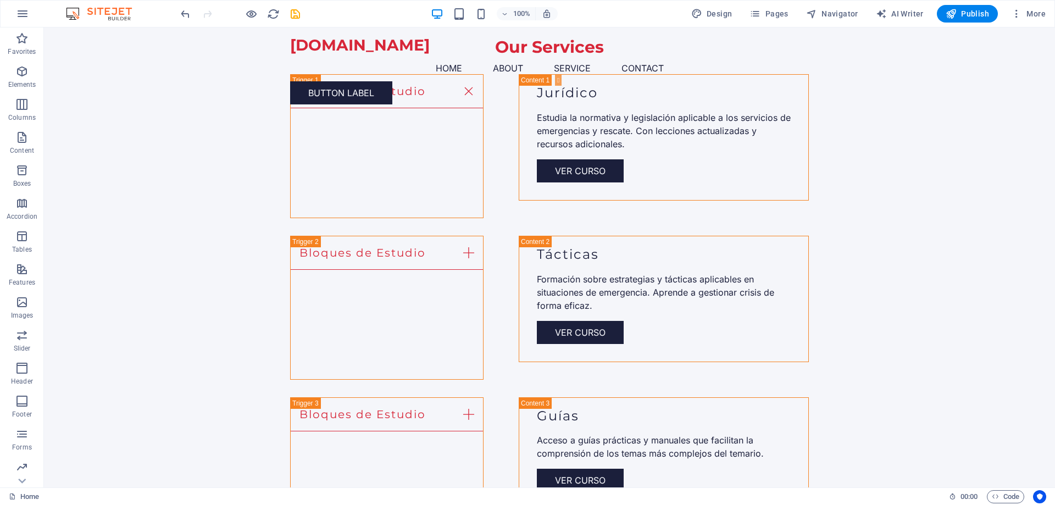
scroll to position [1789, 0]
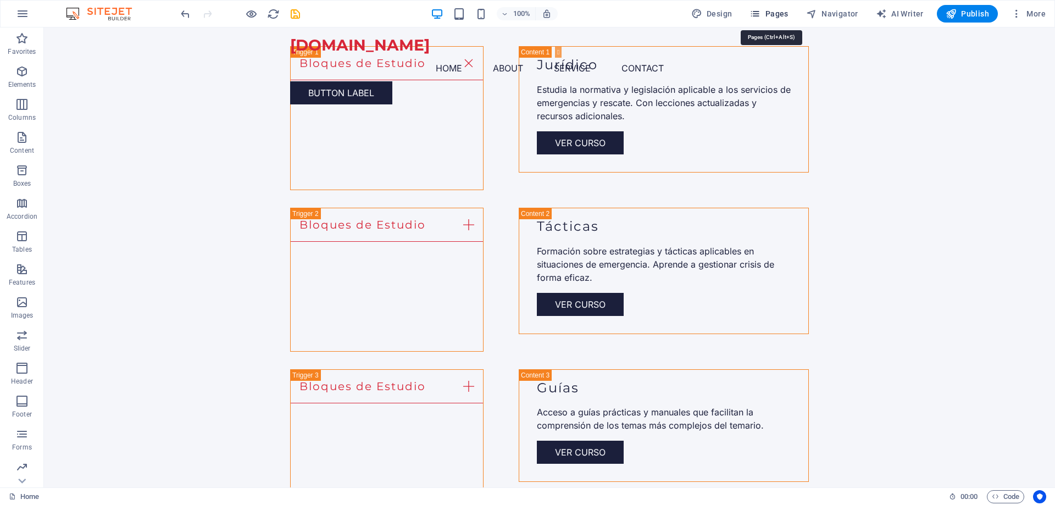
click at [772, 15] on span "Pages" at bounding box center [769, 13] width 38 height 11
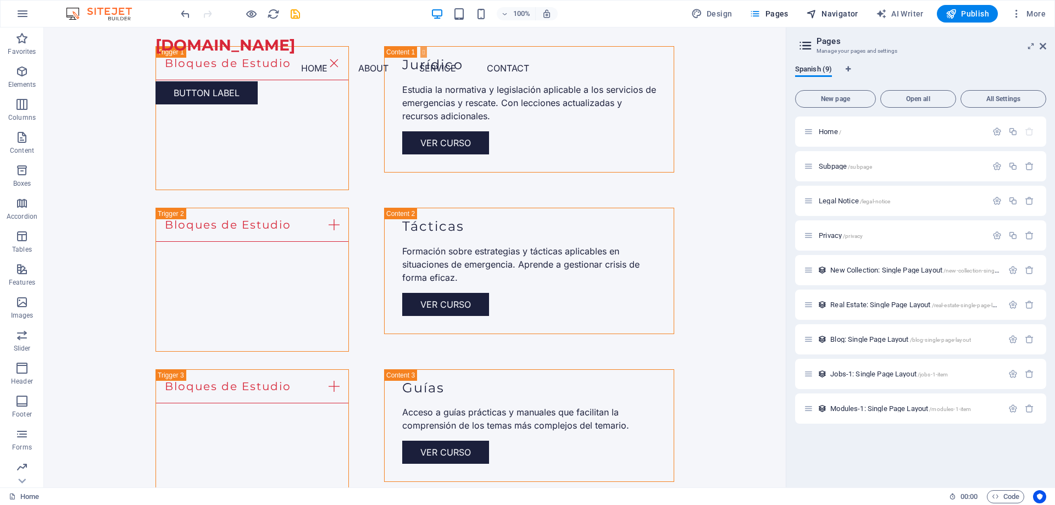
click at [825, 12] on span "Navigator" at bounding box center [832, 13] width 52 height 11
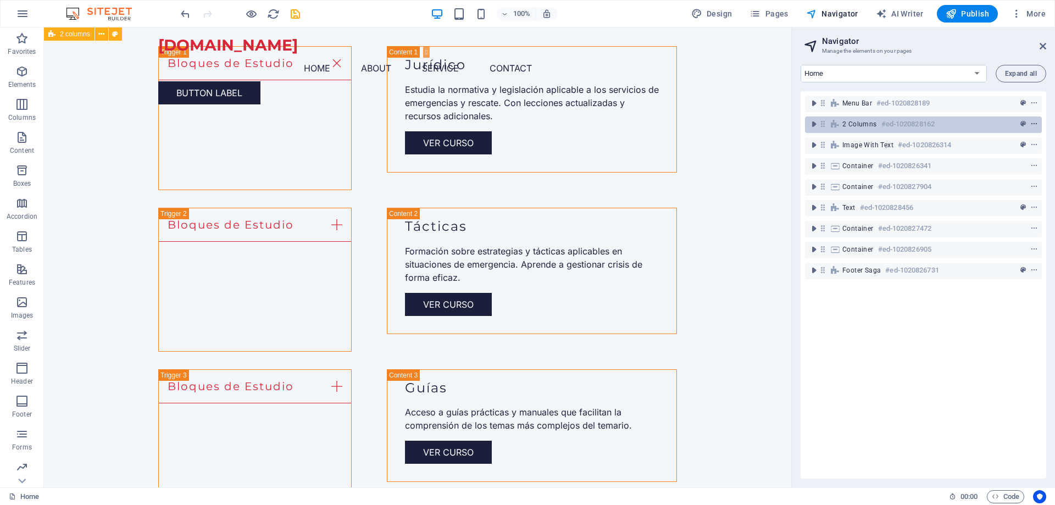
click at [1035, 123] on icon "context-menu" at bounding box center [1034, 124] width 8 height 8
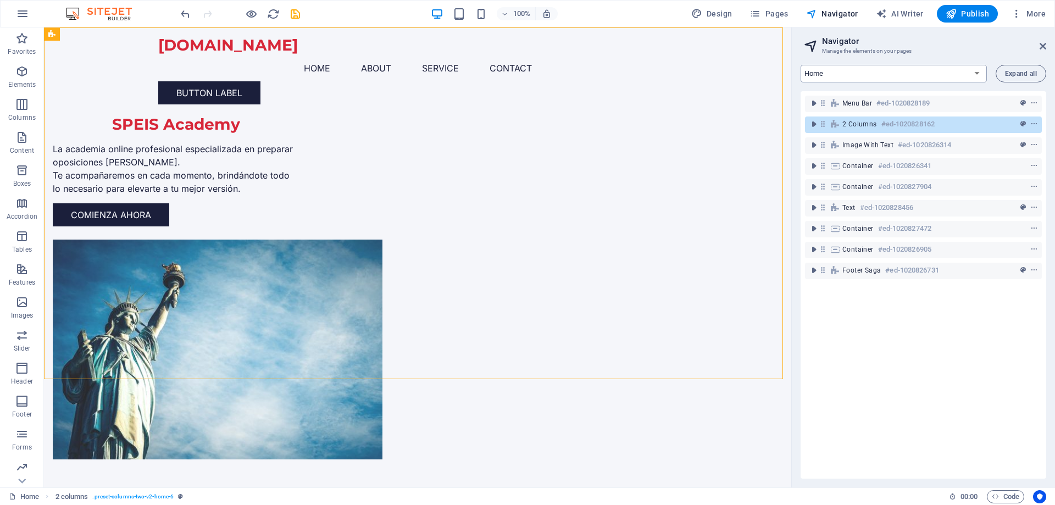
click at [972, 71] on select "Home Subpage Legal Notice Privacy New Collection: Single Page Layout Real Estat…" at bounding box center [894, 74] width 186 height 18
click at [801, 65] on select "Home Subpage Legal Notice Privacy New Collection: Single Page Layout Real Estat…" at bounding box center [894, 74] width 186 height 18
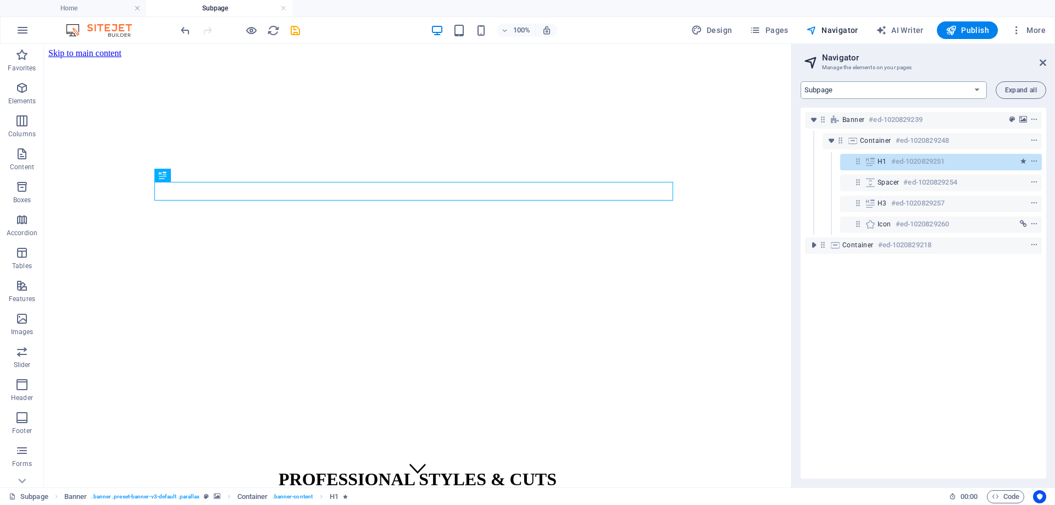
click at [975, 90] on select "Home Subpage Legal Notice Privacy New Collection: Single Page Layout Real Estat…" at bounding box center [894, 90] width 186 height 18
select select "18310773-es"
click at [801, 81] on select "Home Subpage Legal Notice Privacy New Collection: Single Page Layout Real Estat…" at bounding box center [894, 90] width 186 height 18
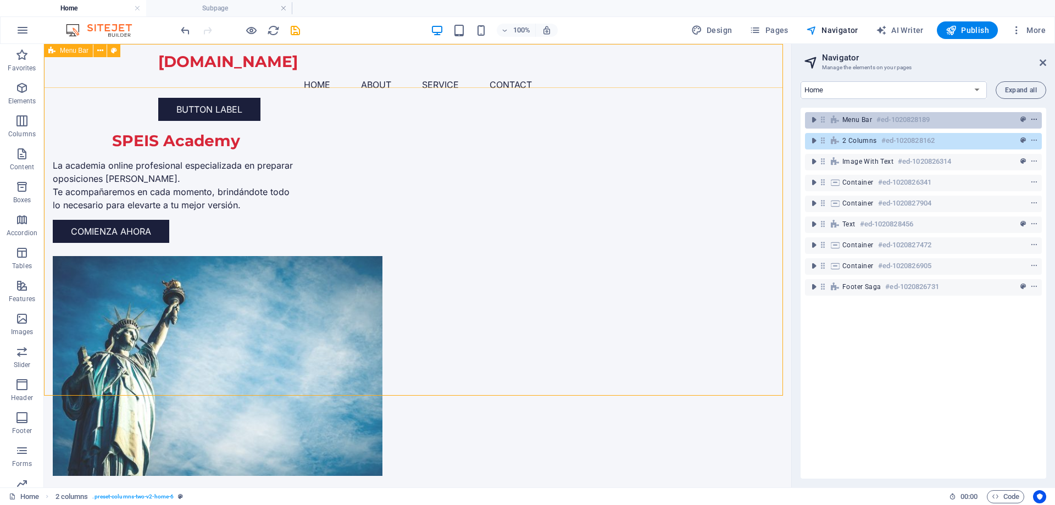
click at [1030, 118] on icon "context-menu" at bounding box center [1034, 120] width 8 height 8
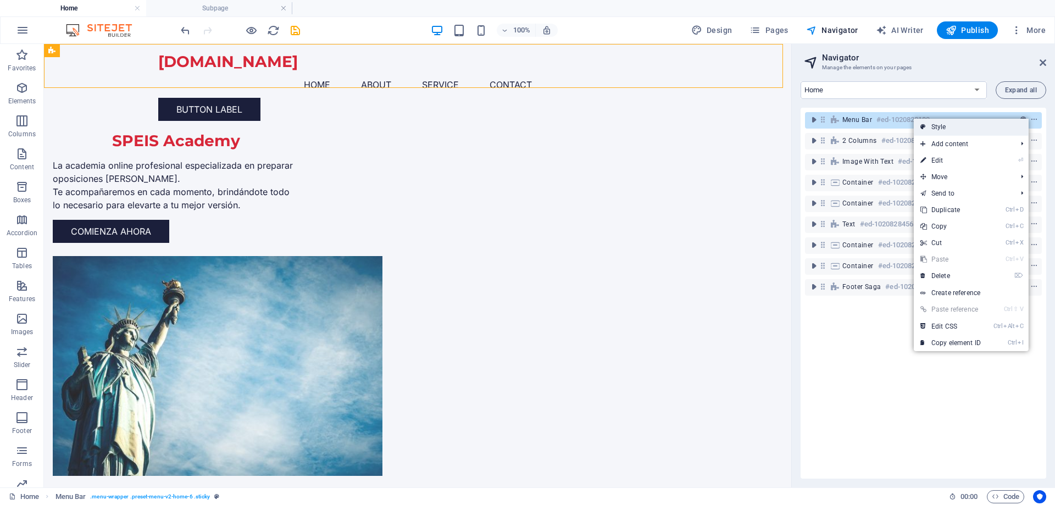
click at [981, 125] on link "Style" at bounding box center [971, 127] width 115 height 16
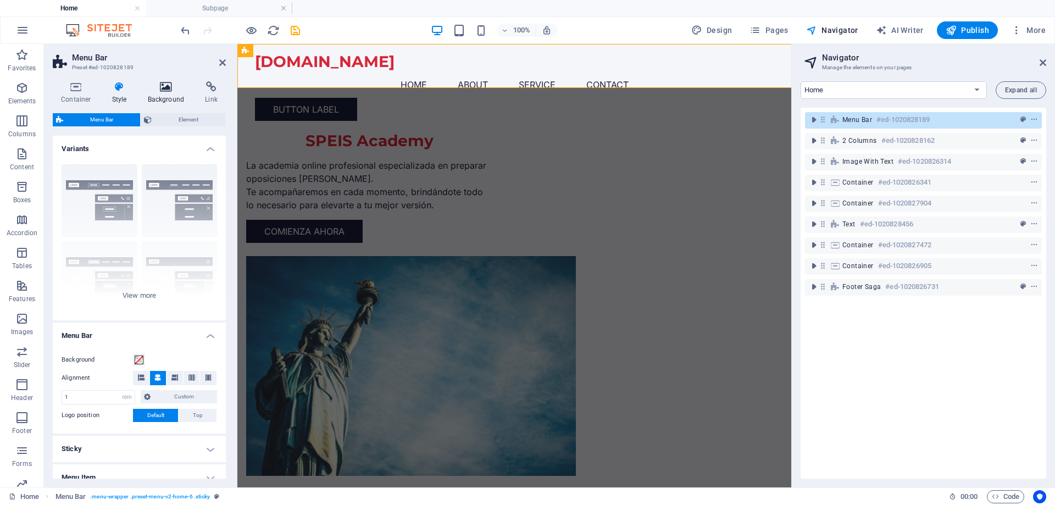
click at [162, 92] on icon at bounding box center [166, 86] width 53 height 11
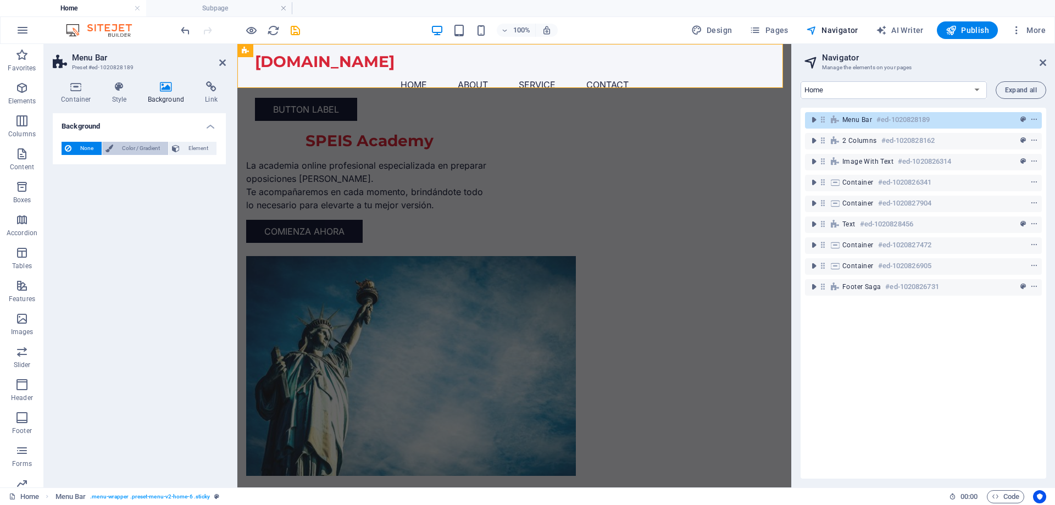
click at [142, 148] on span "Color / Gradient" at bounding box center [140, 148] width 48 height 13
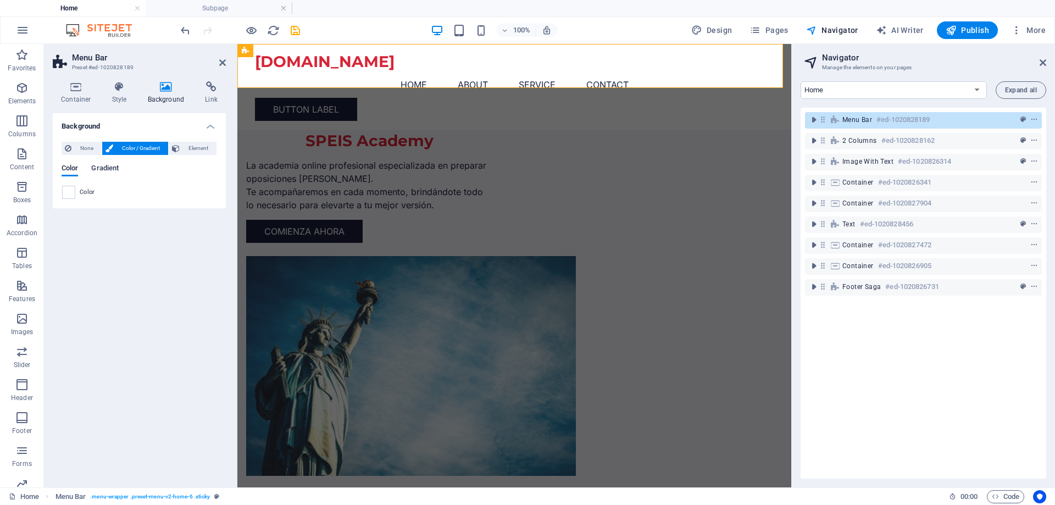
click at [105, 170] on span "Gradient" at bounding box center [104, 169] width 27 height 15
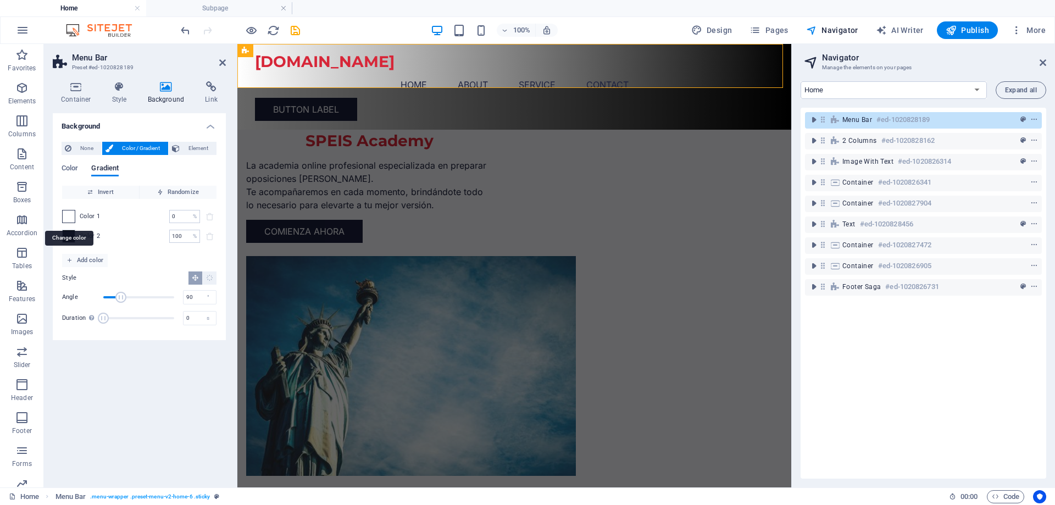
click at [69, 215] on span at bounding box center [69, 216] width 12 height 12
type input "#ffffff"
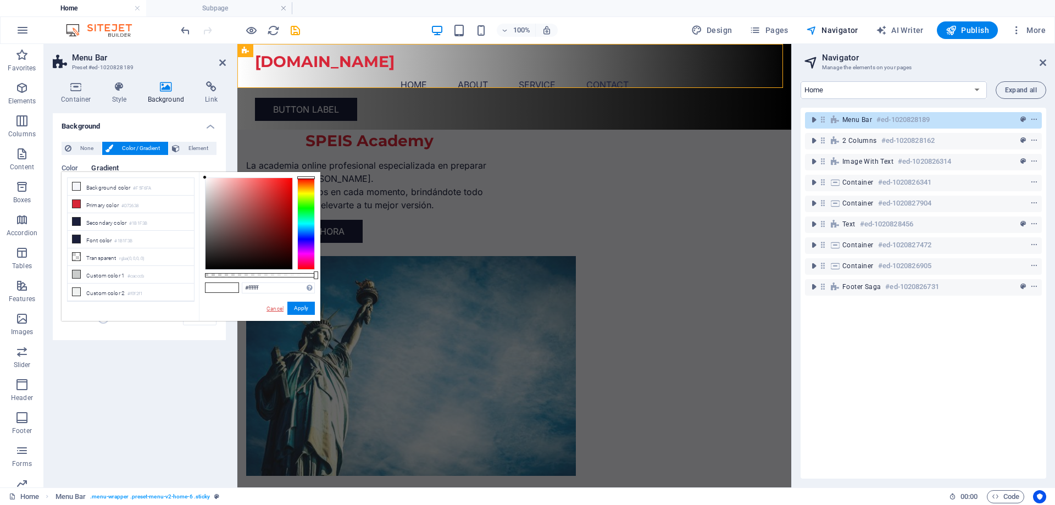
click at [280, 307] on link "Cancel" at bounding box center [274, 308] width 19 height 8
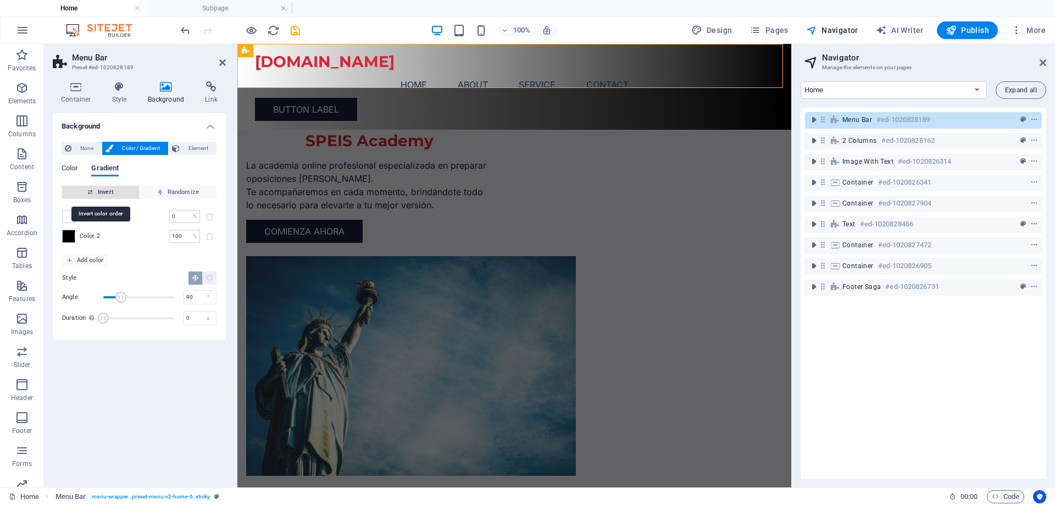
click at [120, 194] on span "Invert" at bounding box center [100, 192] width 68 height 13
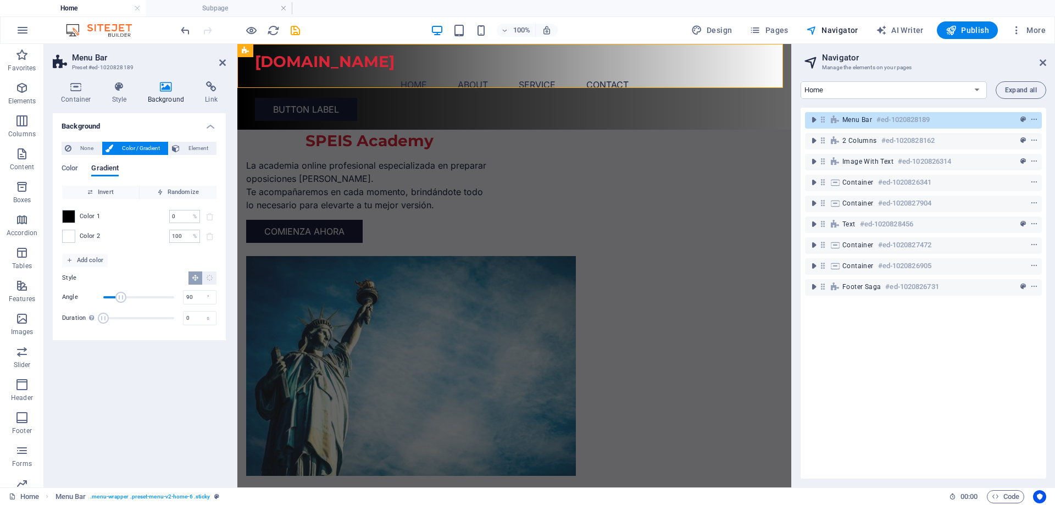
click at [119, 376] on div "Background None Color / Gradient Element Stretch background to full-width Color…" at bounding box center [139, 295] width 173 height 365
click at [221, 63] on icon at bounding box center [222, 62] width 7 height 9
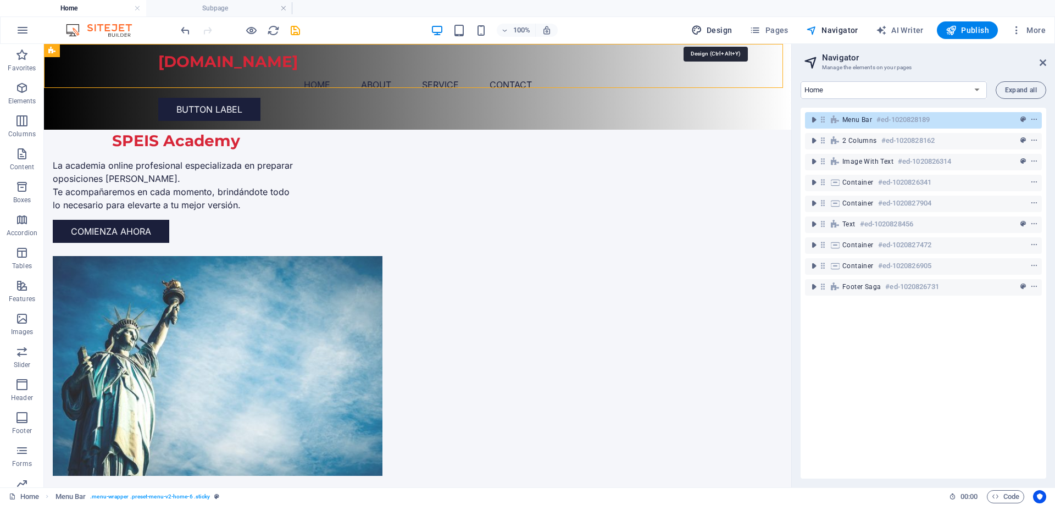
click at [722, 30] on span "Design" at bounding box center [711, 30] width 41 height 11
select select "px"
select select "200"
select select "px"
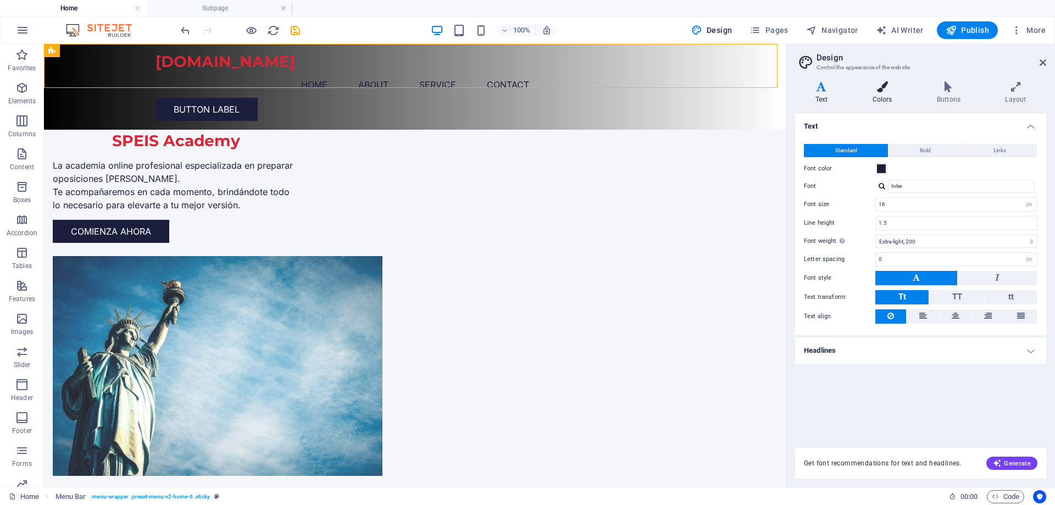
click at [882, 94] on h4 "Colors" at bounding box center [884, 92] width 64 height 23
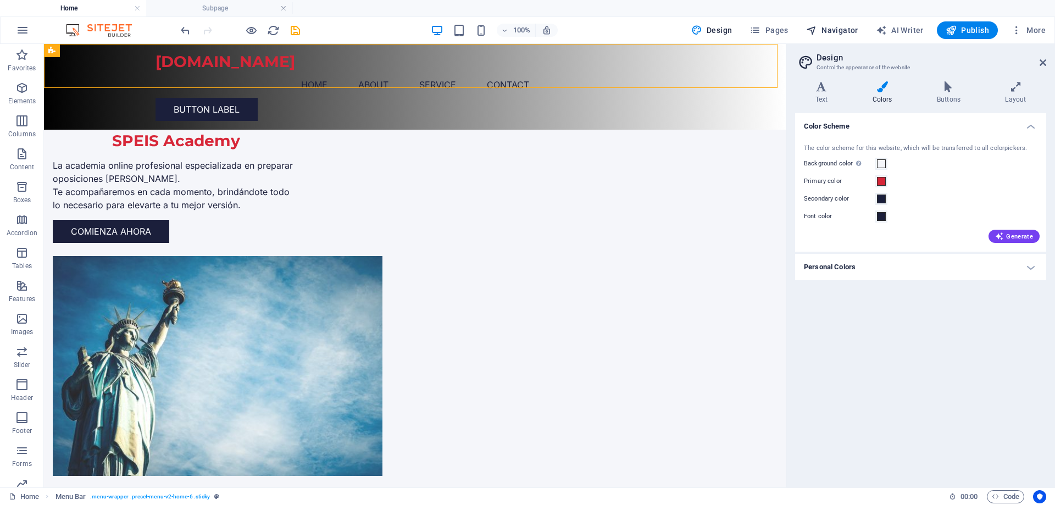
click at [831, 26] on span "Navigator" at bounding box center [832, 30] width 52 height 11
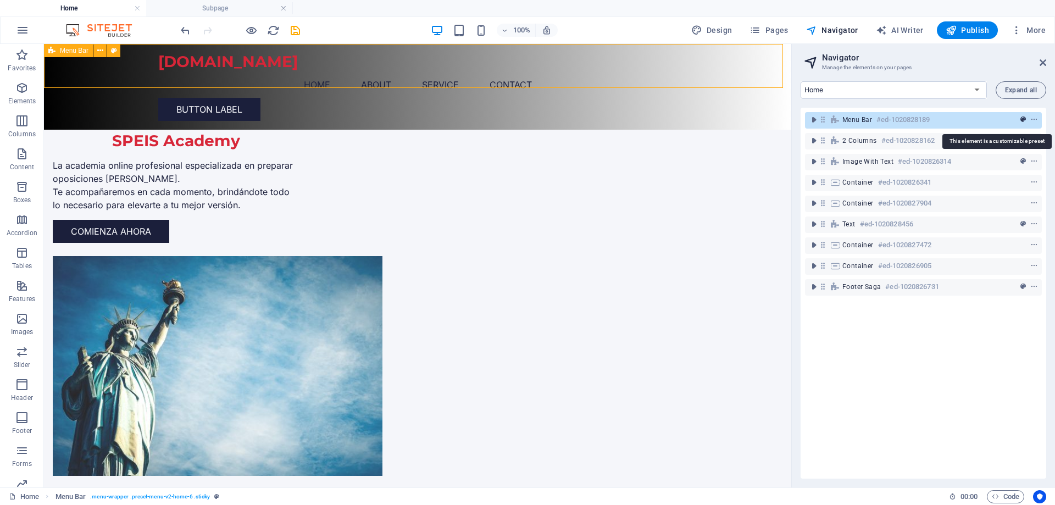
click at [1023, 119] on icon "preset" at bounding box center [1022, 120] width 5 height 8
select select "rem"
select select "preset-menu-v2-home-6"
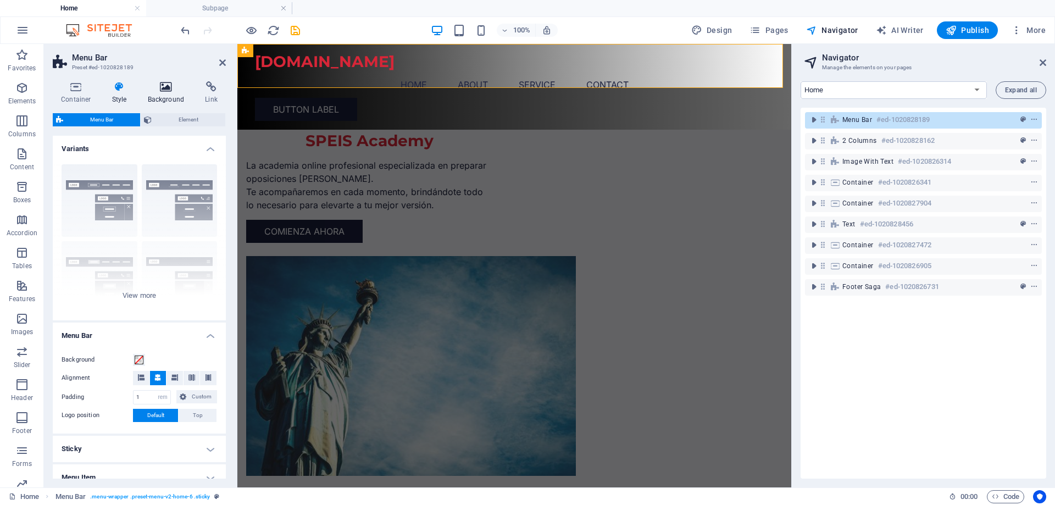
click at [169, 95] on h4 "Background" at bounding box center [169, 92] width 58 height 23
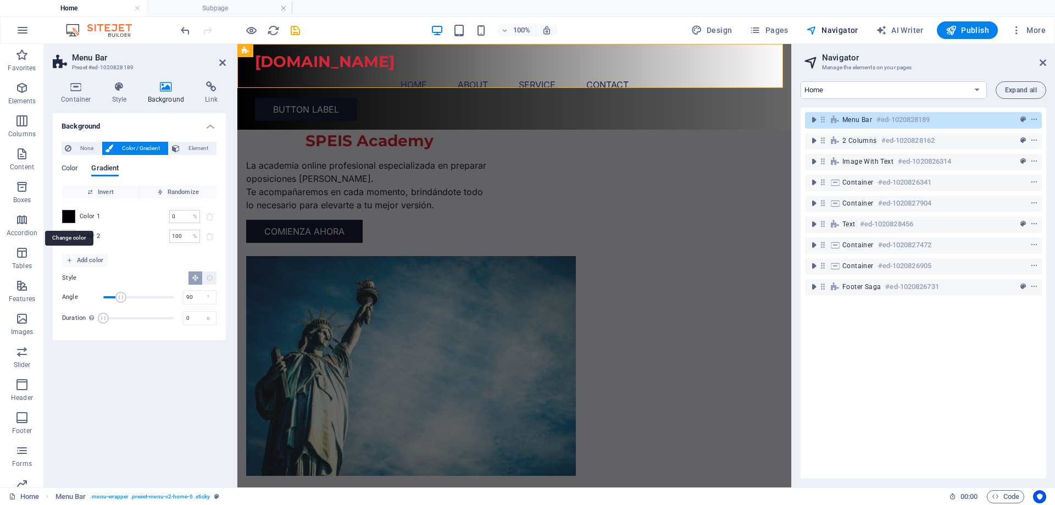
click at [74, 213] on span at bounding box center [69, 216] width 12 height 12
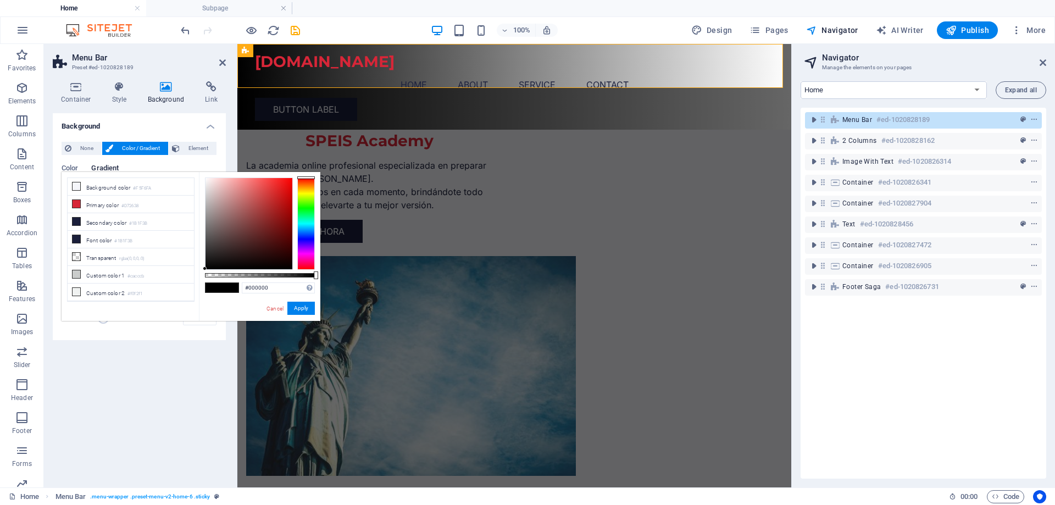
click at [103, 358] on div "Background None Color / Gradient Element Stretch background to full-width Color…" at bounding box center [139, 295] width 173 height 365
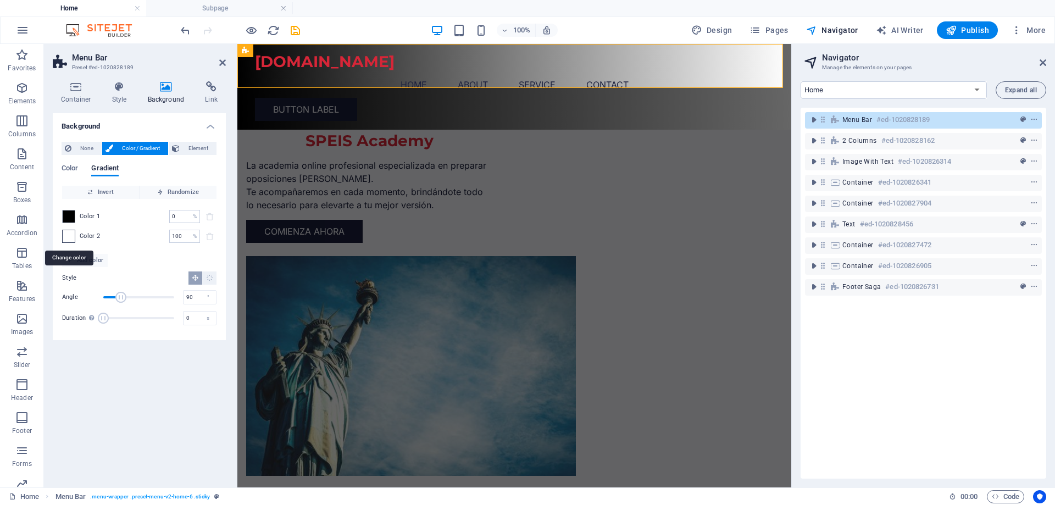
click at [73, 237] on span at bounding box center [69, 236] width 12 height 12
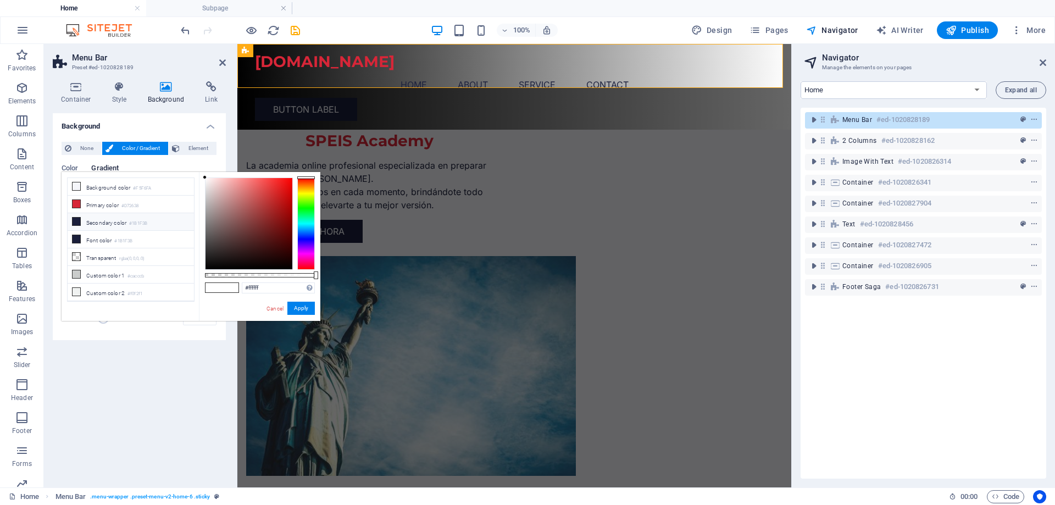
click at [109, 223] on li "Secondary color #1B1F3B" at bounding box center [131, 222] width 126 height 18
type input "#1b1f3b"
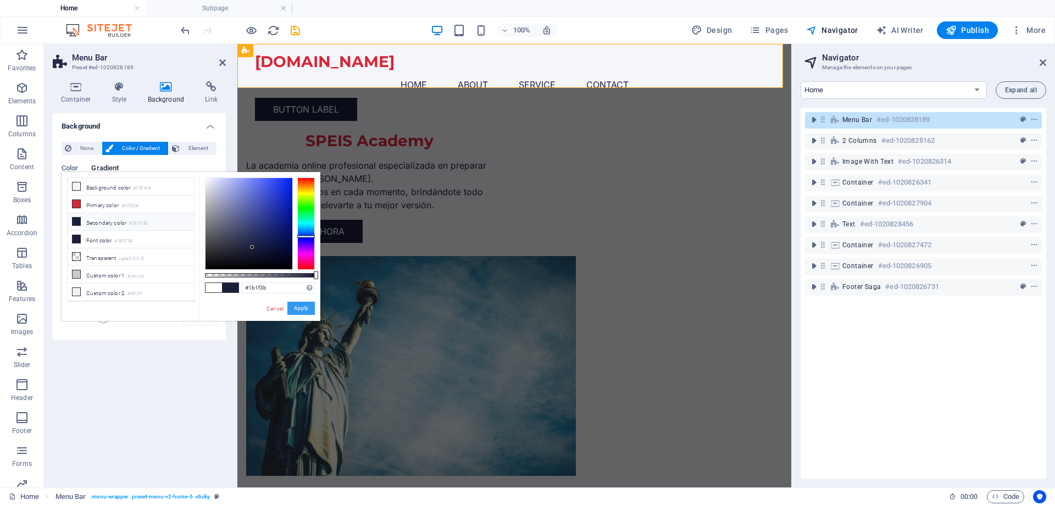
click at [297, 310] on button "Apply" at bounding box center [300, 308] width 27 height 13
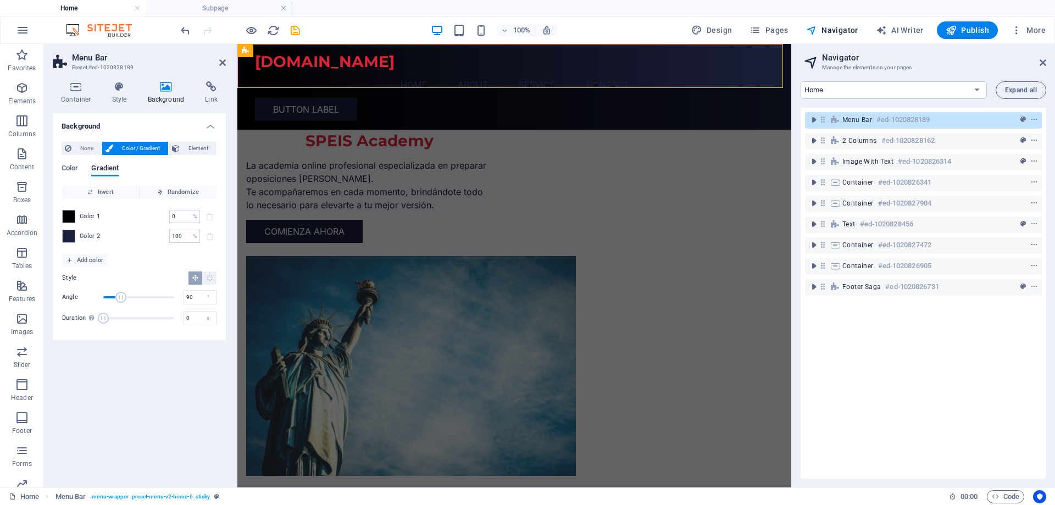
click at [175, 395] on div "Background None Color / Gradient Element Stretch background to full-width Color…" at bounding box center [139, 295] width 173 height 365
click at [224, 65] on icon at bounding box center [222, 62] width 7 height 9
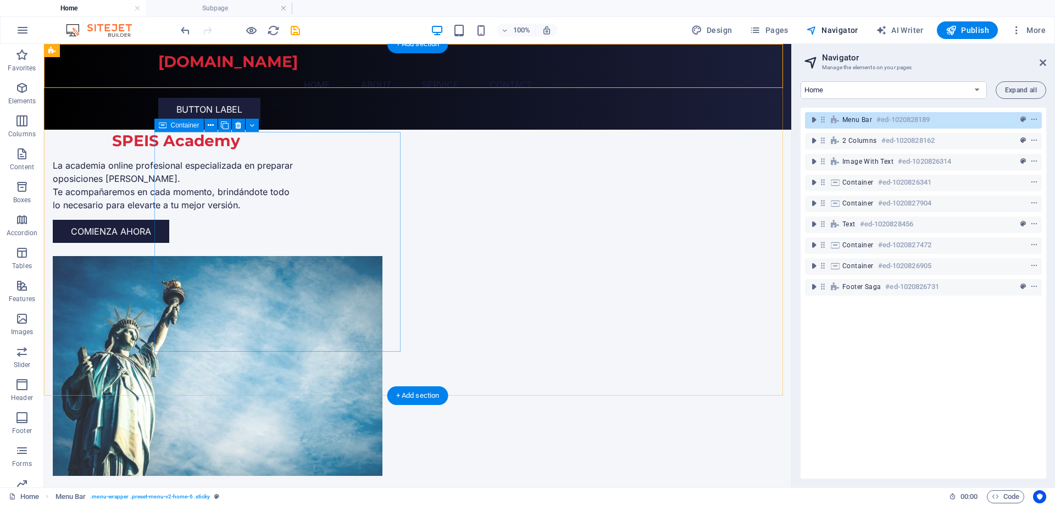
click at [228, 144] on div "SPEIS Academy La academia online profesional especializada en preparar oposicio…" at bounding box center [176, 187] width 246 height 111
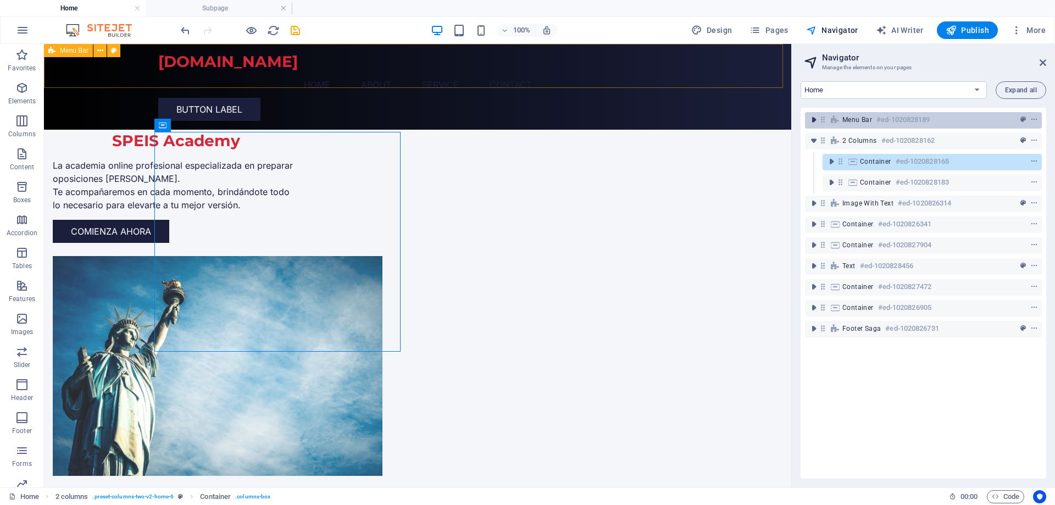
click at [814, 119] on icon "toggle-expand" at bounding box center [813, 119] width 11 height 11
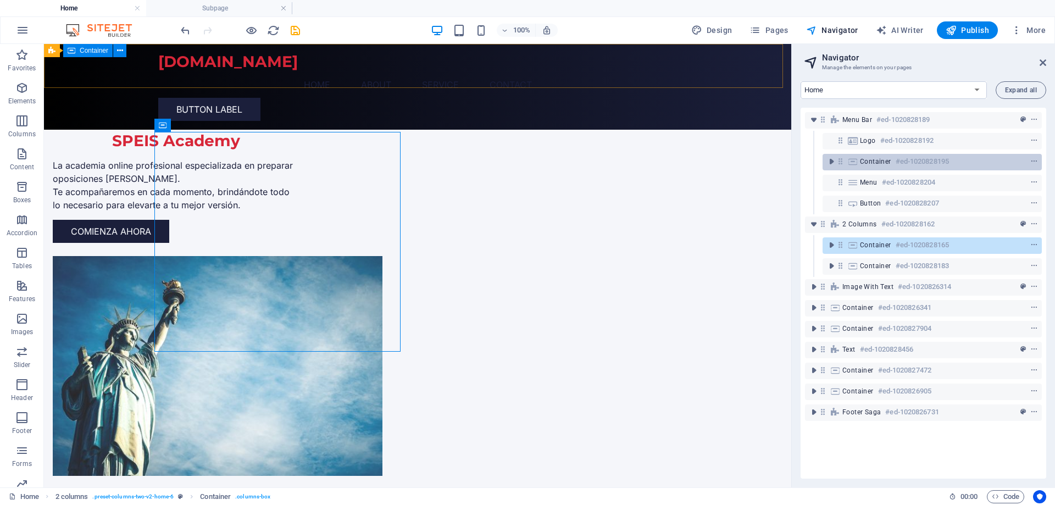
click at [862, 160] on span "Container" at bounding box center [875, 161] width 31 height 9
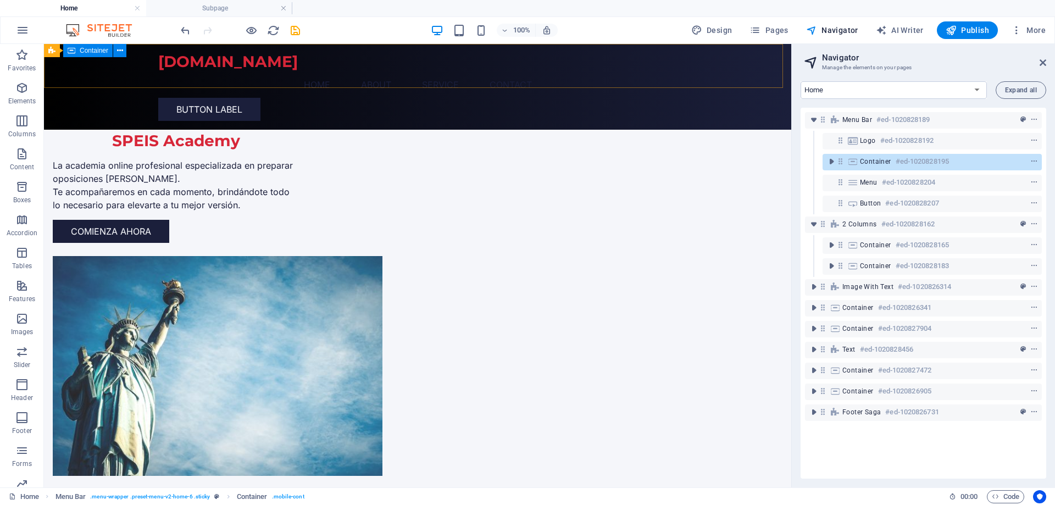
click at [1024, 161] on div at bounding box center [1014, 161] width 52 height 13
click at [1033, 160] on icon "context-menu" at bounding box center [1034, 162] width 8 height 8
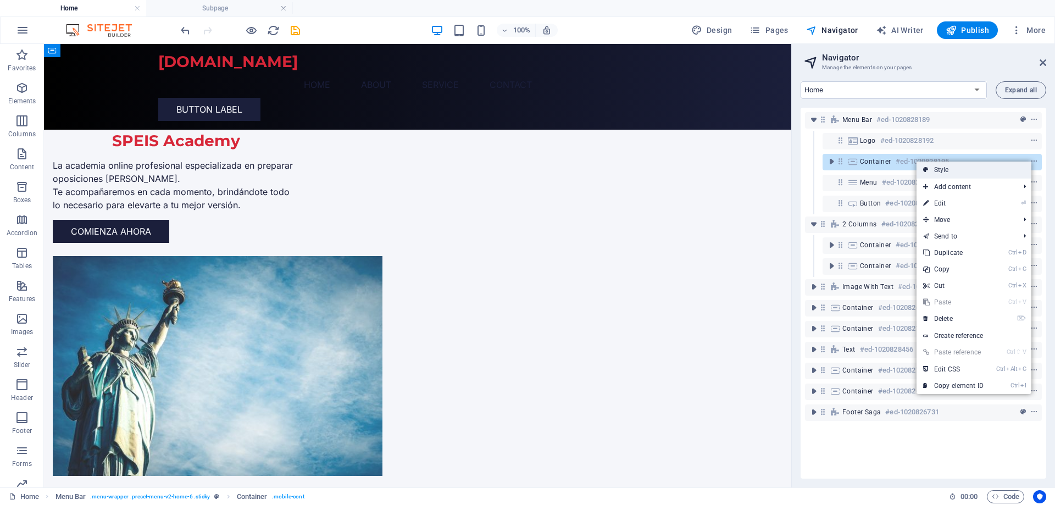
click at [976, 171] on link "Style" at bounding box center [974, 170] width 115 height 16
select select "rem"
select select "preset-menu-v2-home-6"
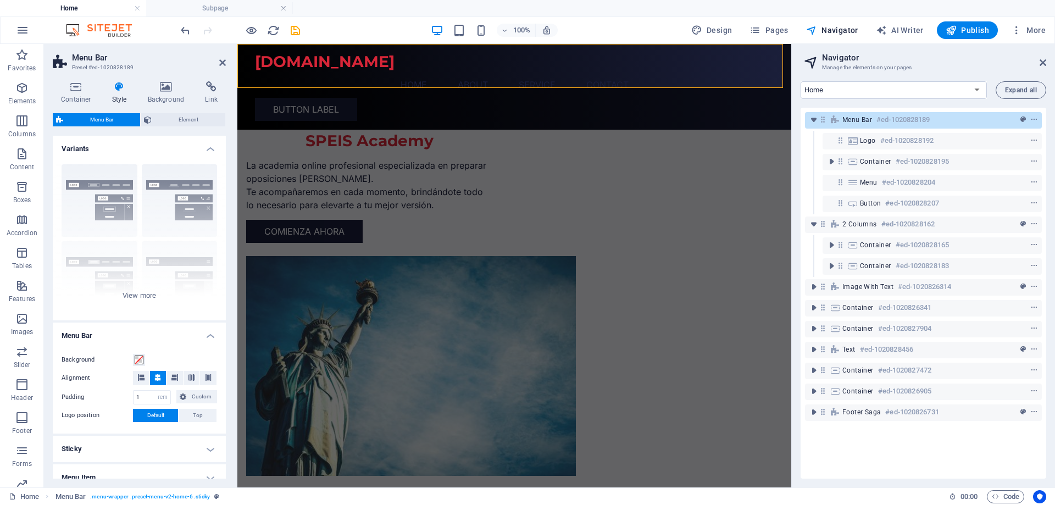
drag, startPoint x: 226, startPoint y: 312, endPoint x: 220, endPoint y: 338, distance: 26.9
click at [220, 342] on div "Container Style Background Link Size Height Default px rem % vh vw Min. height …" at bounding box center [139, 280] width 191 height 415
click at [163, 90] on icon at bounding box center [166, 86] width 53 height 11
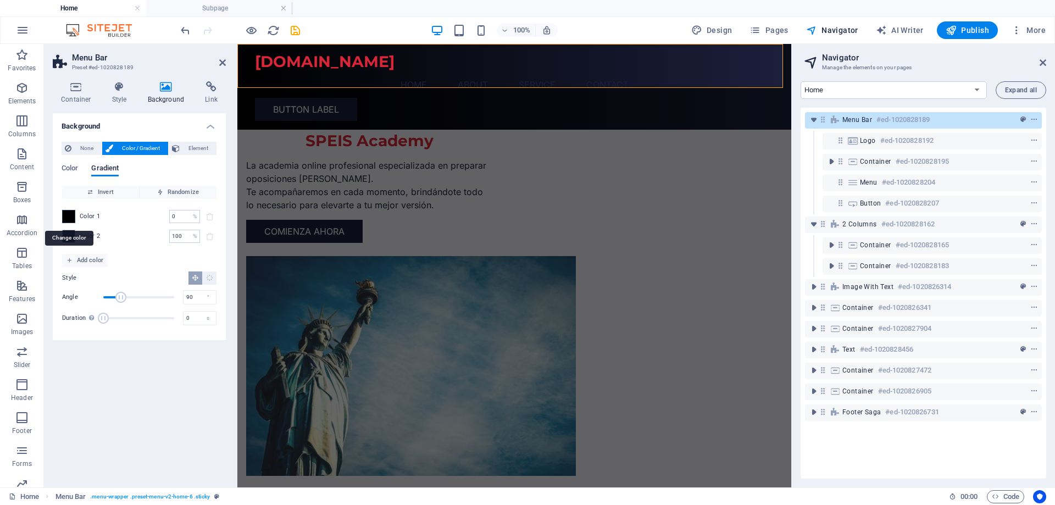
click at [70, 218] on span at bounding box center [69, 216] width 12 height 12
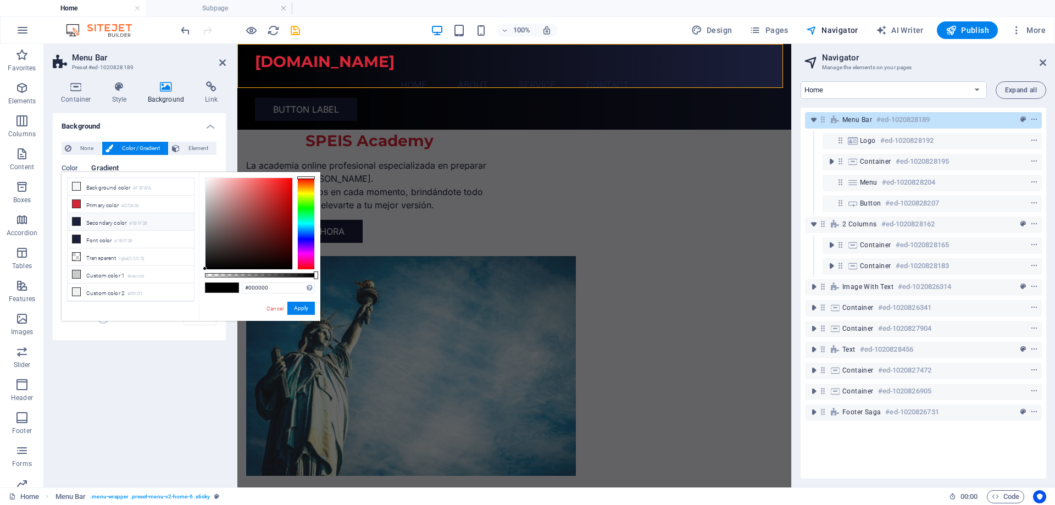
click at [76, 221] on icon at bounding box center [77, 222] width 8 height 8
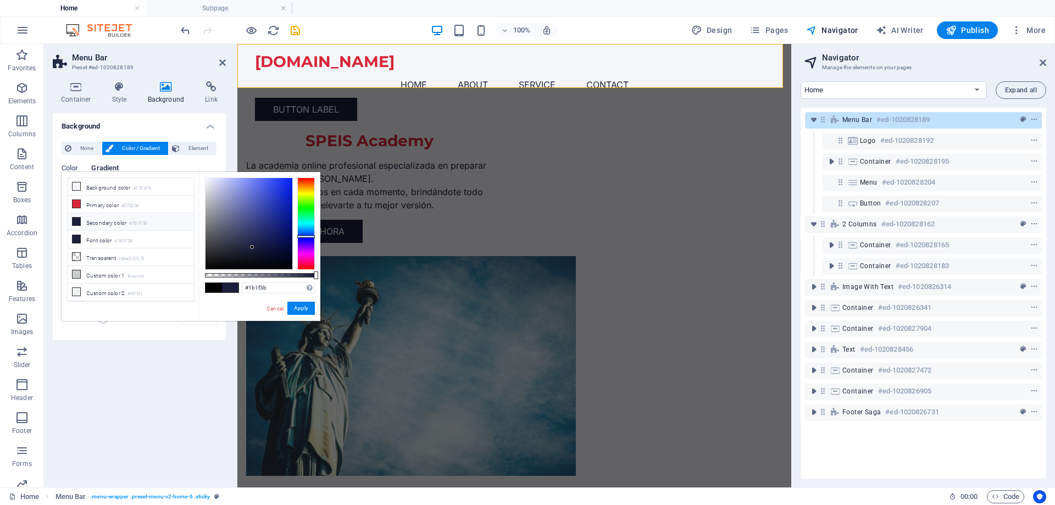
click at [217, 288] on span at bounding box center [214, 287] width 16 height 9
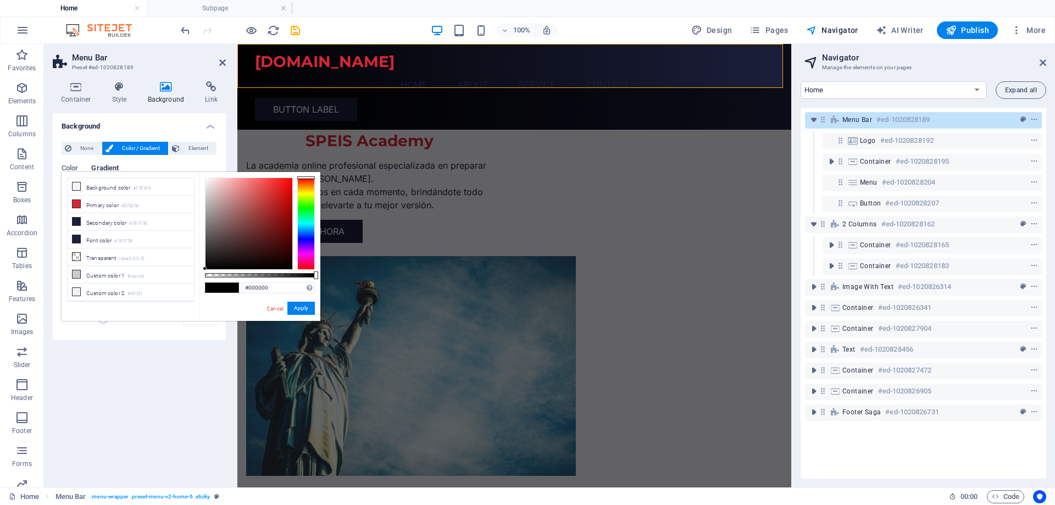
click at [231, 289] on span at bounding box center [230, 287] width 16 height 9
click at [79, 224] on span at bounding box center [76, 221] width 9 height 9
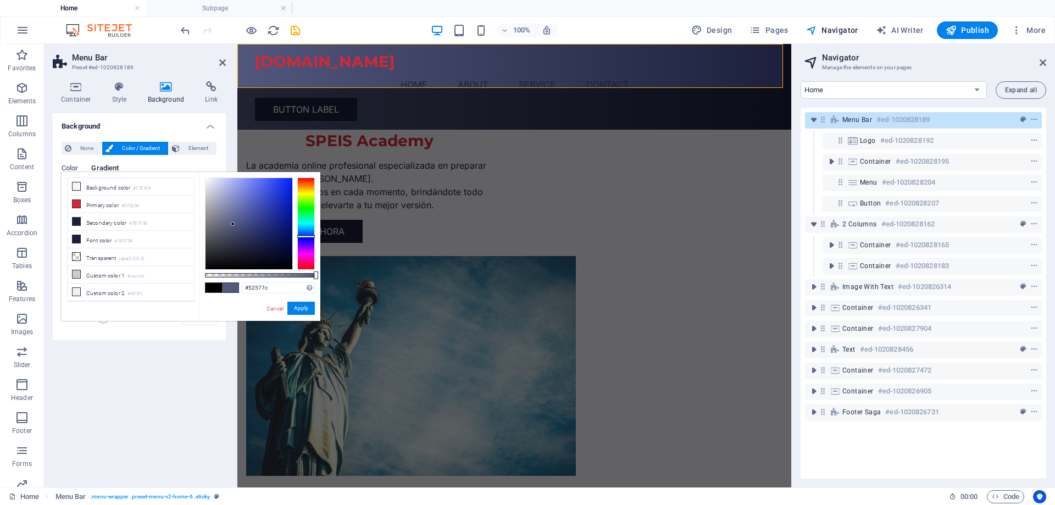
type input "#54597c"
drag, startPoint x: 250, startPoint y: 246, endPoint x: 233, endPoint y: 224, distance: 27.8
click at [233, 224] on div at bounding box center [233, 224] width 4 height 4
click at [299, 304] on button "Apply" at bounding box center [300, 308] width 27 height 13
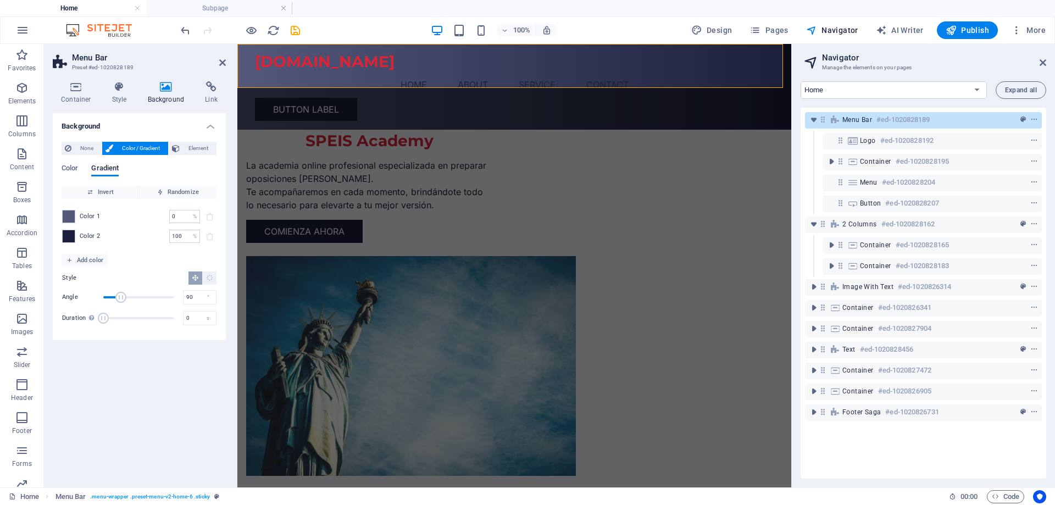
click at [183, 386] on div "Background None Color / Gradient Element Stretch background to full-width Color…" at bounding box center [139, 295] width 173 height 365
click at [223, 63] on icon at bounding box center [222, 62] width 7 height 9
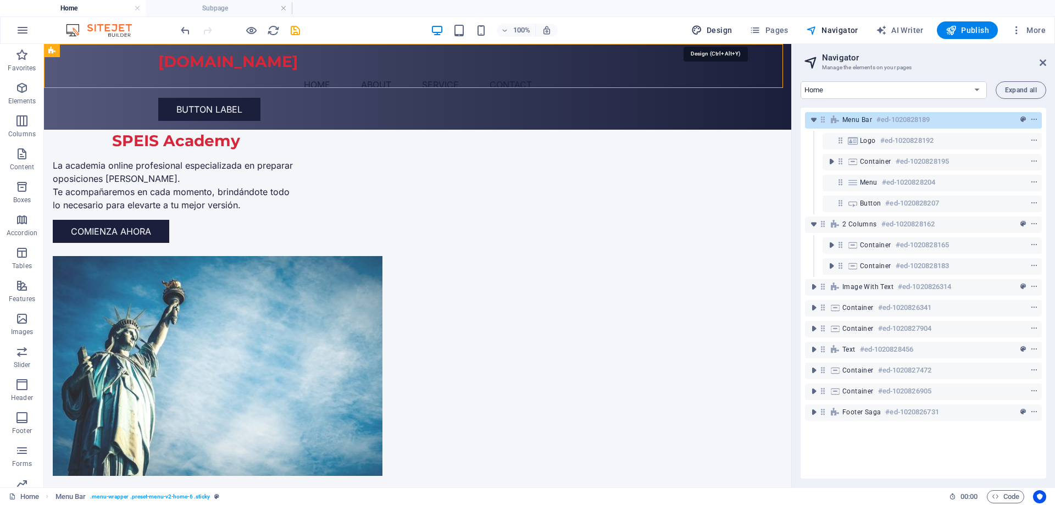
click at [724, 34] on span "Design" at bounding box center [711, 30] width 41 height 11
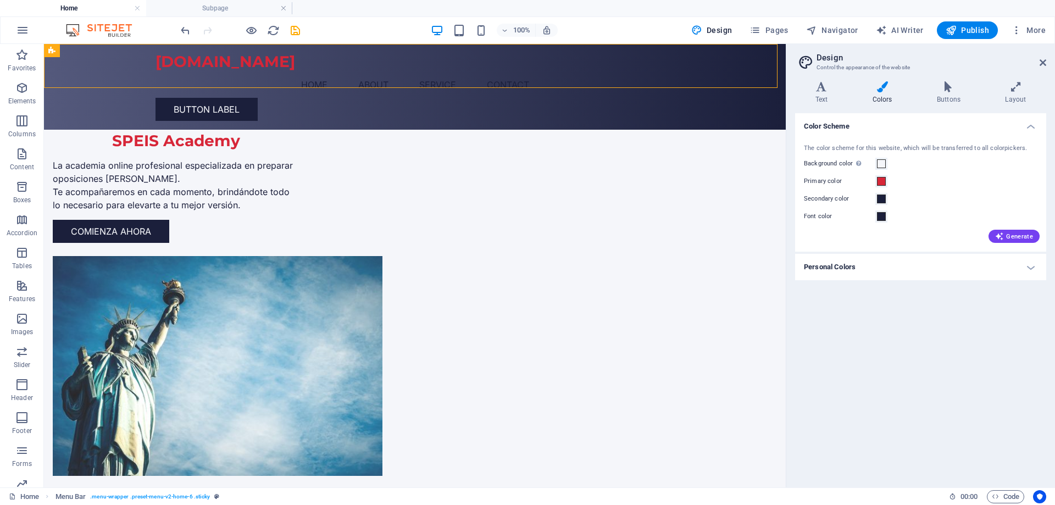
click at [1034, 268] on h4 "Personal Colors" at bounding box center [920, 267] width 251 height 26
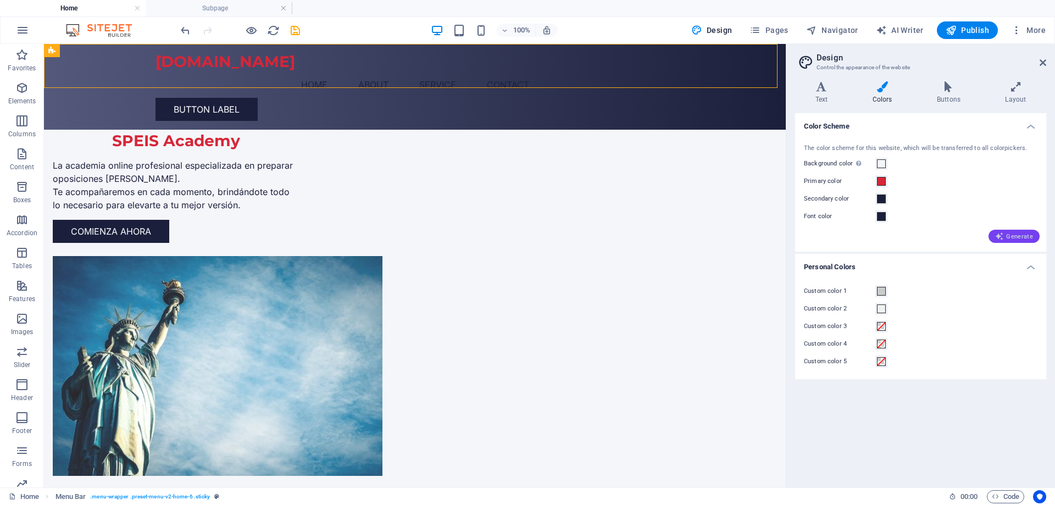
click at [1017, 241] on span "Generate" at bounding box center [1014, 236] width 38 height 9
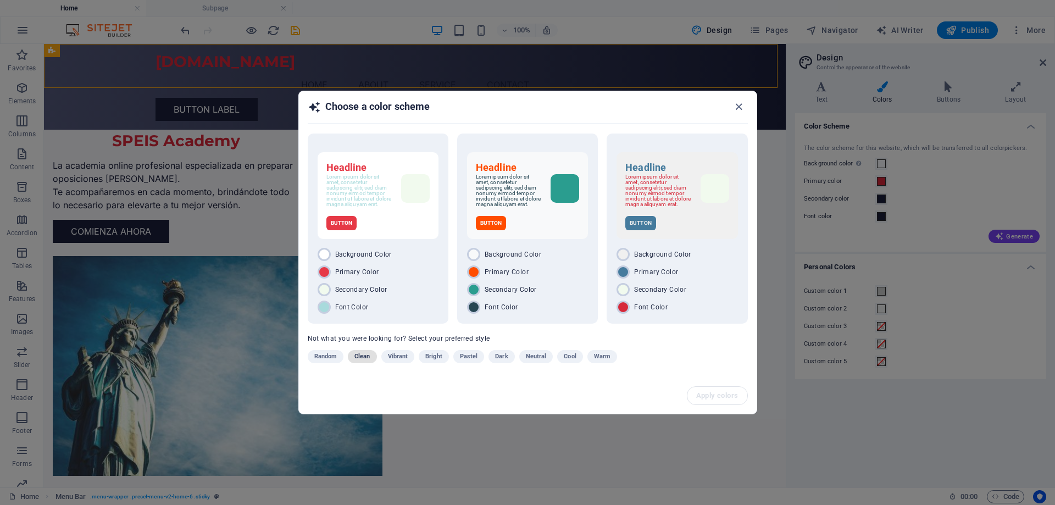
click at [364, 360] on span "Clean" at bounding box center [361, 356] width 15 height 13
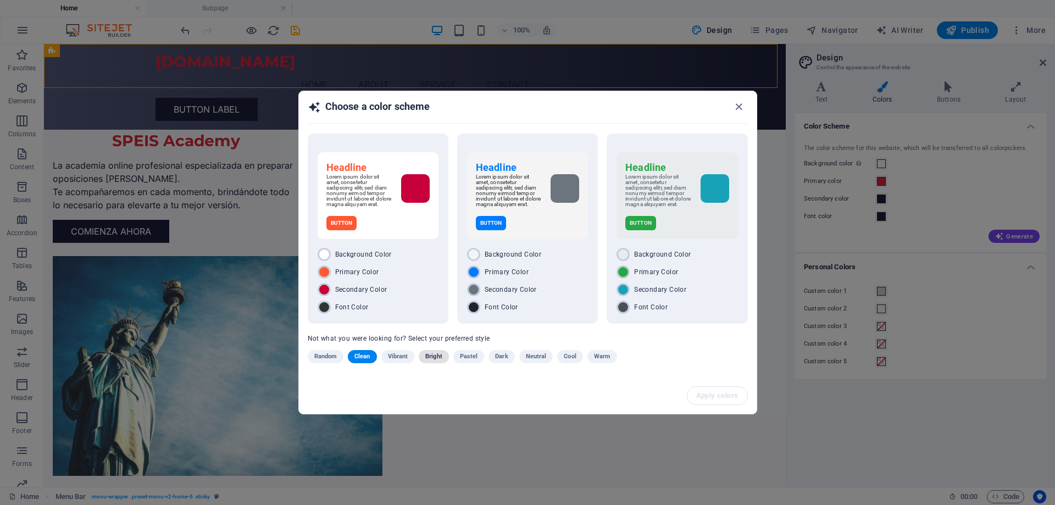
click at [431, 363] on span "Bright" at bounding box center [433, 356] width 17 height 13
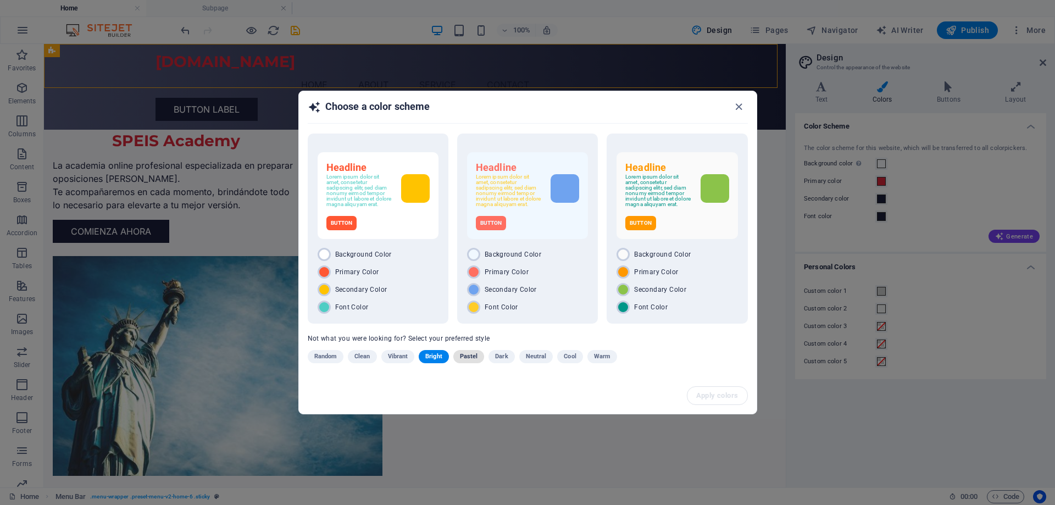
click at [475, 363] on span "Pastel" at bounding box center [469, 356] width 18 height 13
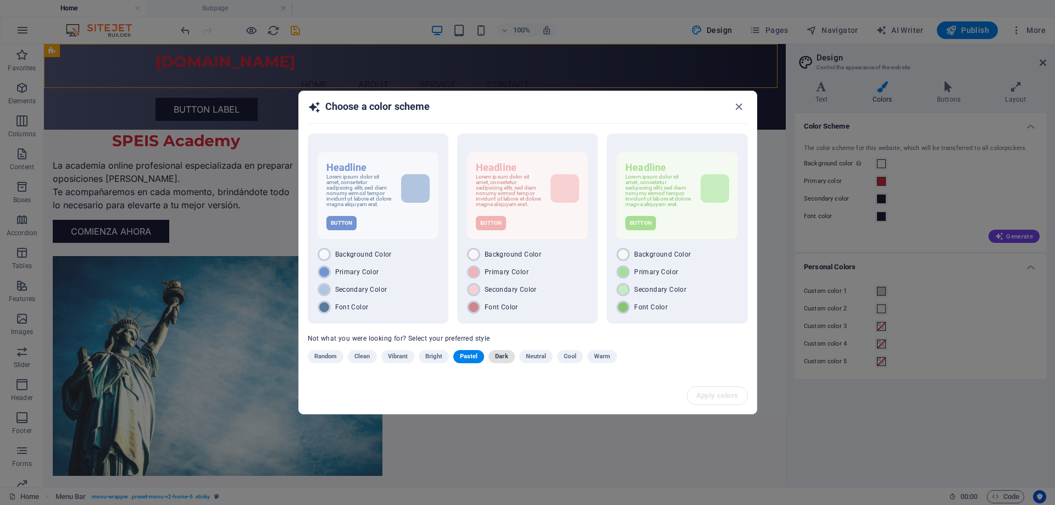
click at [506, 361] on span "Dark" at bounding box center [501, 356] width 13 height 13
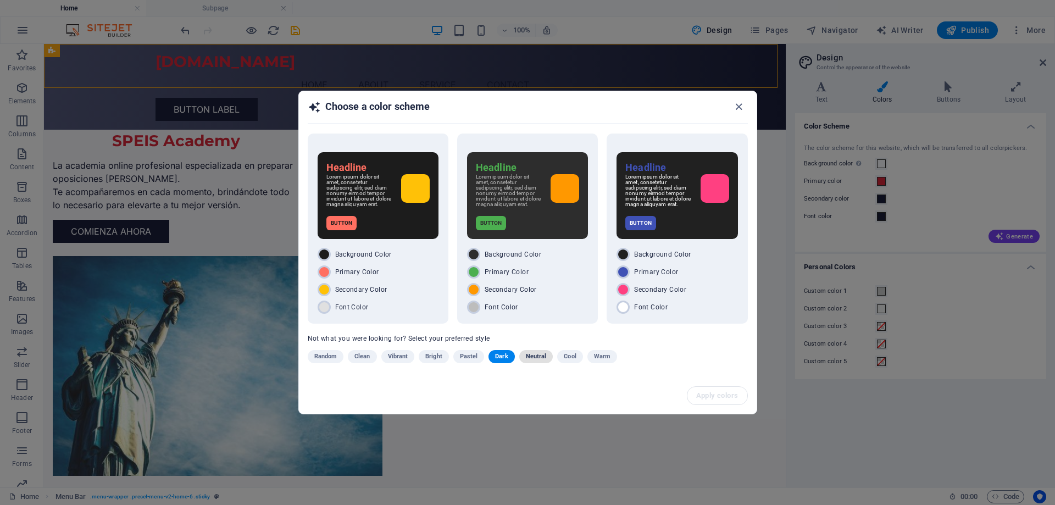
click at [532, 354] on span "Neutral" at bounding box center [536, 356] width 21 height 13
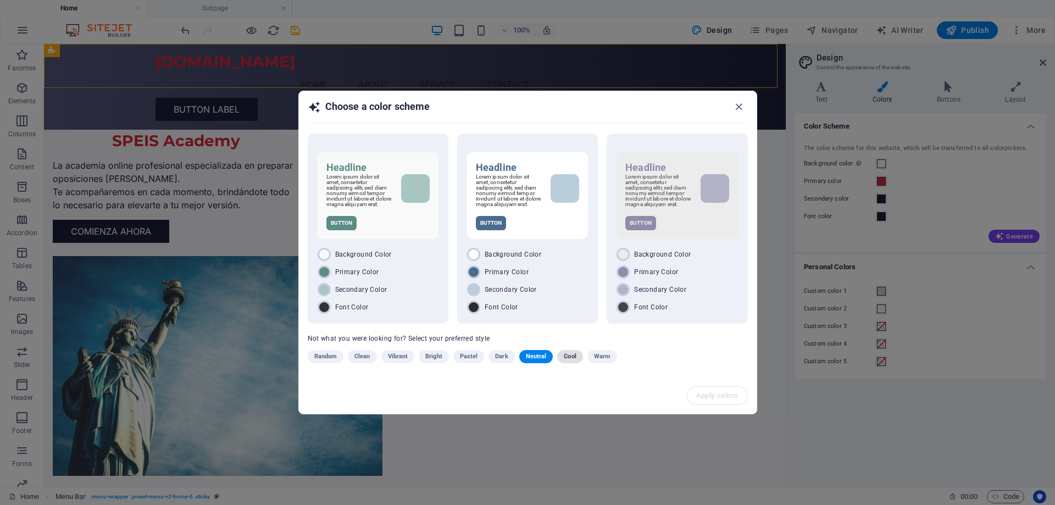
click at [567, 360] on span "Cool" at bounding box center [570, 356] width 12 height 13
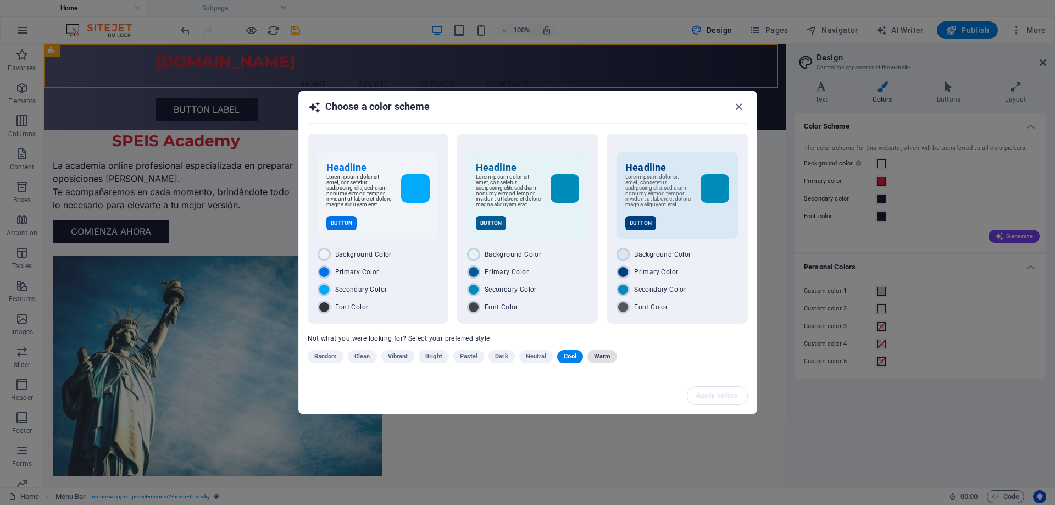
click at [602, 356] on span "Warm" at bounding box center [602, 356] width 16 height 13
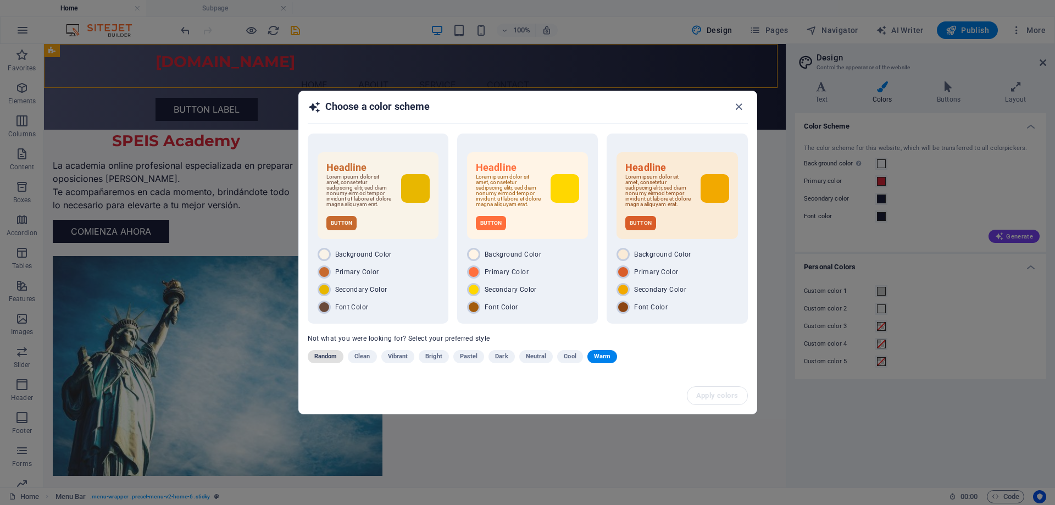
click at [326, 359] on span "Random" at bounding box center [325, 356] width 23 height 13
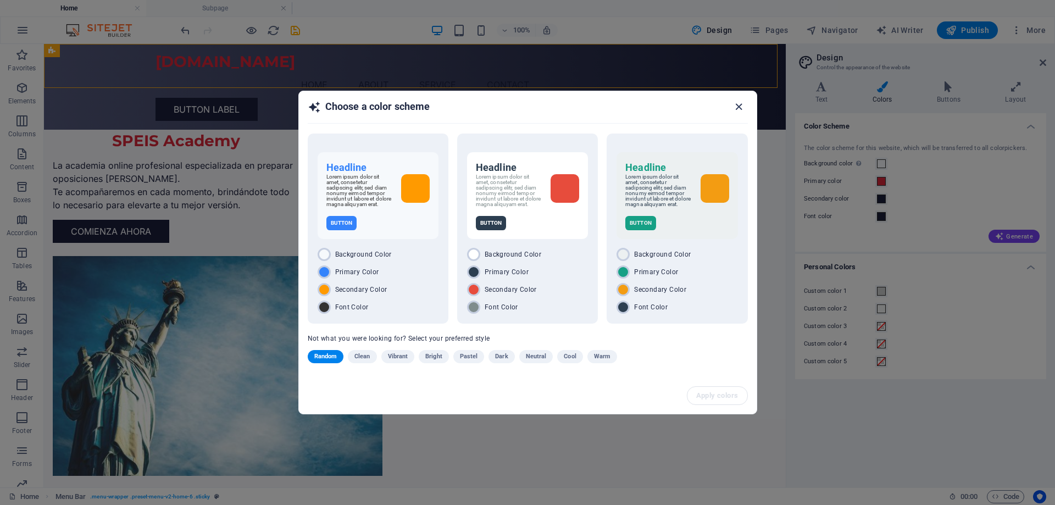
click at [739, 104] on icon "button" at bounding box center [739, 107] width 13 height 13
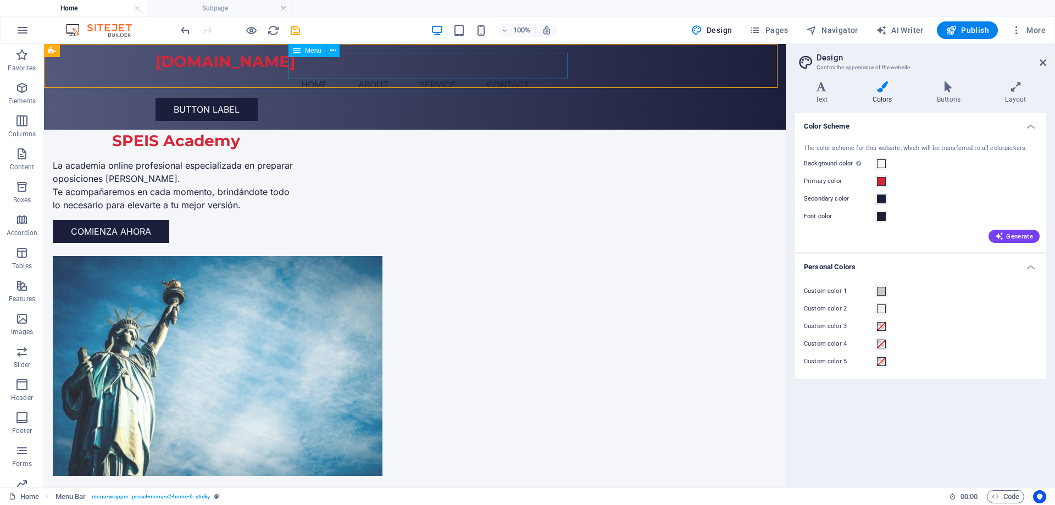
click at [331, 71] on nav "Home About Service Contact" at bounding box center [415, 84] width 519 height 26
click at [1013, 238] on span "Generate" at bounding box center [1014, 236] width 38 height 9
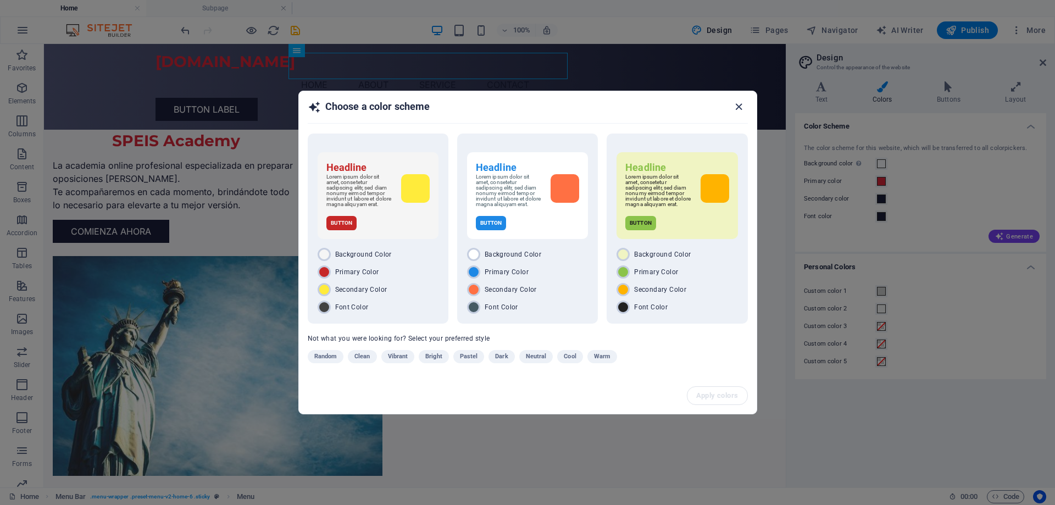
click at [742, 106] on icon "button" at bounding box center [739, 107] width 13 height 13
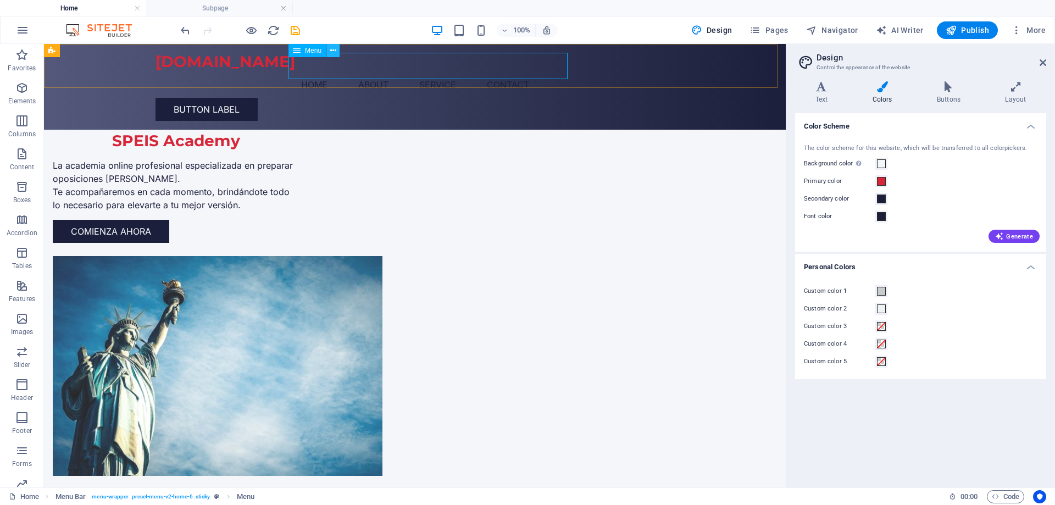
click at [334, 52] on icon at bounding box center [333, 51] width 6 height 12
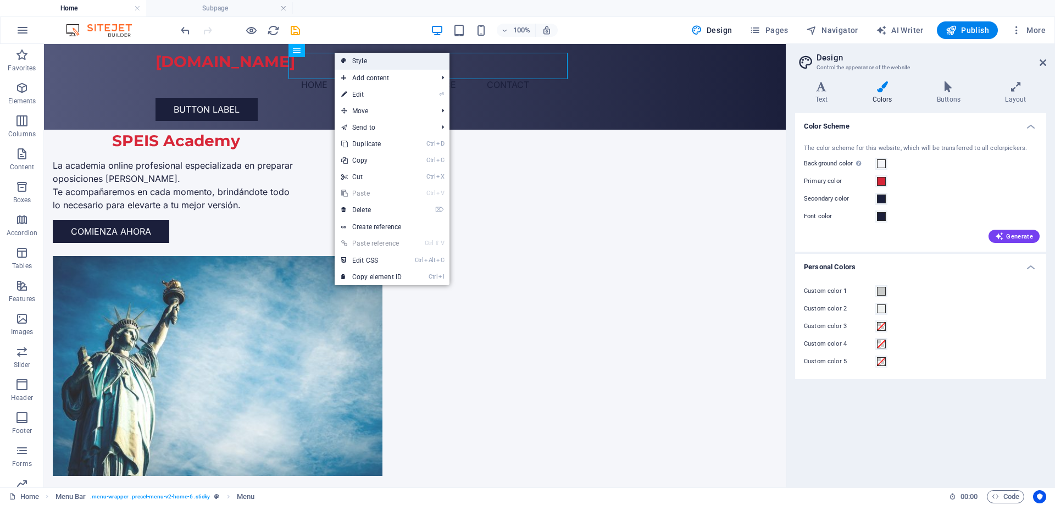
click at [384, 63] on link "Style" at bounding box center [392, 61] width 115 height 16
select select "rem"
select select "preset-menu-v2-home-6"
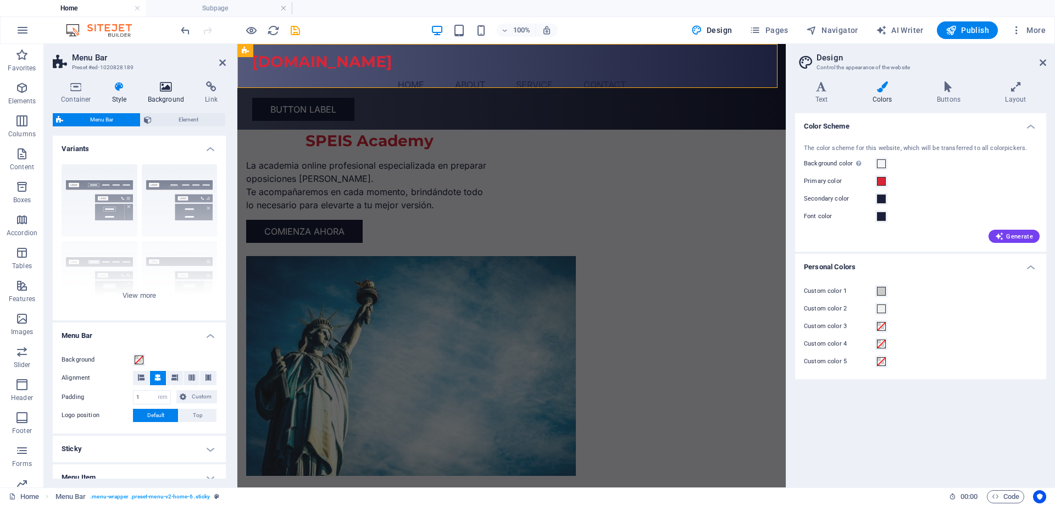
click at [173, 92] on icon at bounding box center [166, 86] width 53 height 11
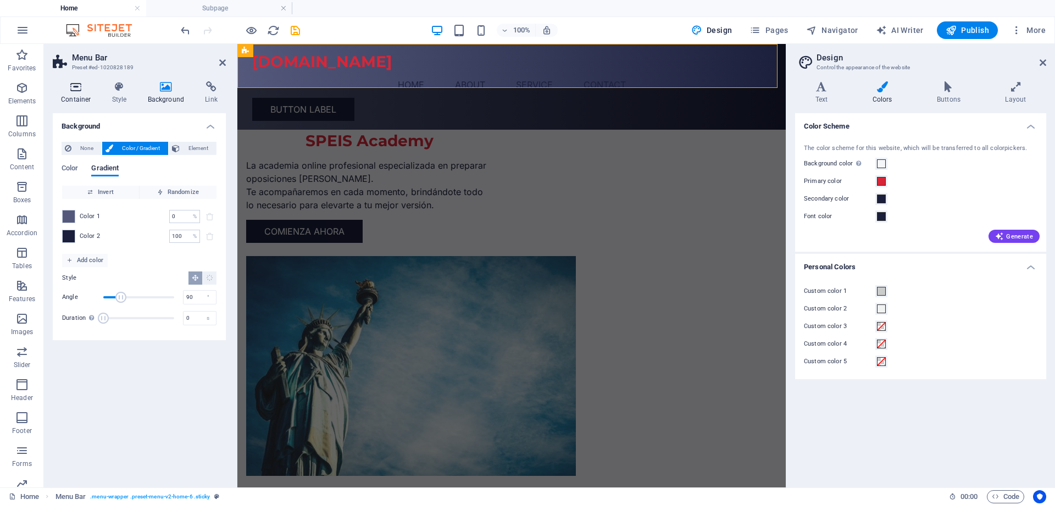
click at [86, 97] on h4 "Container" at bounding box center [78, 92] width 51 height 23
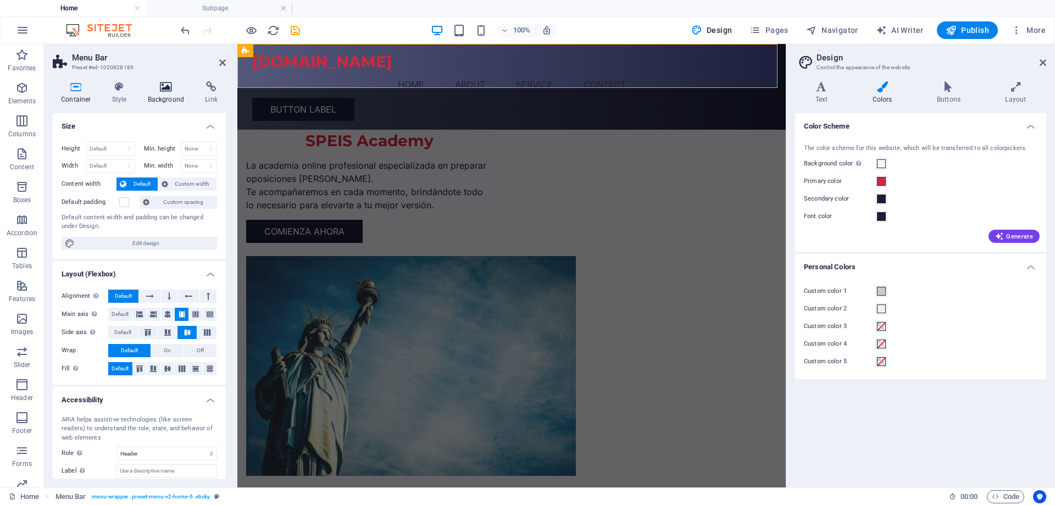
click at [180, 97] on h4 "Background" at bounding box center [169, 92] width 58 height 23
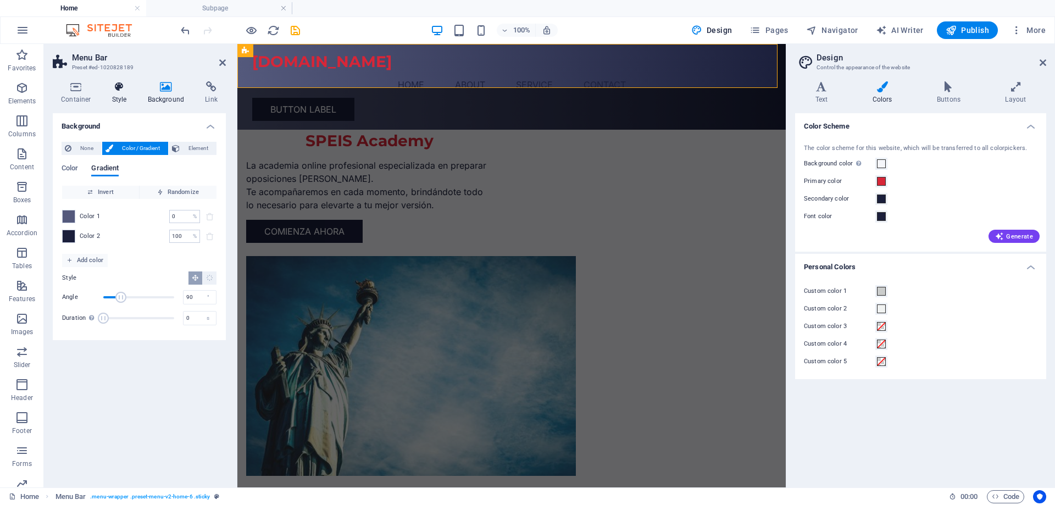
click at [125, 97] on h4 "Style" at bounding box center [122, 92] width 36 height 23
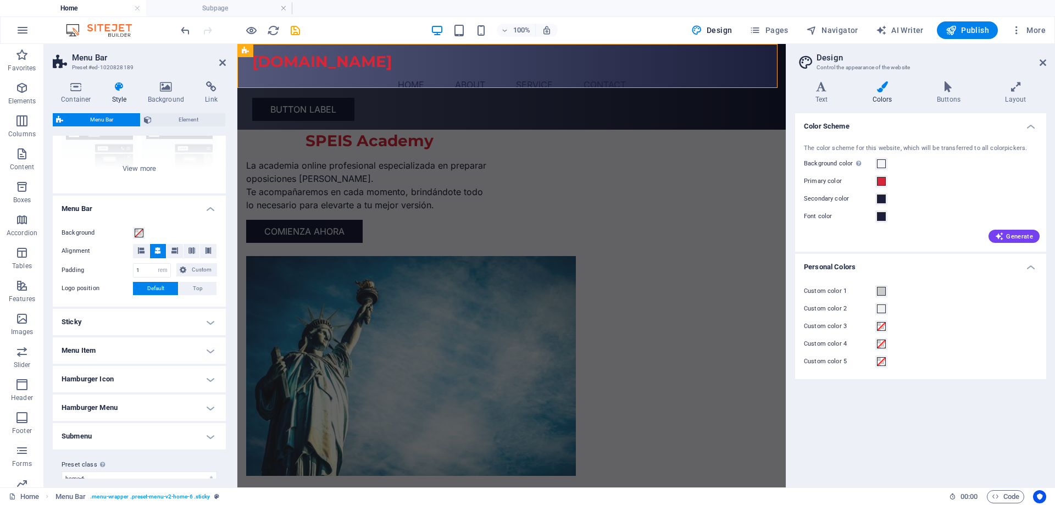
scroll to position [142, 0]
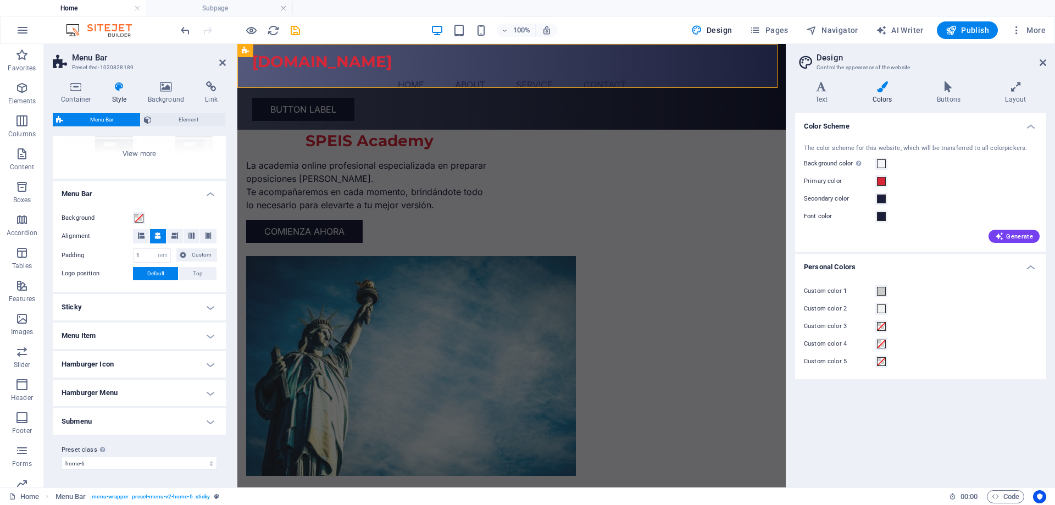
click at [201, 336] on h4 "Menu Item" at bounding box center [139, 336] width 173 height 26
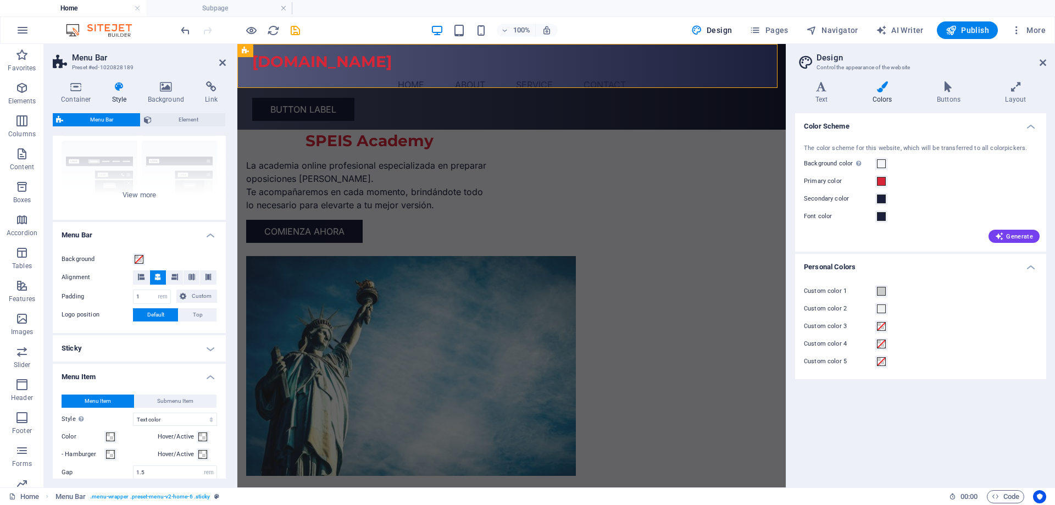
scroll to position [0, 0]
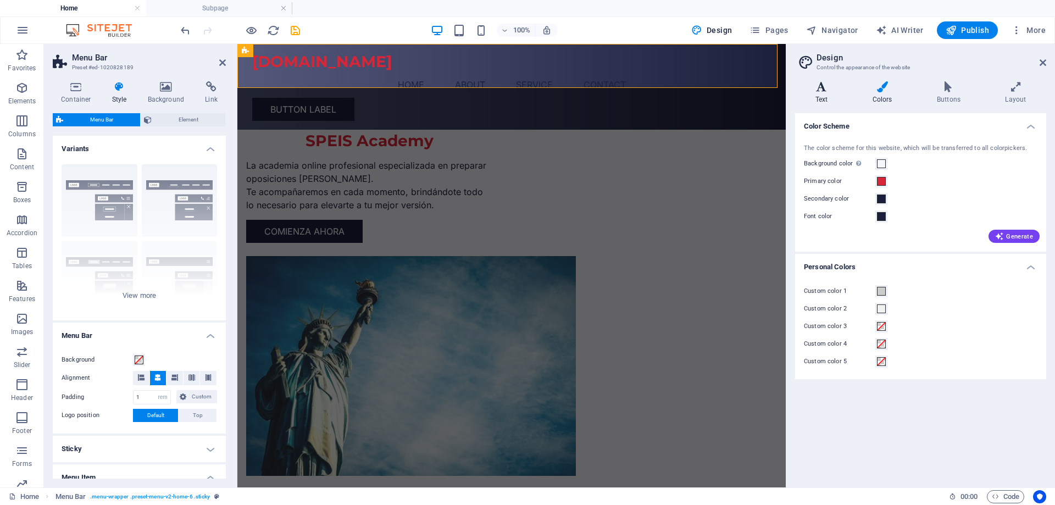
click at [825, 91] on icon at bounding box center [821, 86] width 53 height 11
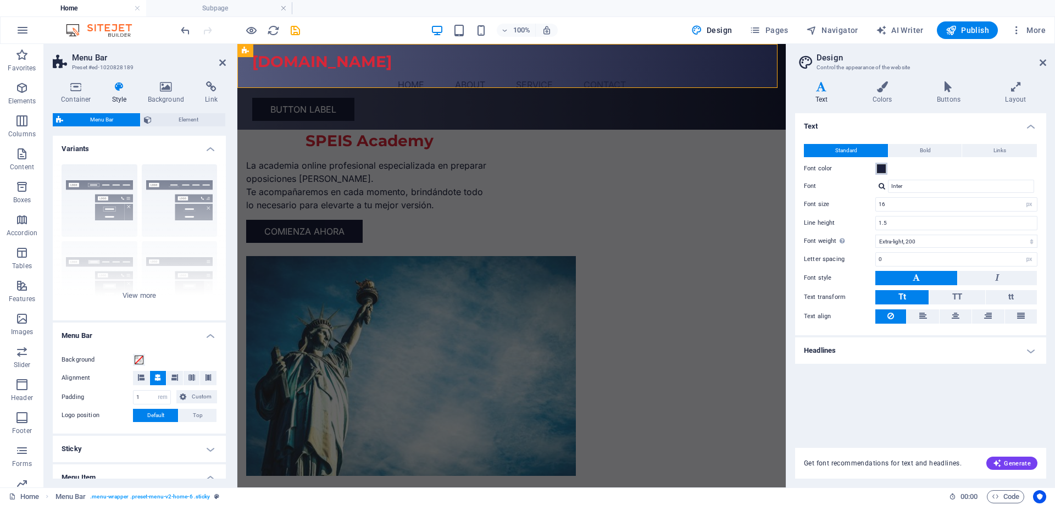
click at [883, 170] on span at bounding box center [881, 168] width 9 height 9
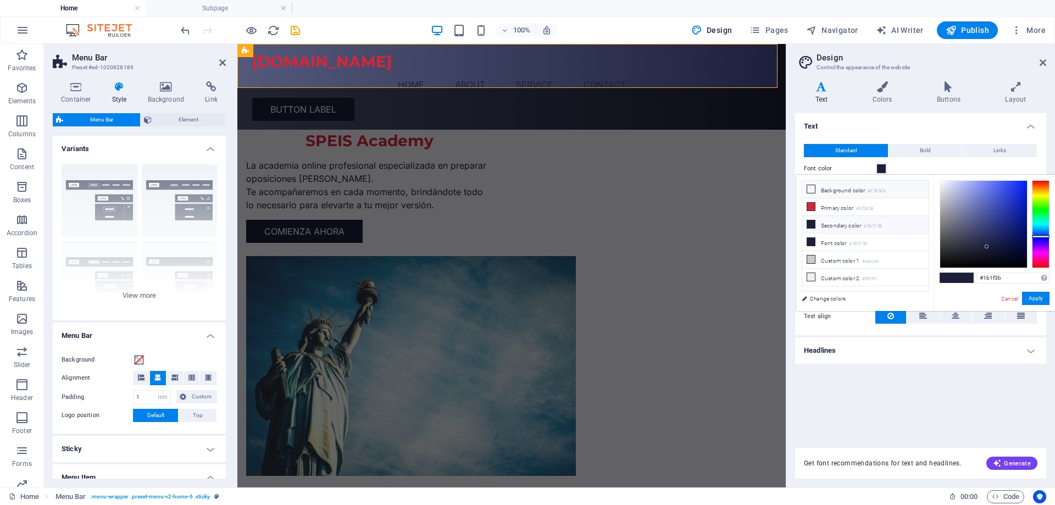
click at [847, 192] on li "Background color #F5F6FA" at bounding box center [865, 190] width 126 height 18
type input "#f5f6fa"
click at [1036, 298] on button "Apply" at bounding box center [1035, 298] width 27 height 13
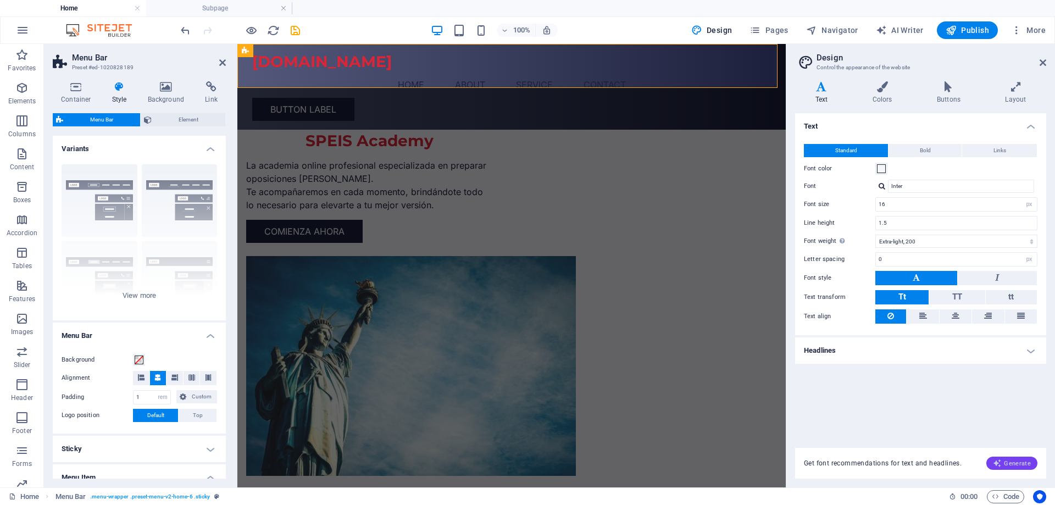
select select
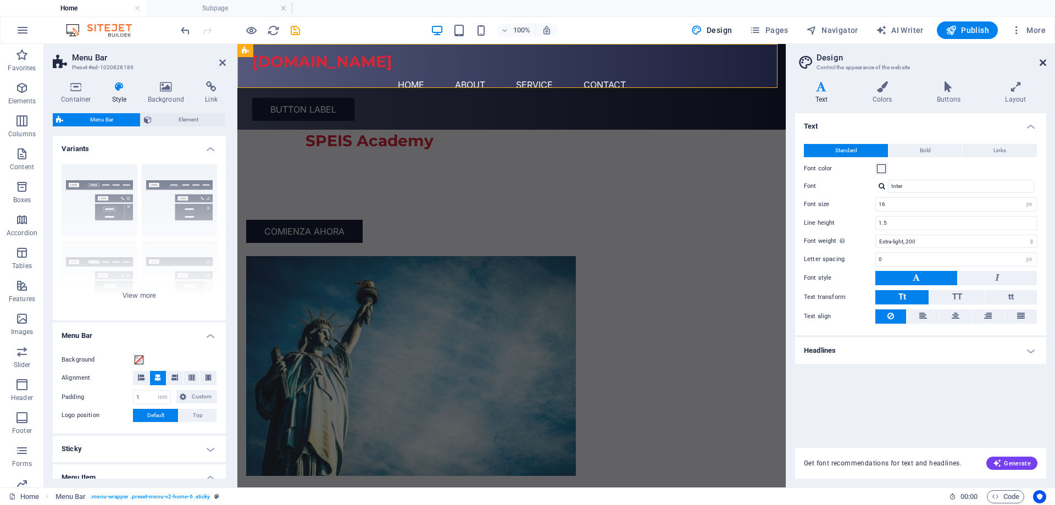
click at [1041, 65] on icon at bounding box center [1043, 62] width 7 height 9
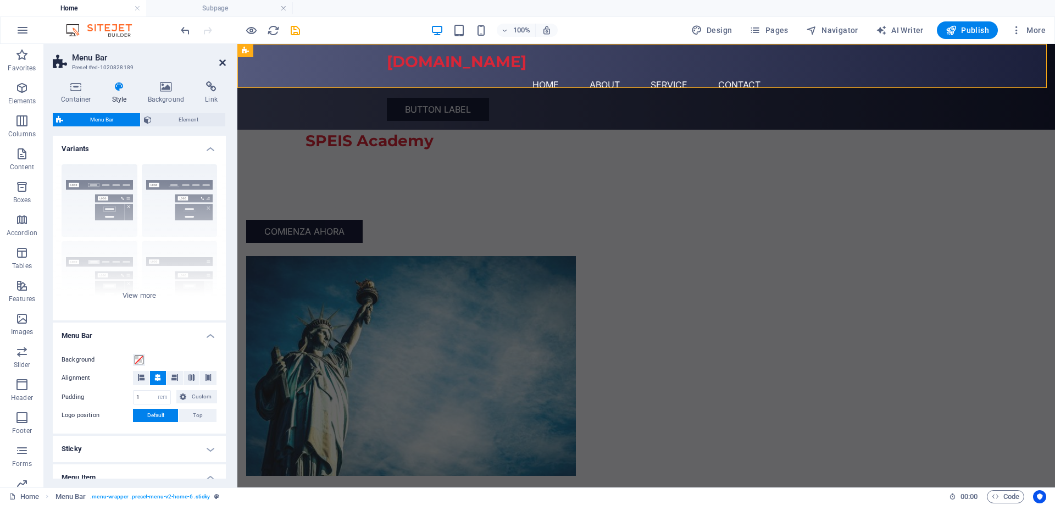
click at [222, 60] on icon at bounding box center [222, 62] width 7 height 9
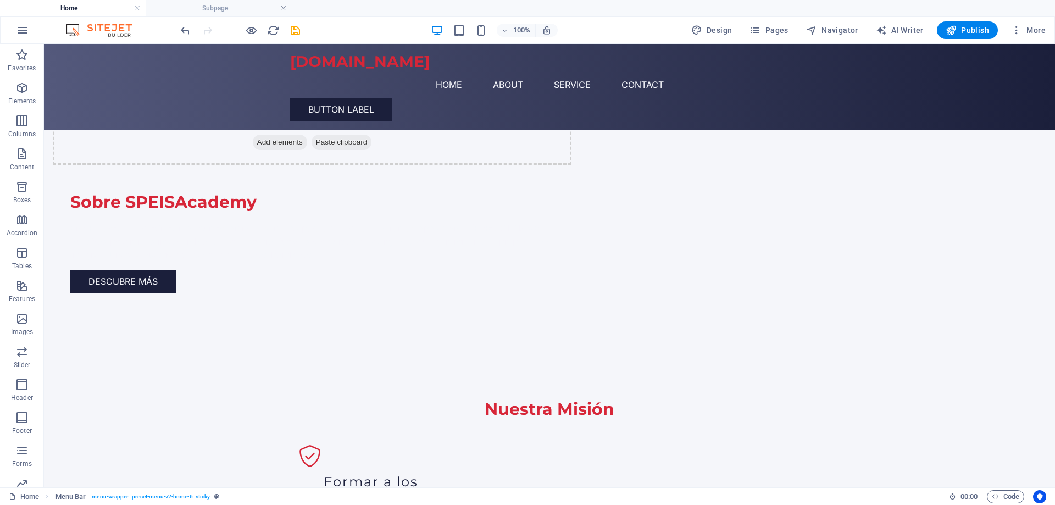
scroll to position [658, 0]
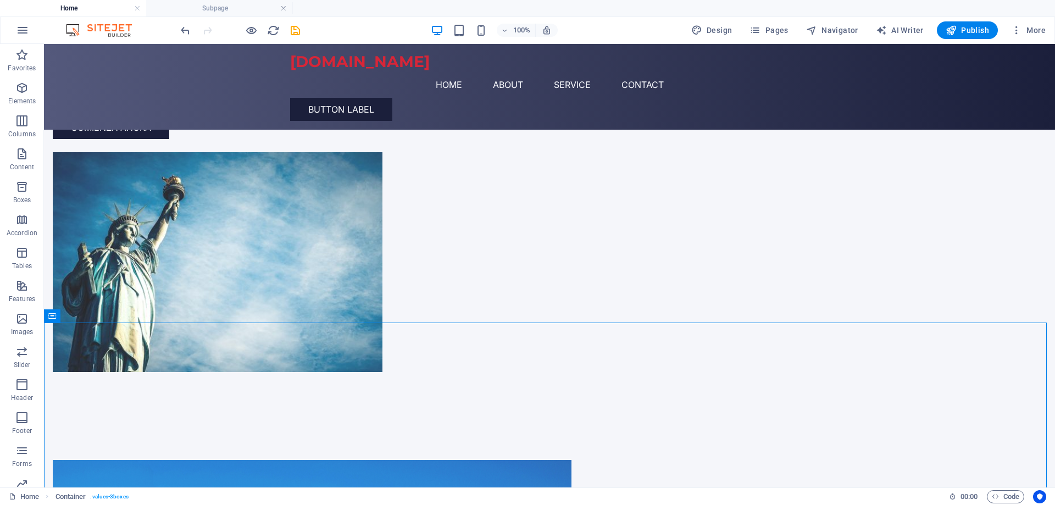
scroll to position [0, 0]
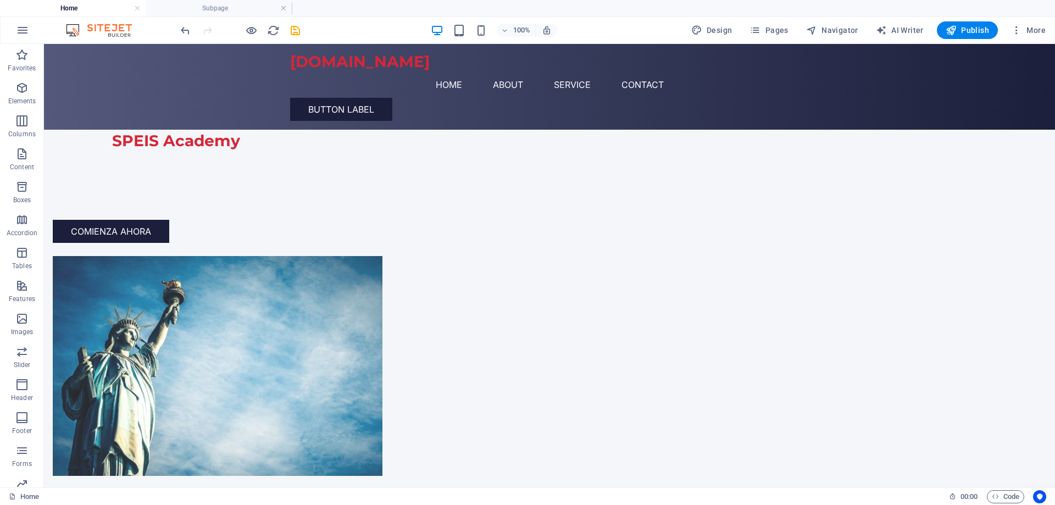
click at [70, 6] on h4 "Home" at bounding box center [73, 8] width 146 height 12
click at [181, 29] on icon "undo" at bounding box center [185, 30] width 13 height 13
click at [185, 30] on icon "undo" at bounding box center [185, 30] width 13 height 13
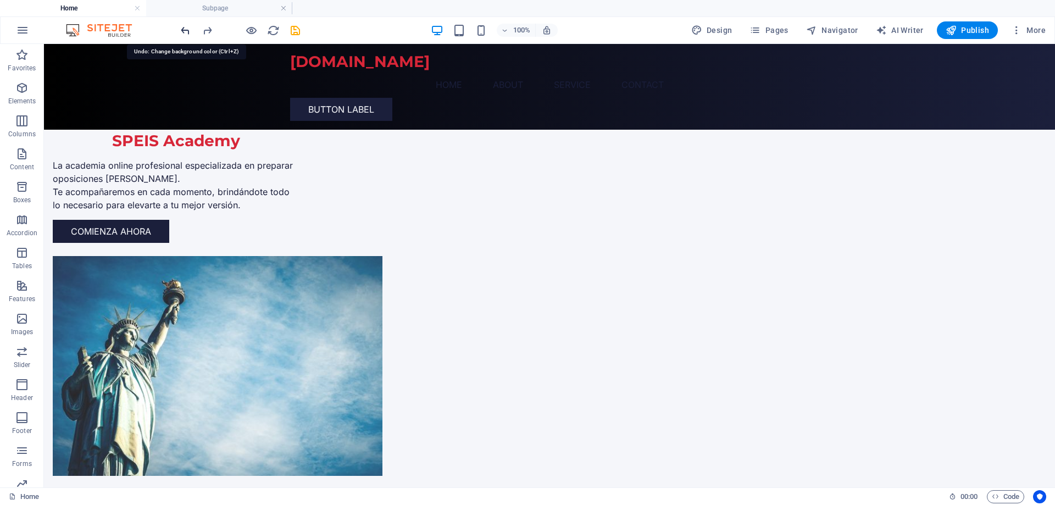
click at [185, 30] on icon "undo" at bounding box center [185, 30] width 13 height 13
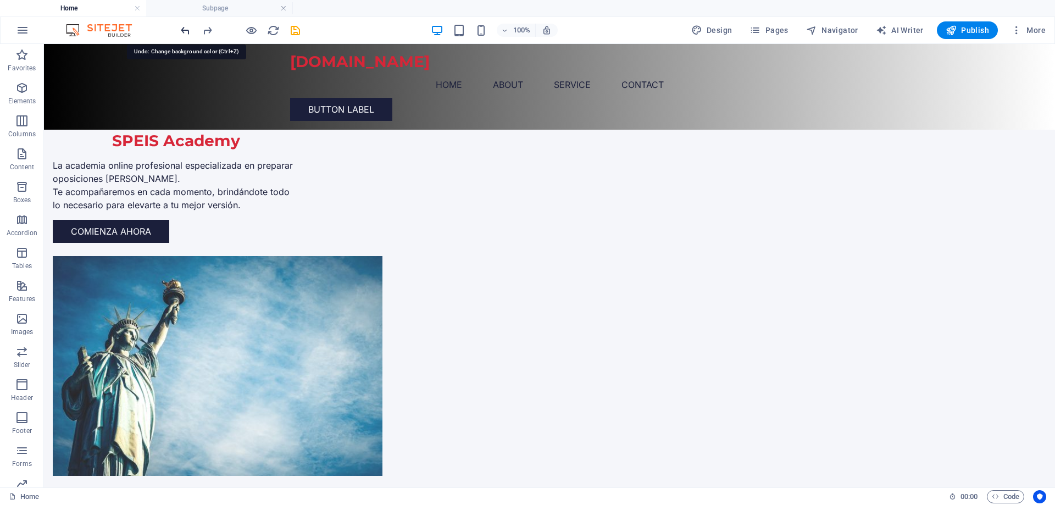
click at [183, 29] on icon "undo" at bounding box center [185, 30] width 13 height 13
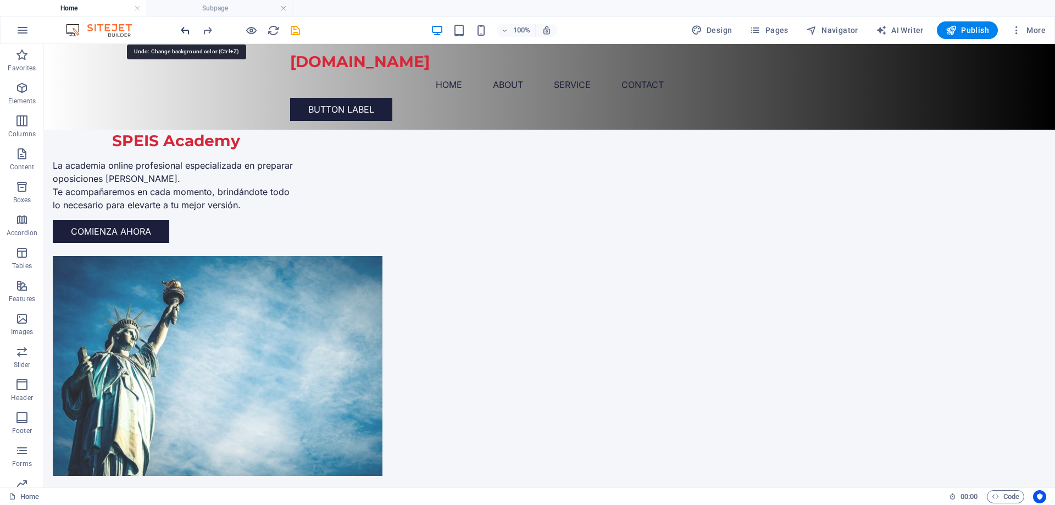
click at [183, 29] on icon "undo" at bounding box center [185, 30] width 13 height 13
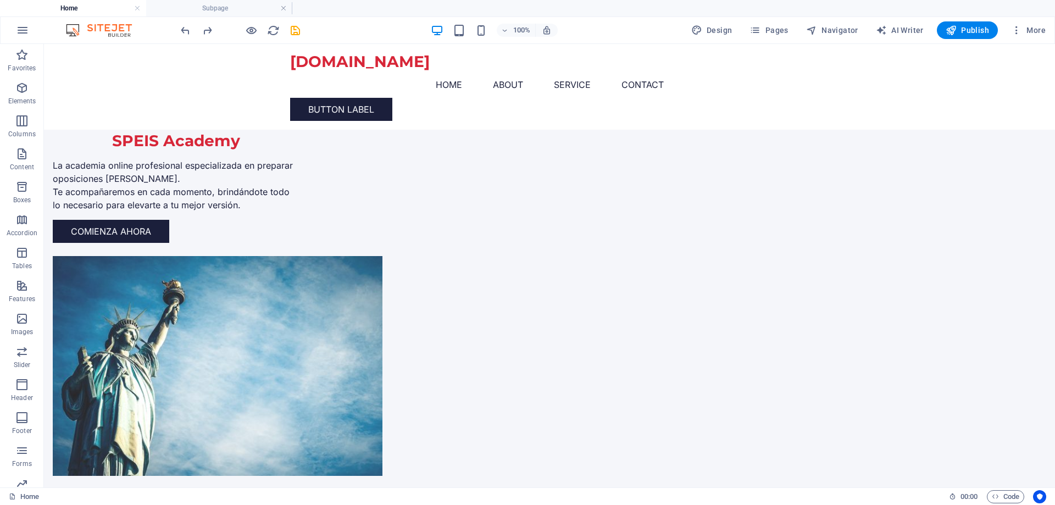
drag, startPoint x: 1052, startPoint y: 91, endPoint x: 1094, endPoint y: 76, distance: 44.8
drag, startPoint x: 831, startPoint y: 36, endPoint x: 831, endPoint y: 28, distance: 7.7
click at [831, 34] on button "Navigator" at bounding box center [832, 30] width 61 height 18
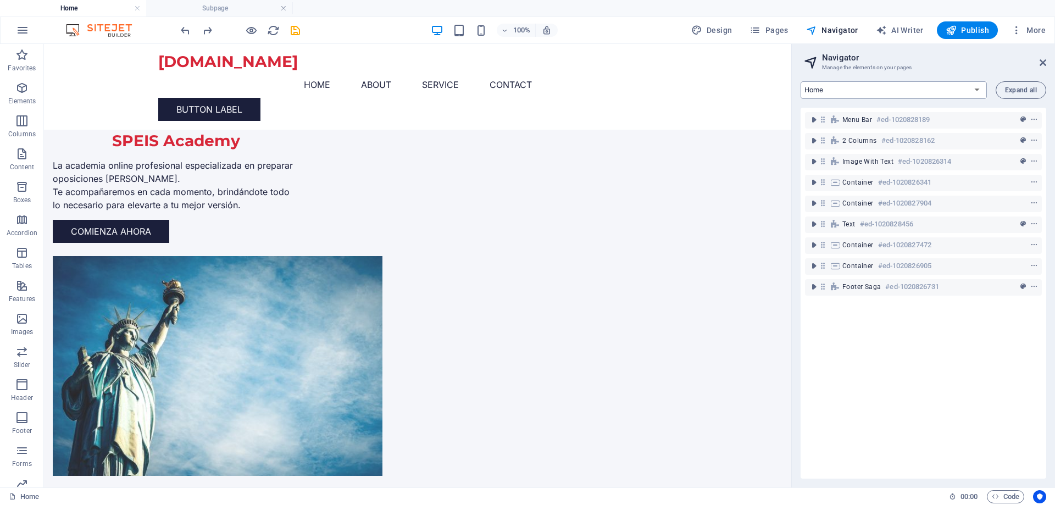
click at [975, 86] on select "Home Subpage Legal Notice Privacy New Collection: Single Page Layout Real Estat…" at bounding box center [894, 90] width 186 height 18
click at [756, 108] on div "SPEIS Academy La academia online profesional especializada en preparar oposicio…" at bounding box center [417, 282] width 747 height 476
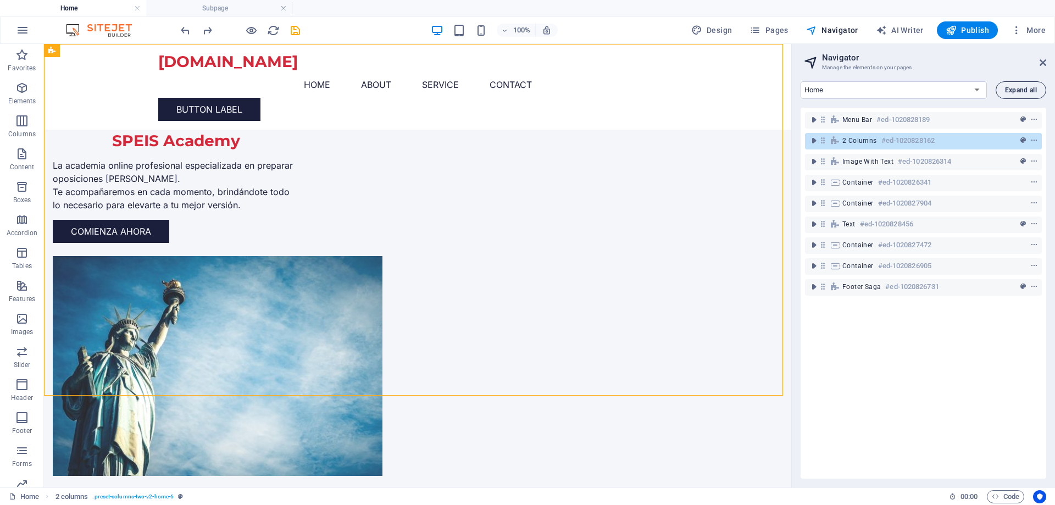
click at [1031, 88] on span "Expand all" at bounding box center [1021, 90] width 32 height 7
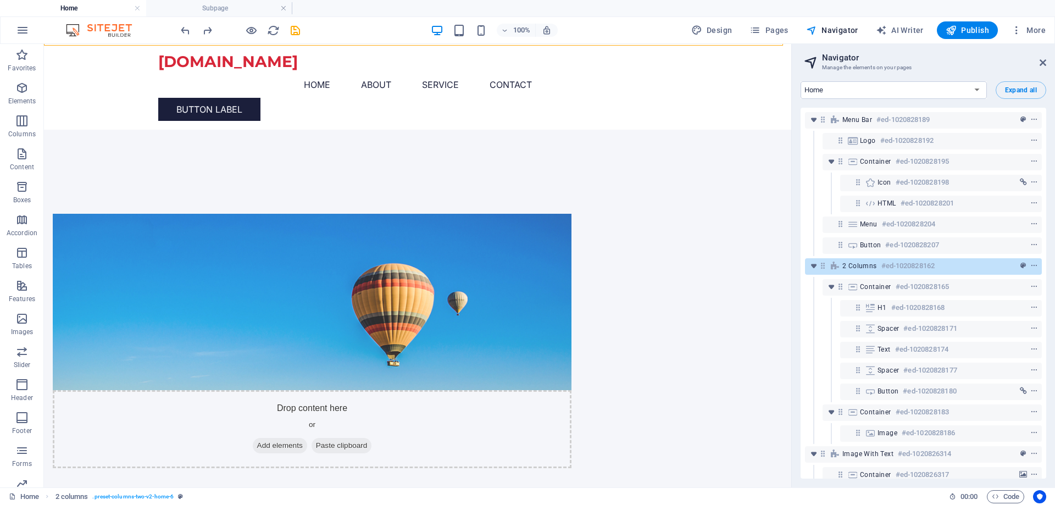
scroll to position [383, 0]
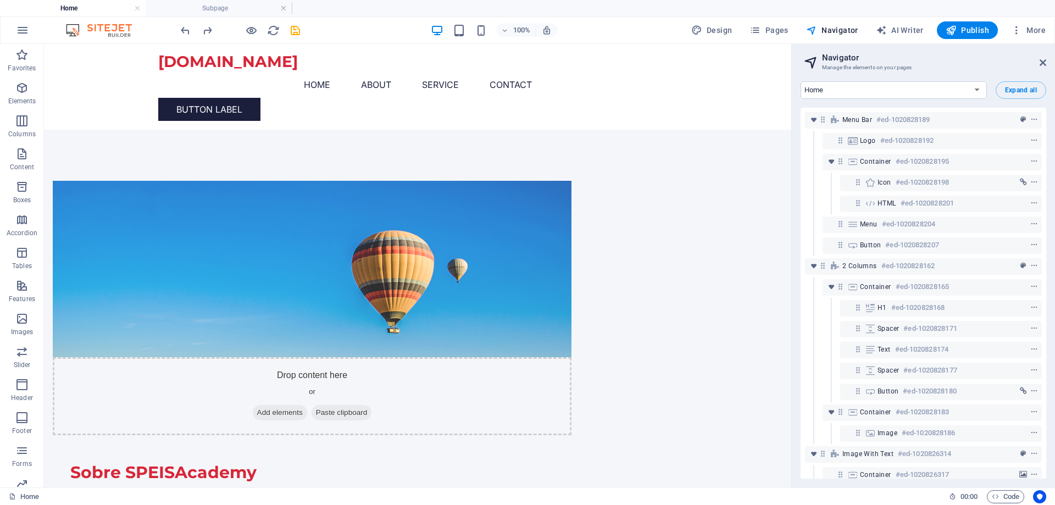
drag, startPoint x: 786, startPoint y: 99, endPoint x: 846, endPoint y: 196, distance: 113.9
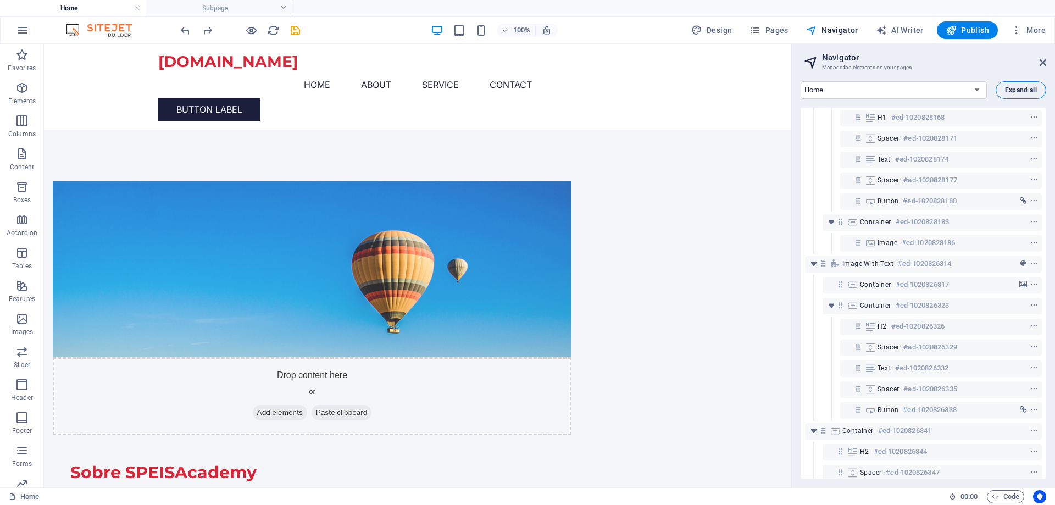
click at [1008, 88] on span "Expand all" at bounding box center [1021, 90] width 32 height 7
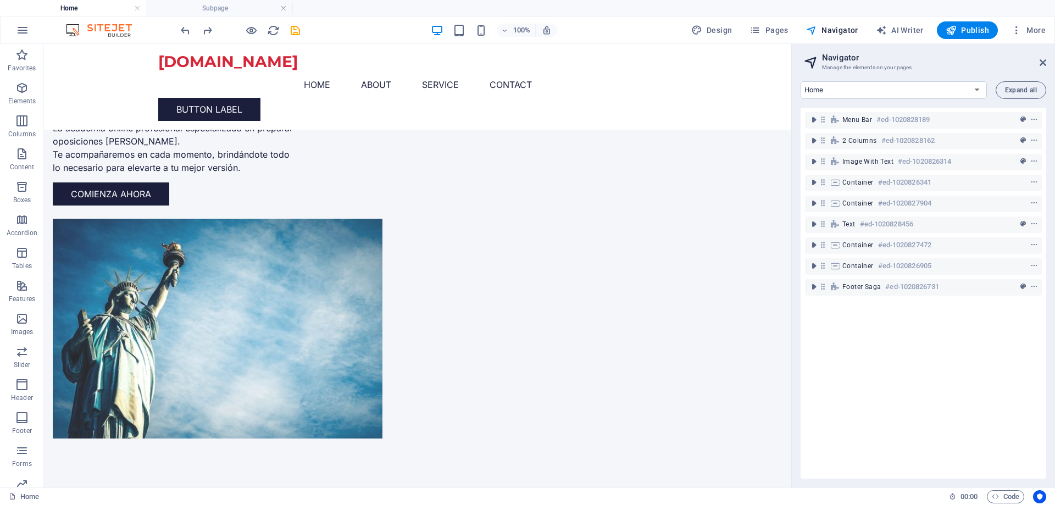
scroll to position [9, 0]
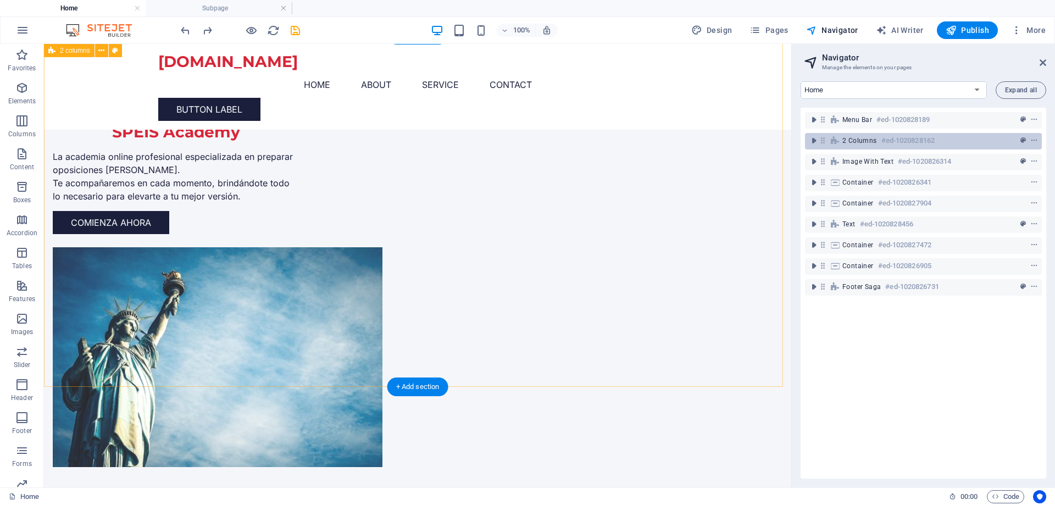
click at [951, 140] on div "2 columns #ed-1020828162" at bounding box center [914, 140] width 145 height 13
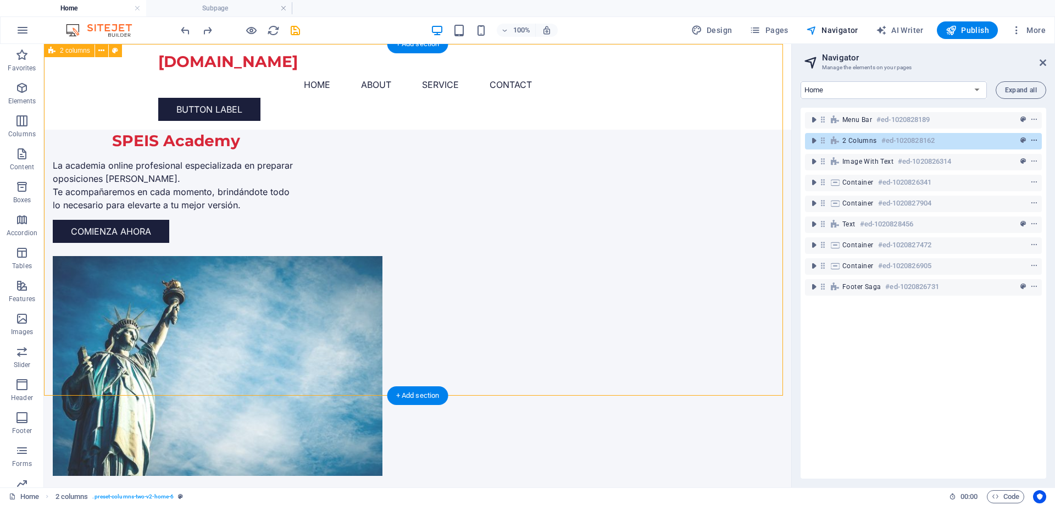
click at [1030, 136] on button "context-menu" at bounding box center [1034, 140] width 11 height 13
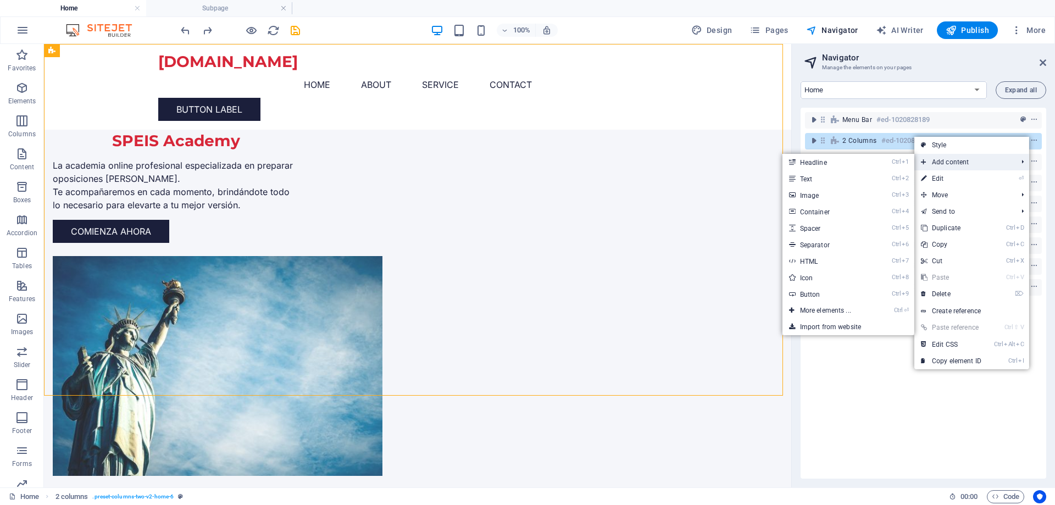
click at [986, 163] on span "Add content" at bounding box center [963, 162] width 98 height 16
click at [826, 214] on link "Ctrl 4 Container" at bounding box center [828, 211] width 91 height 16
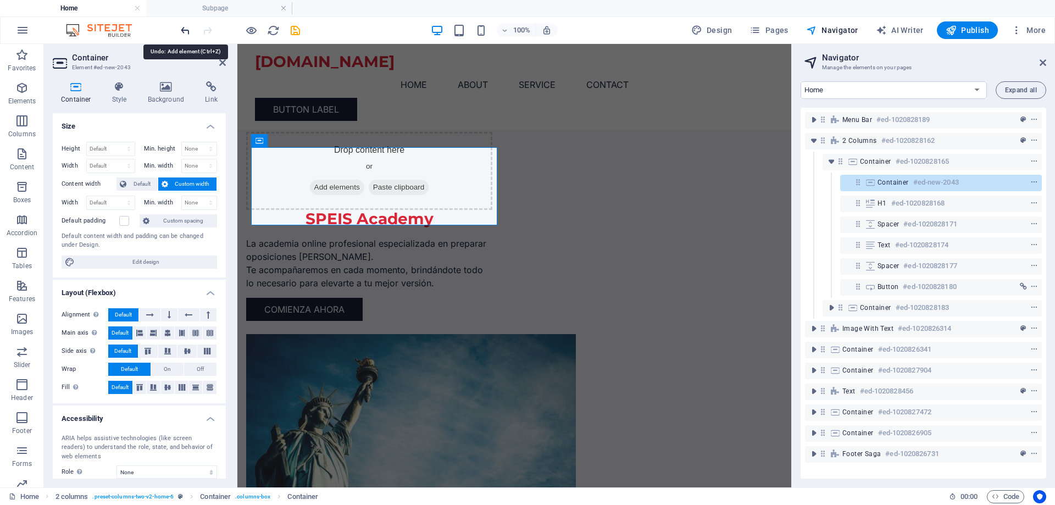
click at [183, 30] on icon "undo" at bounding box center [185, 30] width 13 height 13
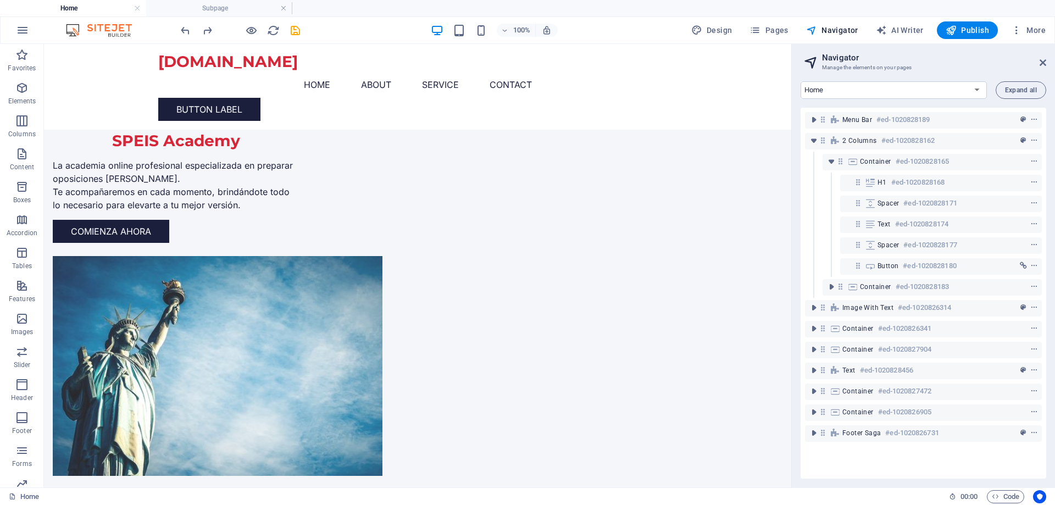
click at [60, 5] on h4 "Home" at bounding box center [73, 8] width 146 height 12
click at [29, 24] on icon "button" at bounding box center [22, 30] width 13 height 13
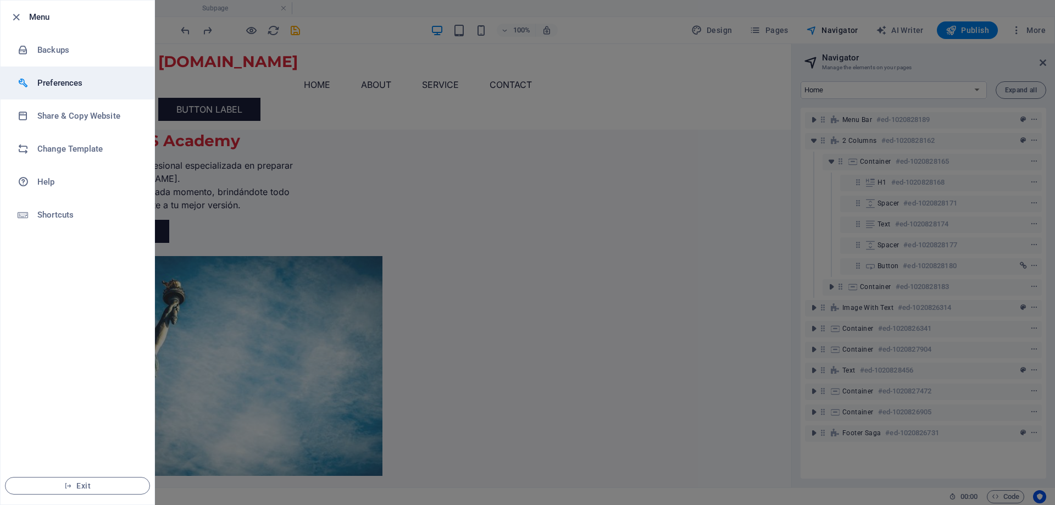
click at [85, 94] on li "Preferences" at bounding box center [78, 82] width 154 height 33
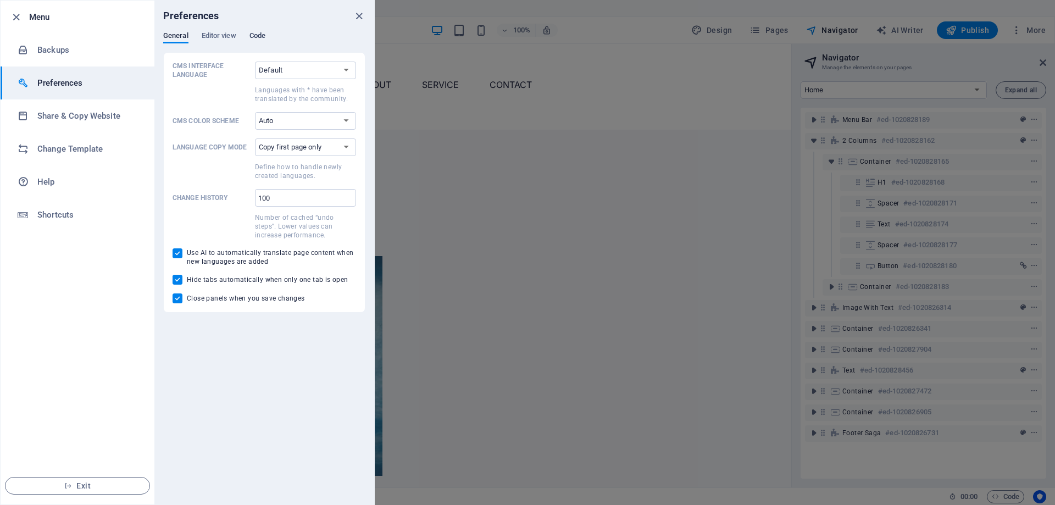
click at [259, 32] on span "Code" at bounding box center [257, 36] width 16 height 15
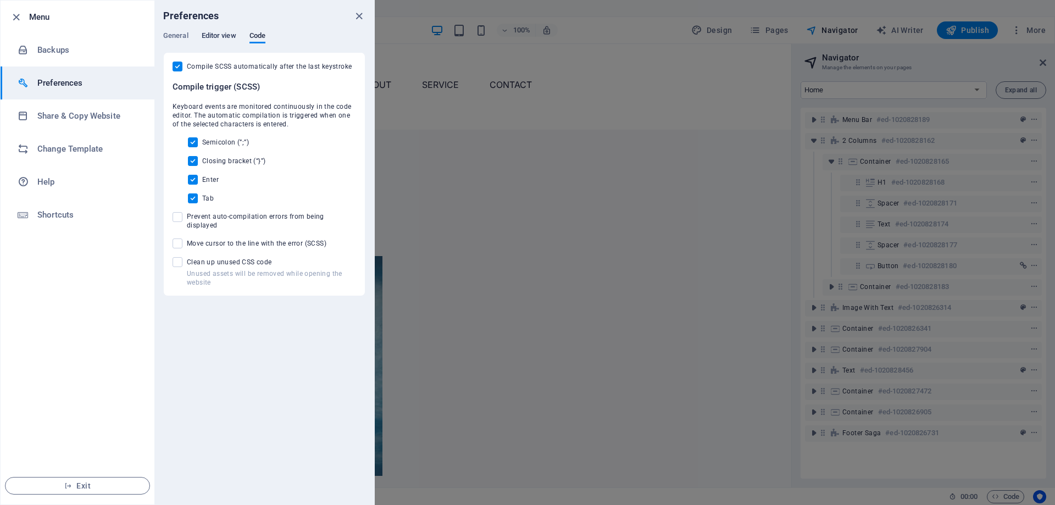
click at [223, 35] on span "Editor view" at bounding box center [219, 36] width 35 height 15
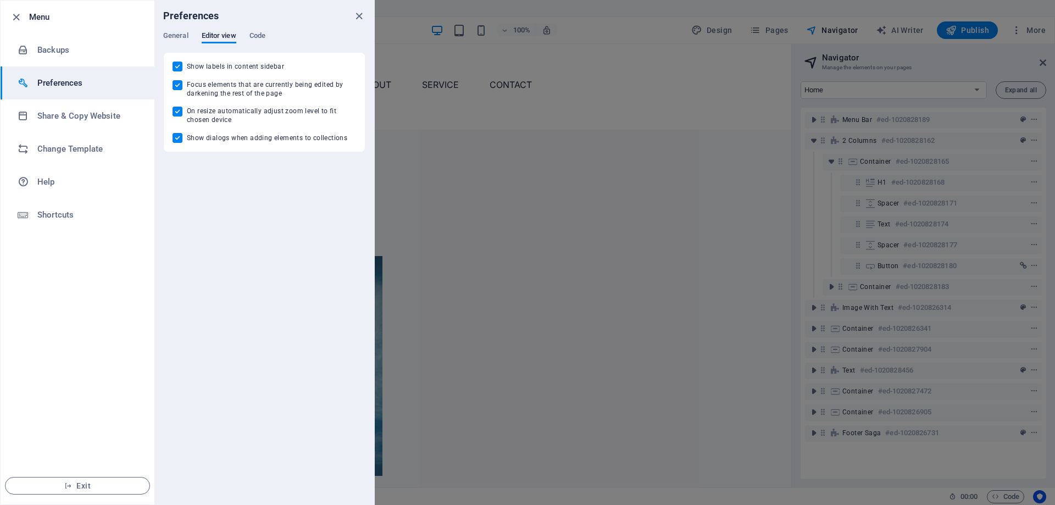
click at [191, 35] on div "General Editor view Code" at bounding box center [264, 41] width 202 height 21
click at [187, 36] on span "General" at bounding box center [175, 36] width 25 height 15
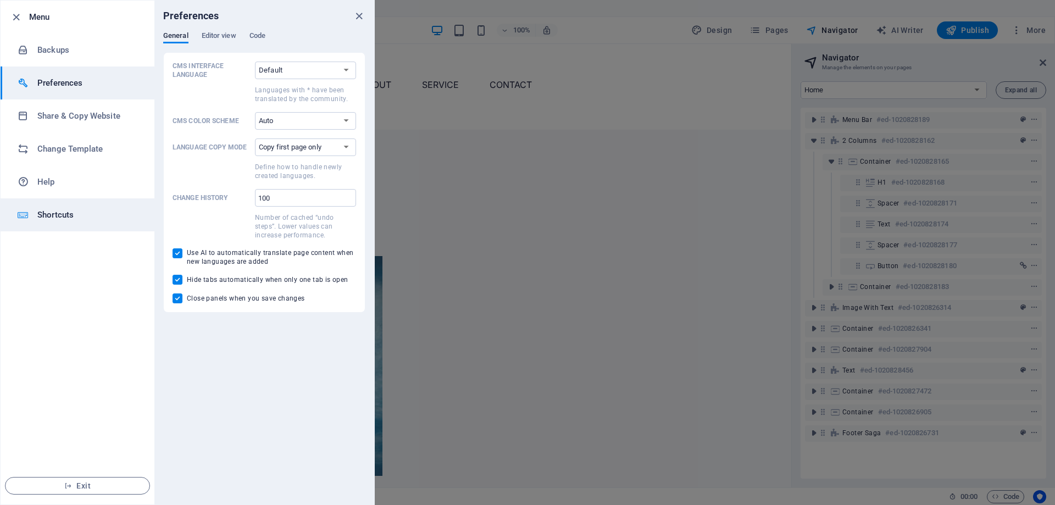
click at [54, 211] on h6 "Shortcuts" at bounding box center [88, 214] width 102 height 13
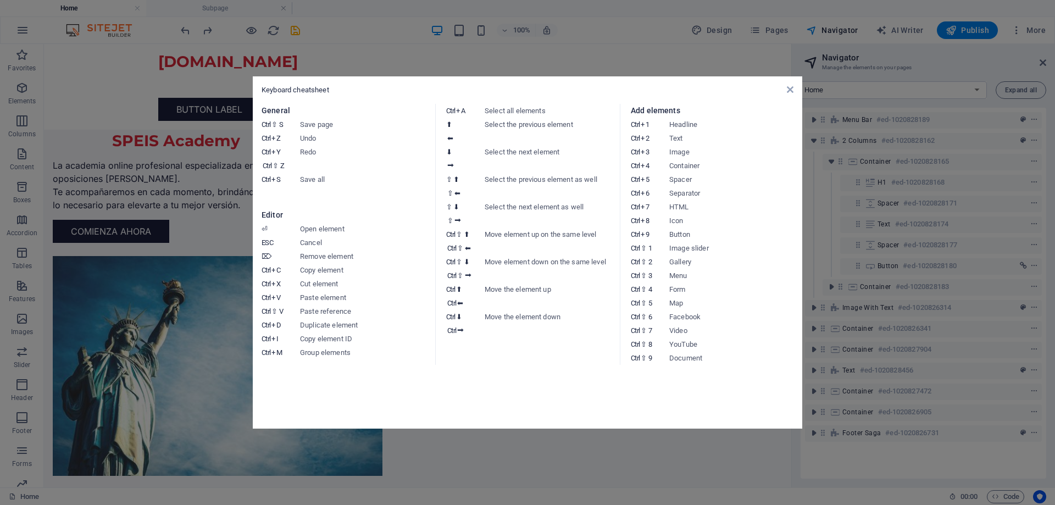
click at [131, 117] on aside "Keyboard cheatsheet General Ctrl ⇧ S Save page Ctrl Z Undo Ctrl Y Ctrl ⇧ Z Redo…" at bounding box center [527, 252] width 1055 height 505
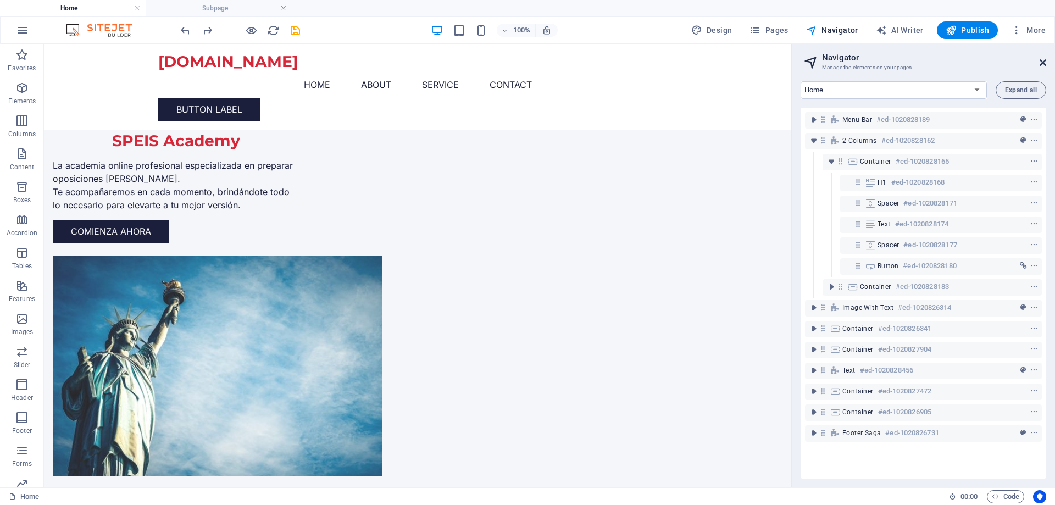
click at [1046, 64] on icon at bounding box center [1043, 62] width 7 height 9
